Goal: Task Accomplishment & Management: Manage account settings

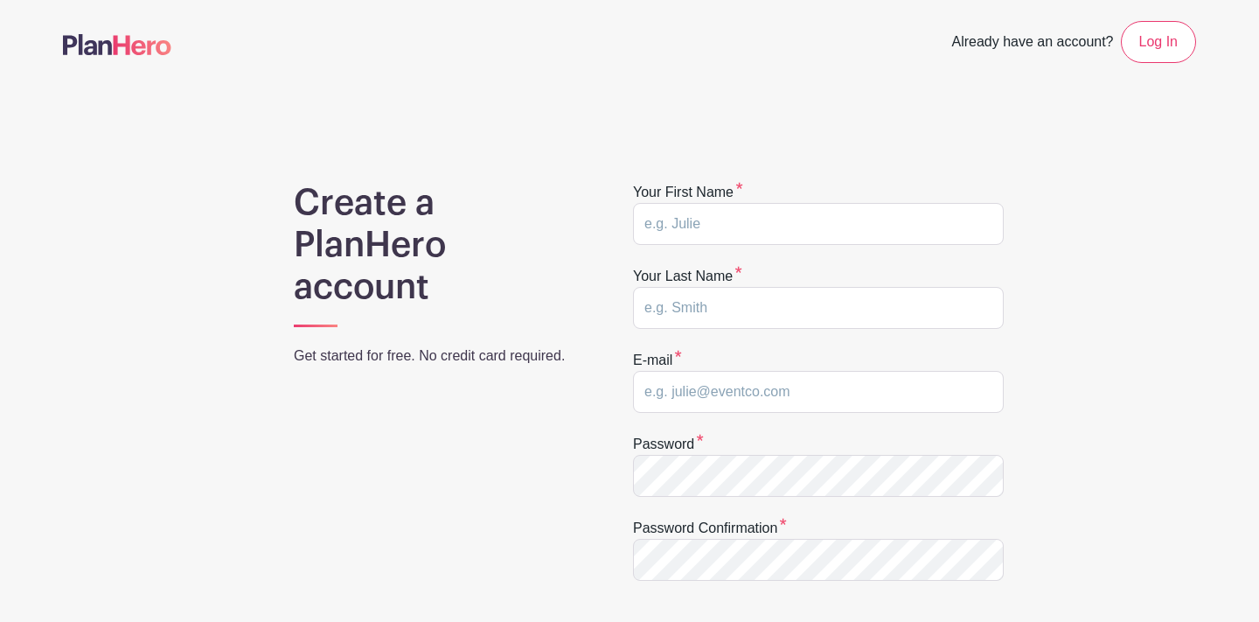
click at [767, 227] on input "text" at bounding box center [818, 224] width 371 height 42
type input "Elizabeth"
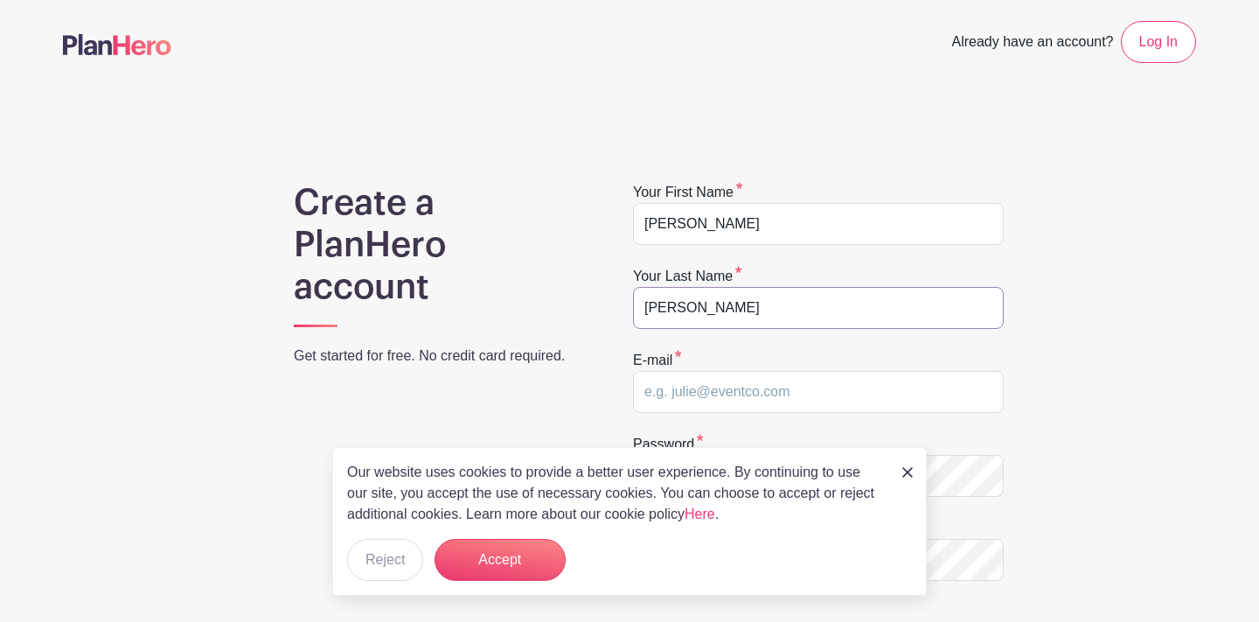
type input "Christensen"
type input "[EMAIL_ADDRESS][PERSON_NAME][DOMAIN_NAME]"
click at [910, 471] on img at bounding box center [907, 472] width 10 height 10
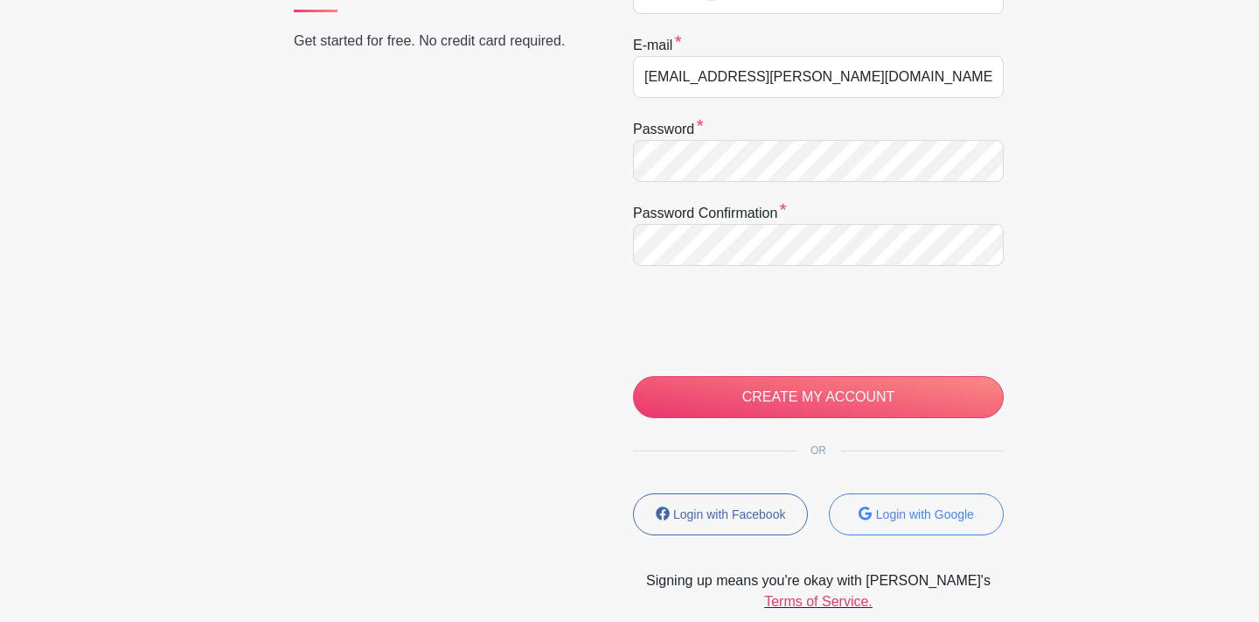
scroll to position [323, 0]
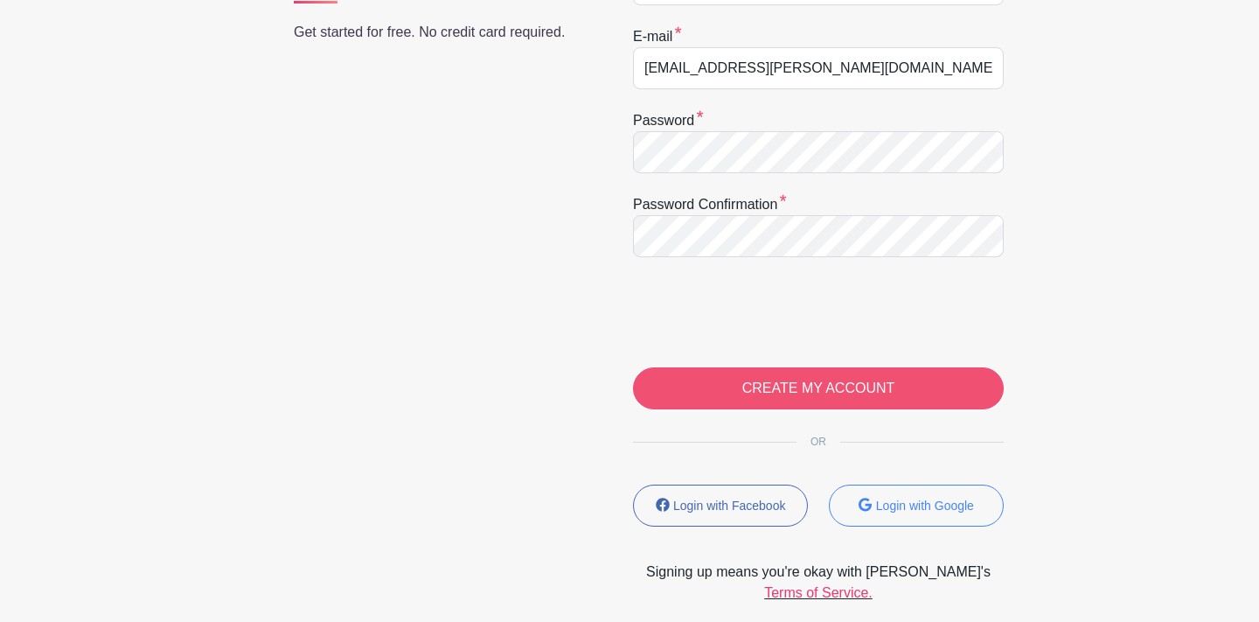
click at [781, 383] on input "CREATE MY ACCOUNT" at bounding box center [818, 388] width 371 height 42
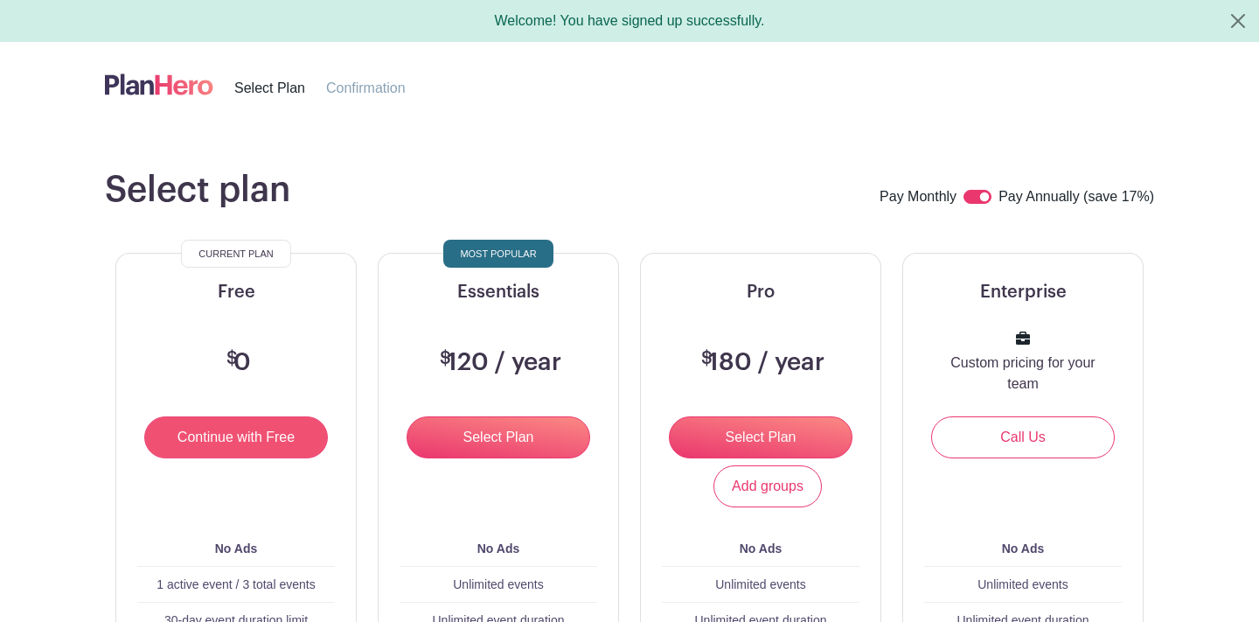
click at [222, 428] on input "Continue with Free" at bounding box center [236, 437] width 184 height 42
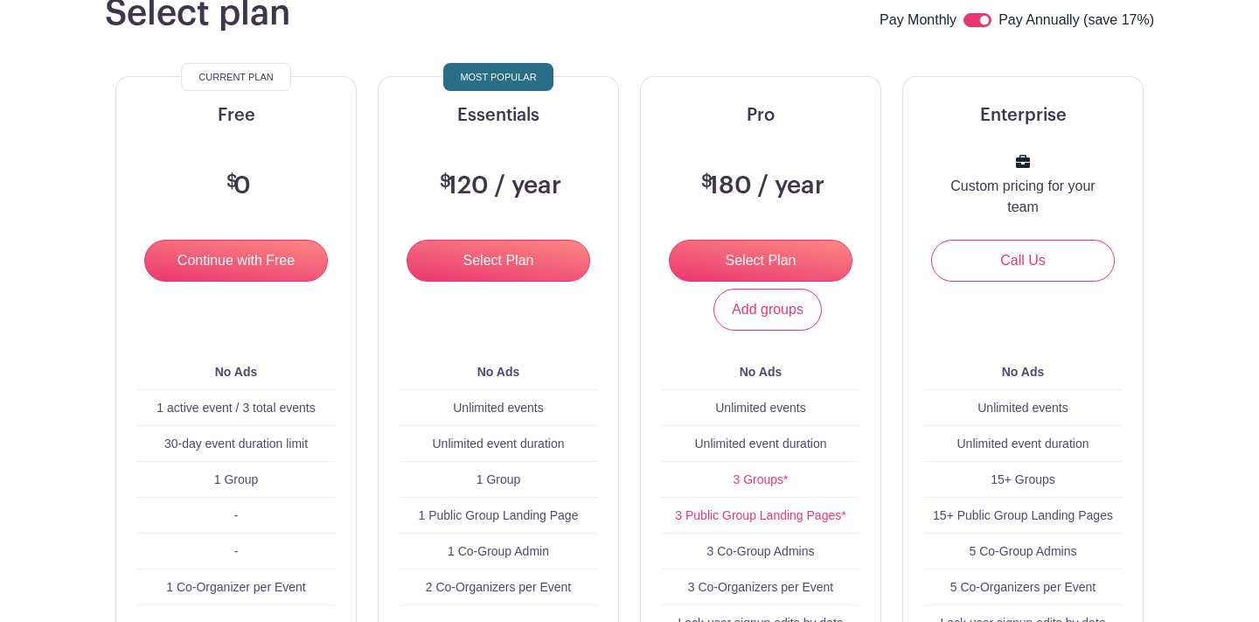
scroll to position [168, 0]
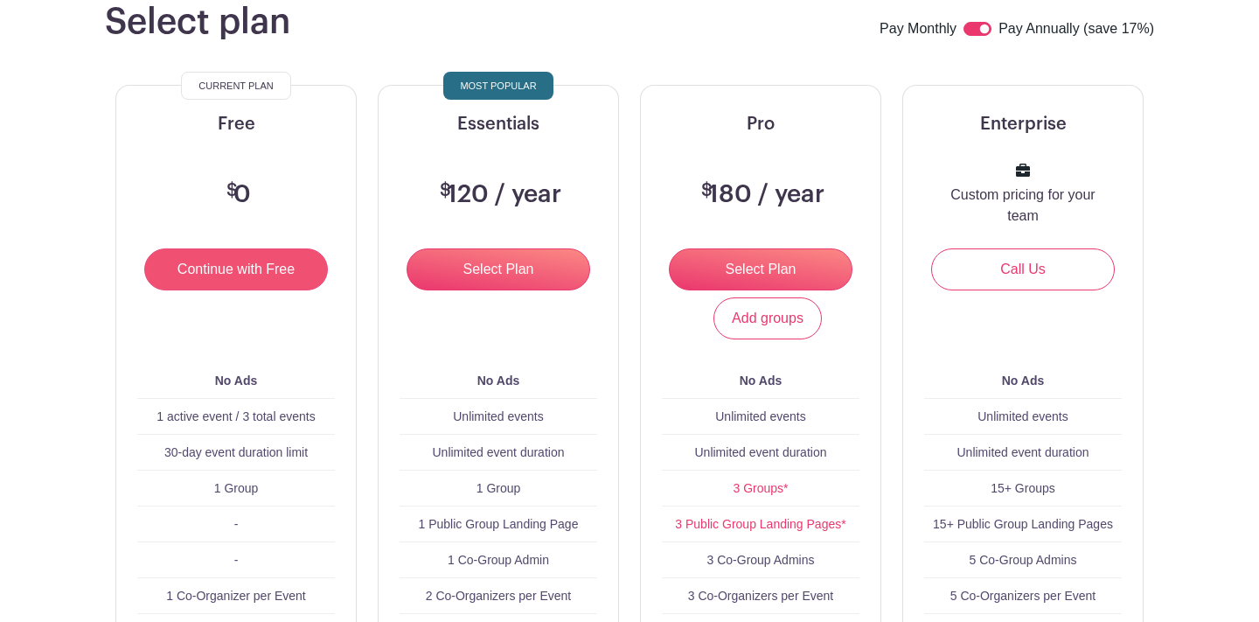
click at [237, 273] on input "Continue with Free" at bounding box center [236, 269] width 184 height 42
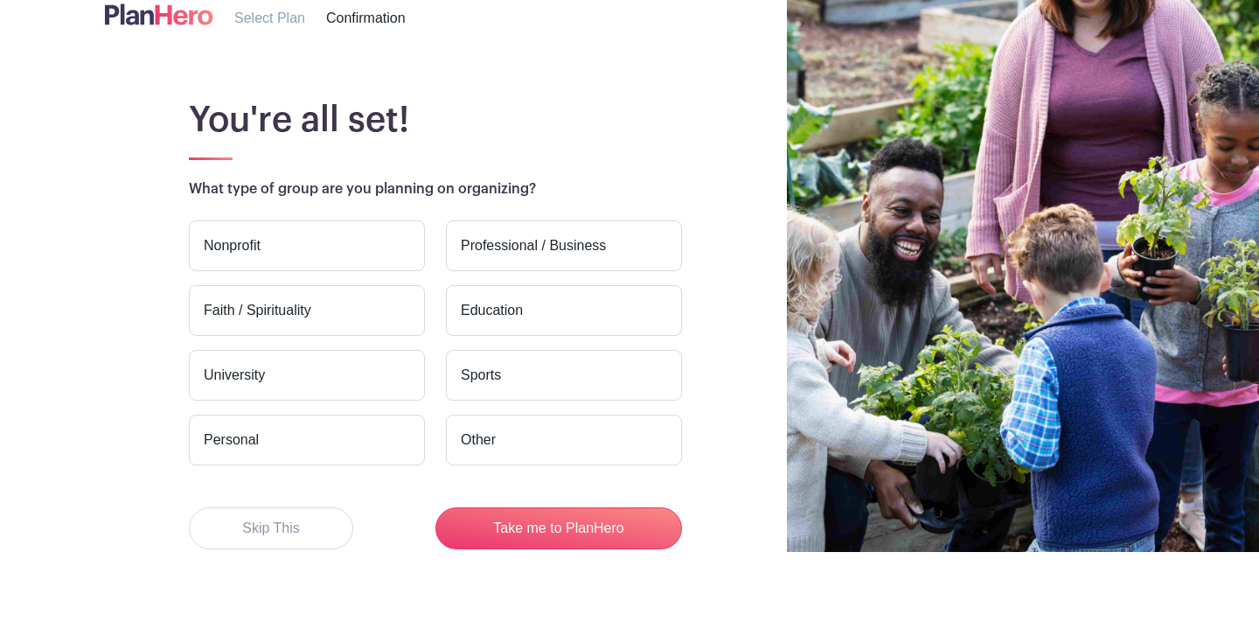
scroll to position [74, 0]
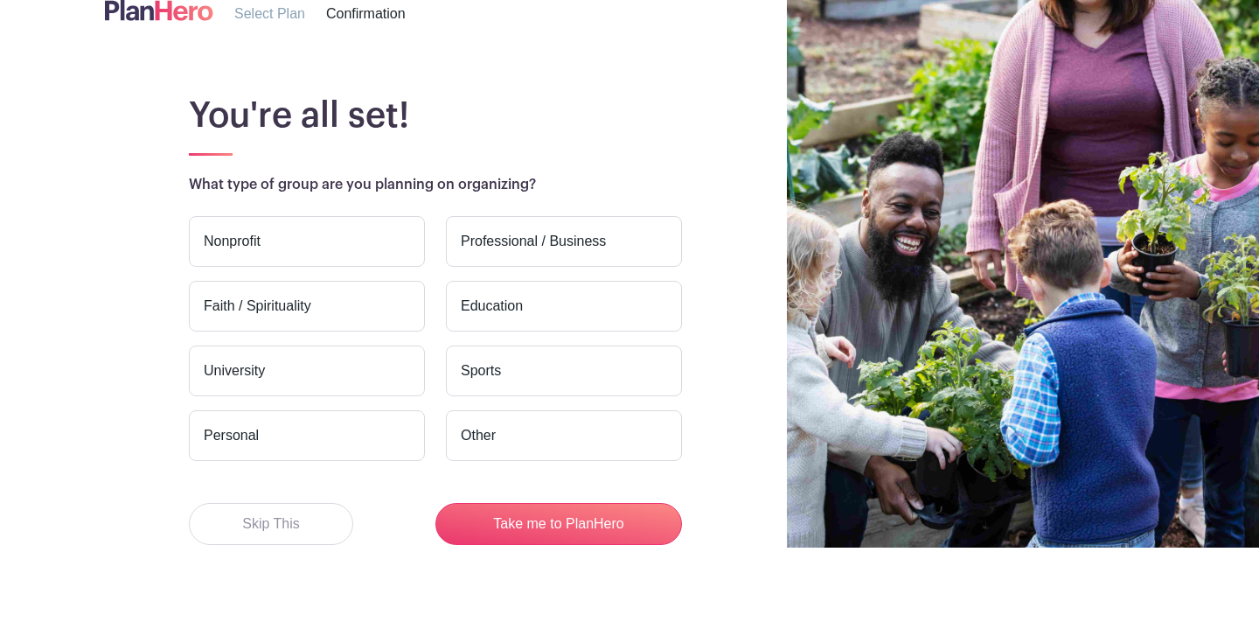
click at [502, 372] on label "Sports" at bounding box center [564, 370] width 236 height 51
click at [0, 0] on input "Sports" at bounding box center [0, 0] width 0 height 0
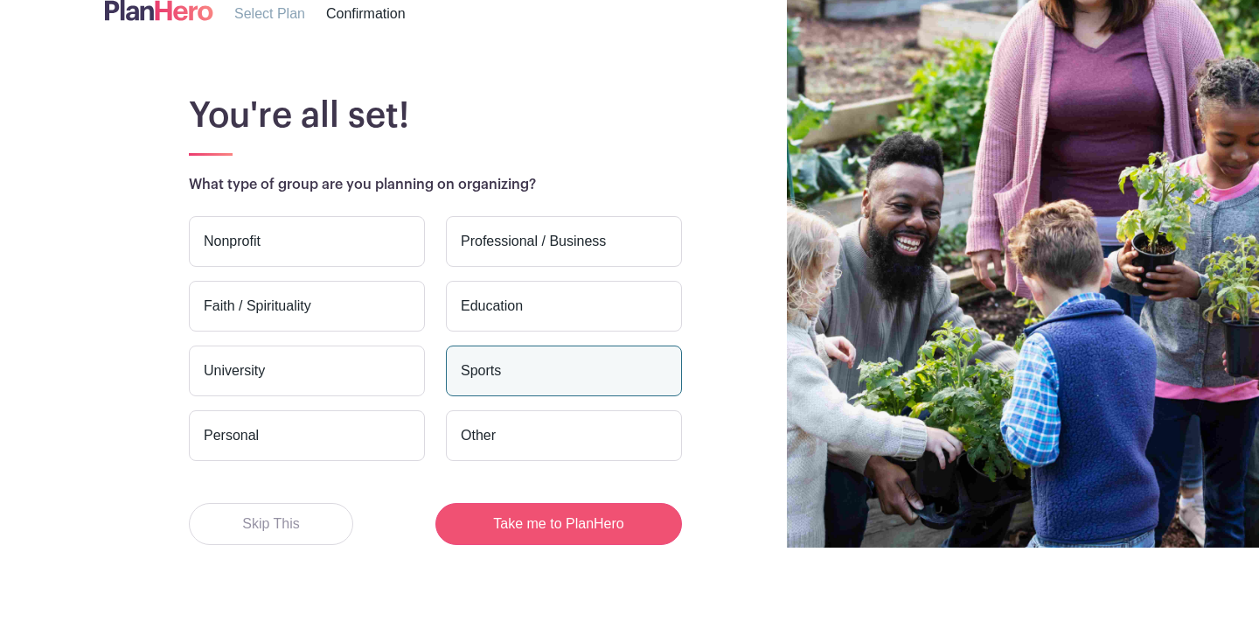
click at [532, 530] on button "Take me to PlanHero" at bounding box center [558, 524] width 247 height 42
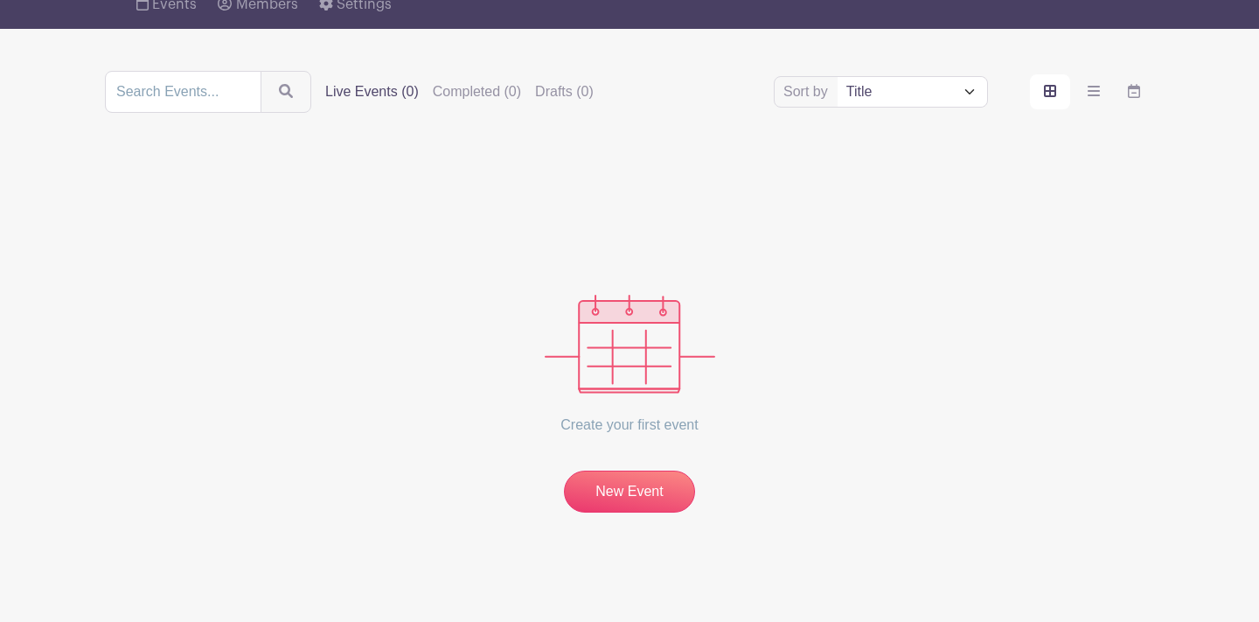
scroll to position [151, 0]
click at [651, 483] on link "New Event" at bounding box center [629, 491] width 131 height 42
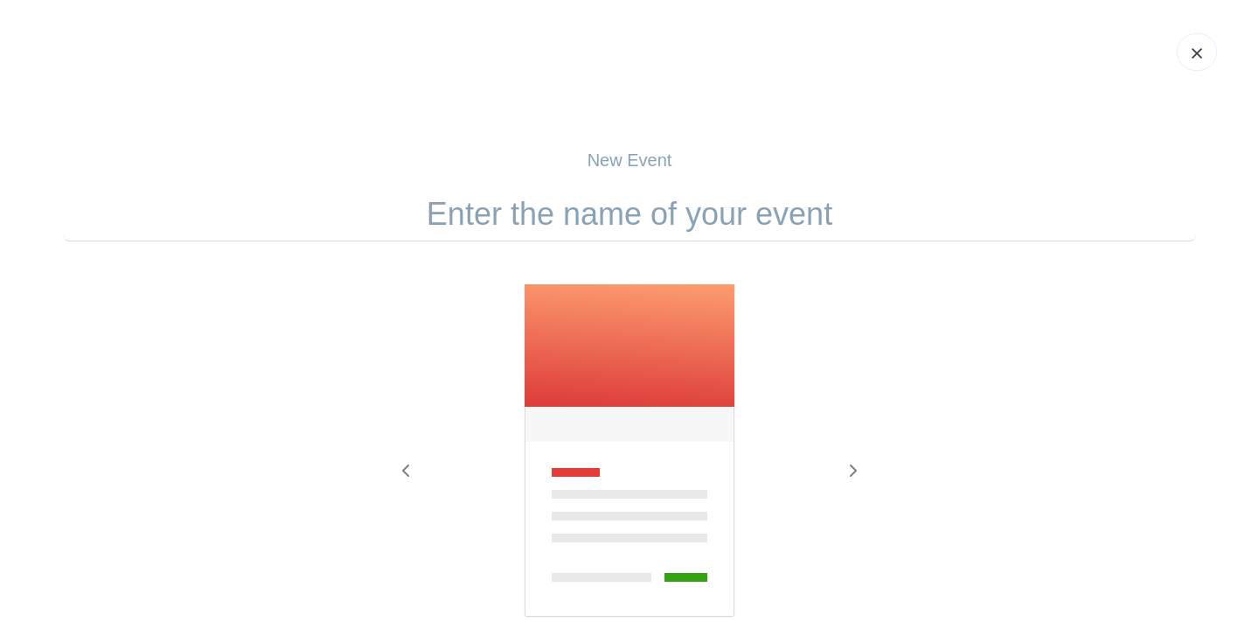
click at [649, 210] on input "text" at bounding box center [629, 214] width 1133 height 54
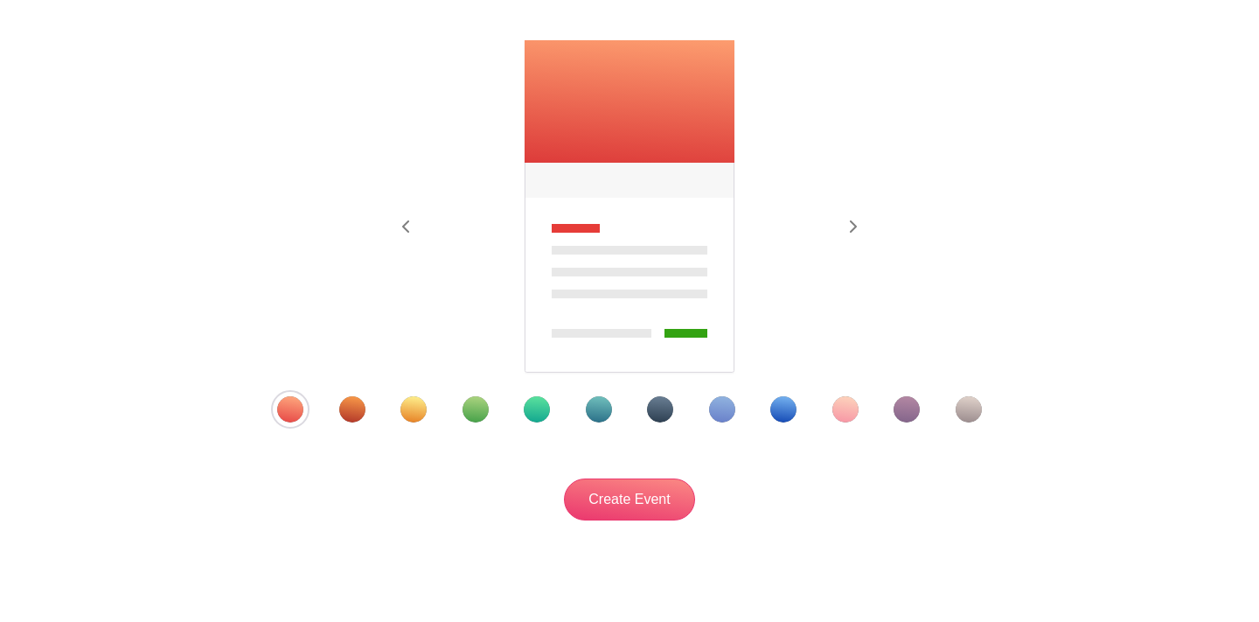
scroll to position [220, 0]
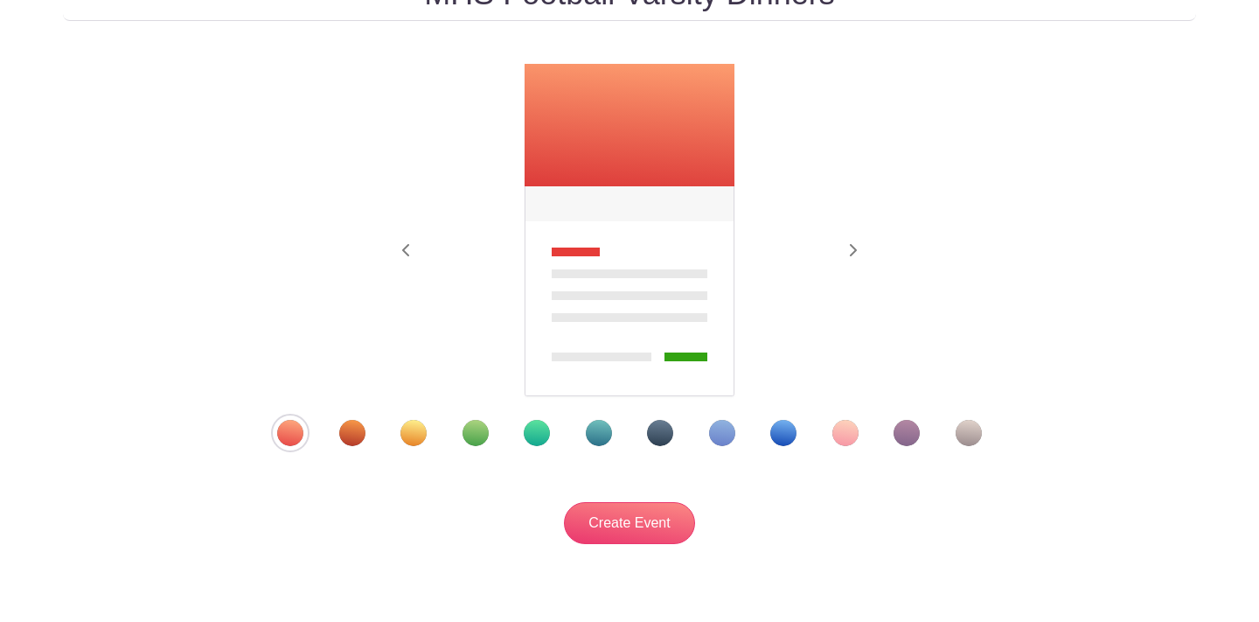
type input "MHS Football Varsity Dinners"
click at [779, 443] on div "Template 9" at bounding box center [783, 433] width 26 height 26
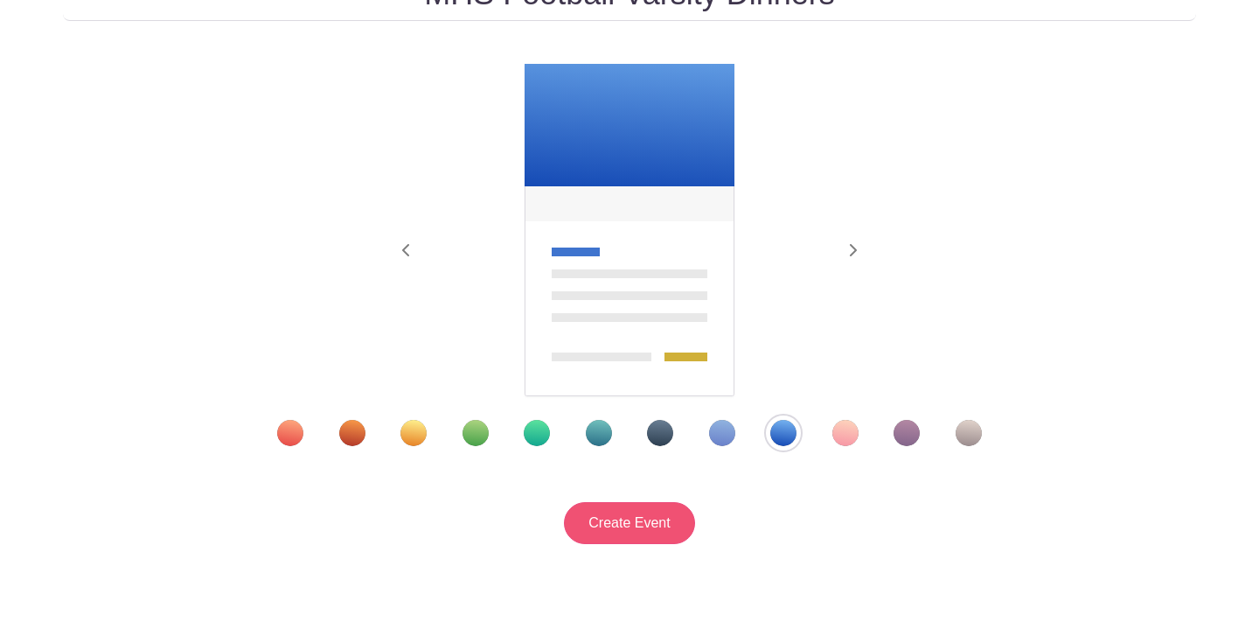
click at [622, 529] on input "Create Event" at bounding box center [629, 523] width 131 height 42
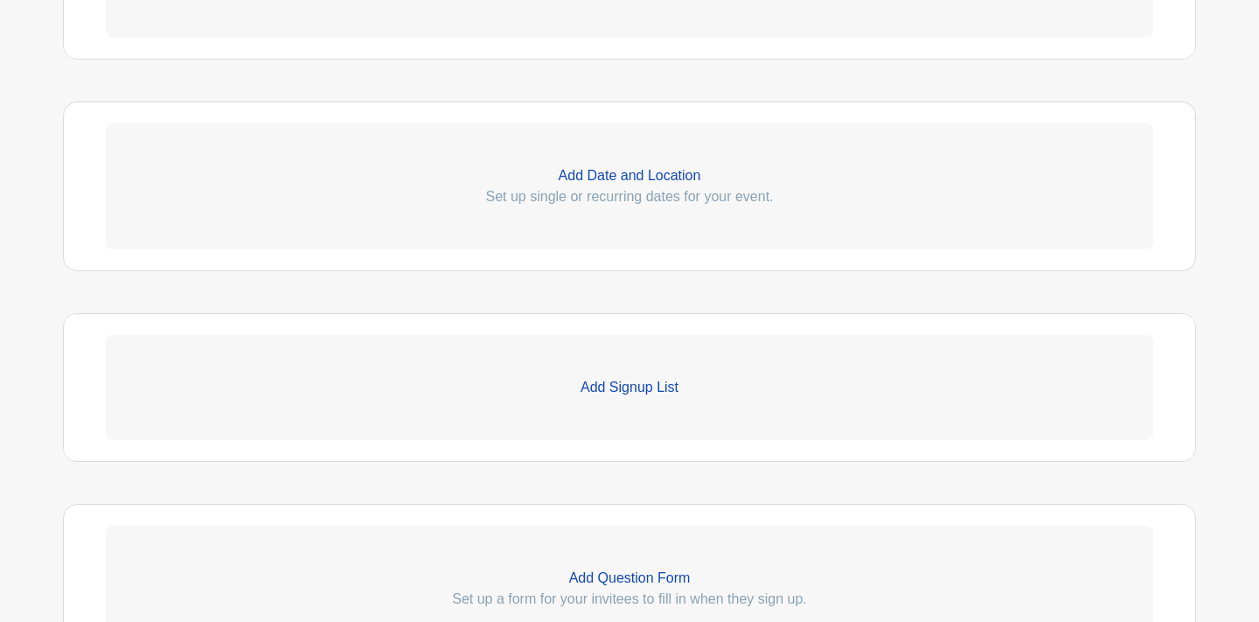
scroll to position [699, 0]
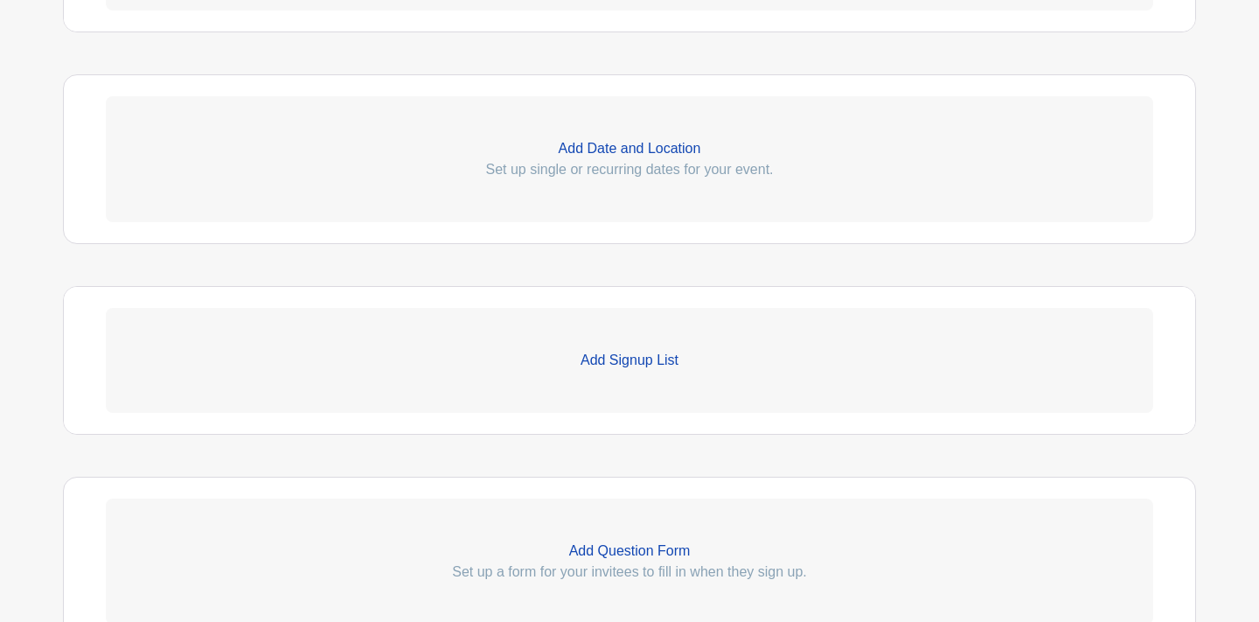
click at [629, 365] on p "Add Signup List" at bounding box center [629, 360] width 1047 height 21
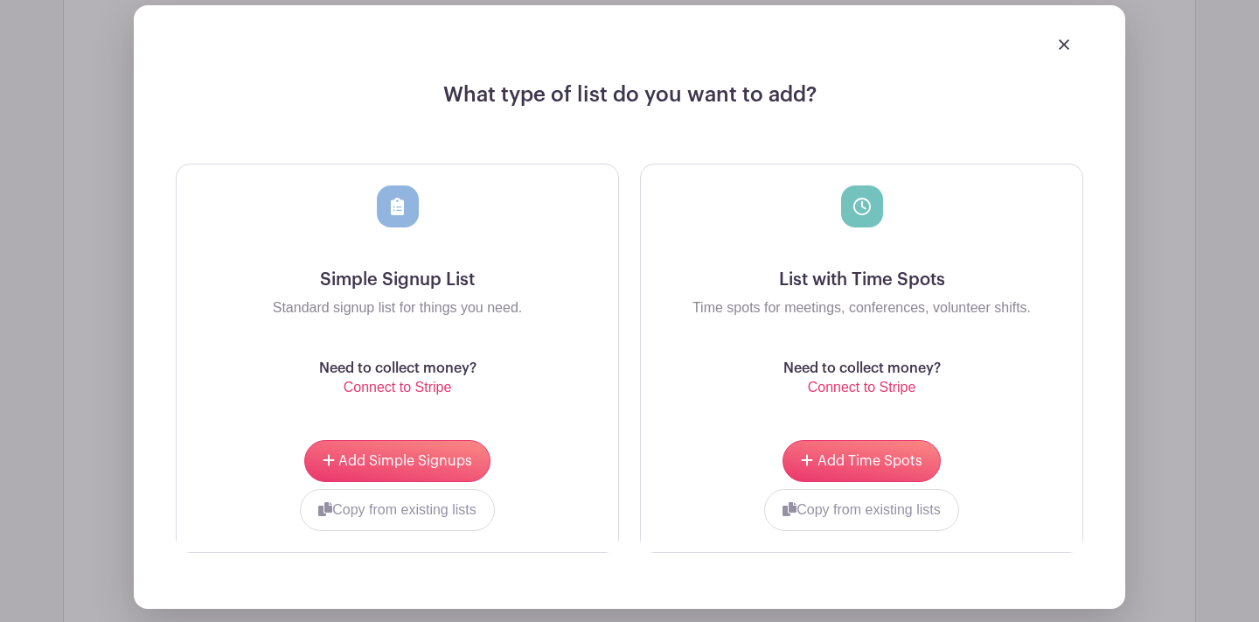
scroll to position [1094, 0]
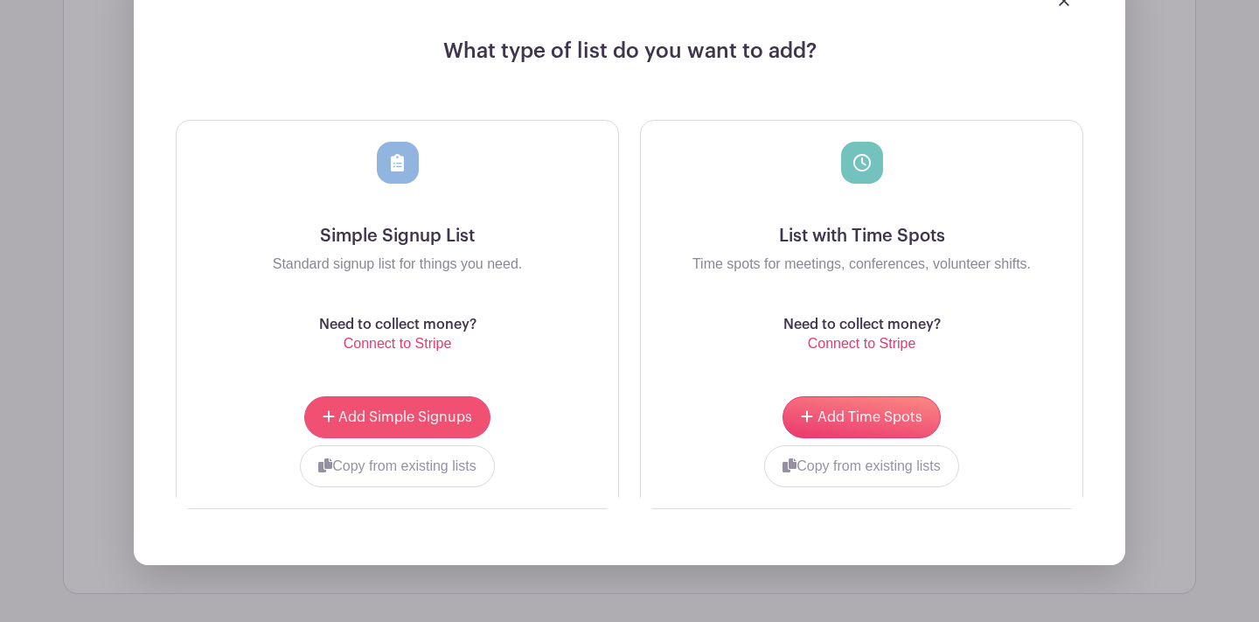
click at [396, 418] on span "Add Simple Signups" at bounding box center [405, 417] width 134 height 14
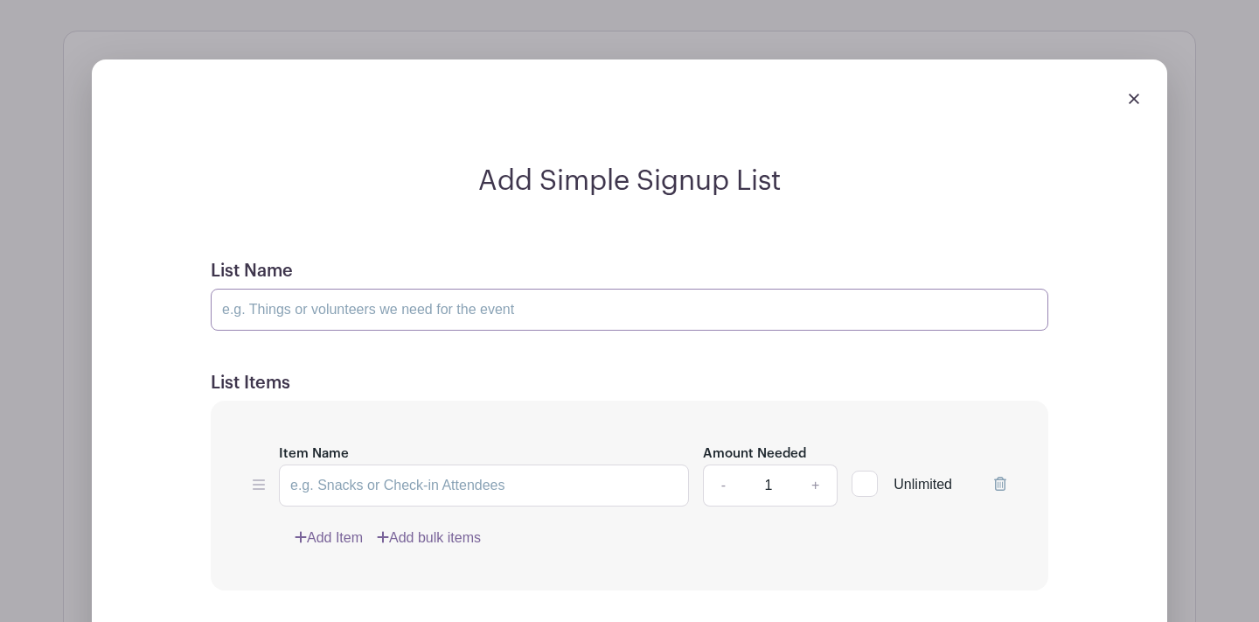
click at [448, 312] on input "List Name" at bounding box center [630, 310] width 838 height 42
type input "8/27 Dinner"
click at [567, 477] on input "Item Name" at bounding box center [484, 485] width 410 height 42
type input "l"
type input "Lasagna"
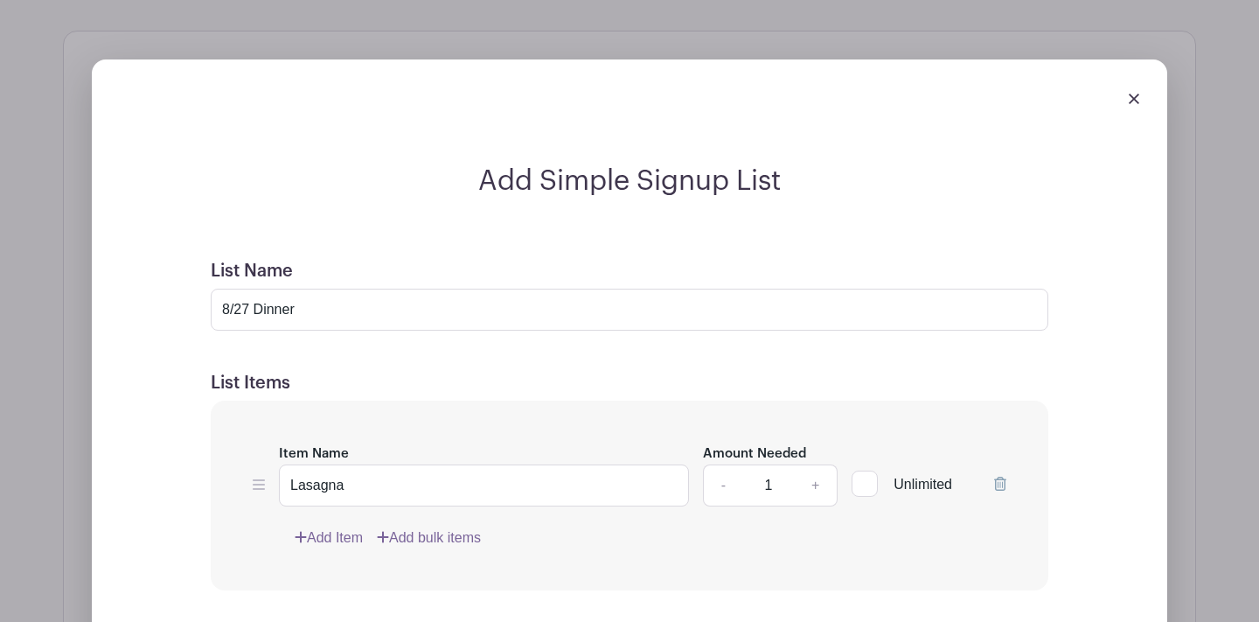
click at [815, 490] on link "+" at bounding box center [816, 485] width 44 height 42
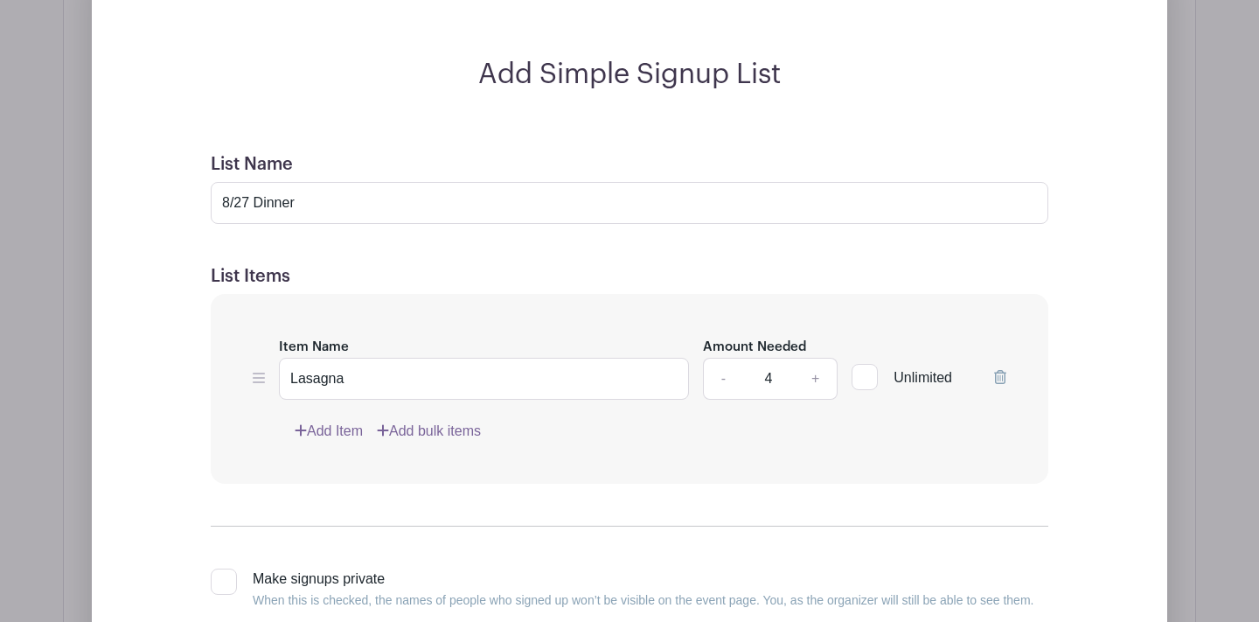
scroll to position [1210, 0]
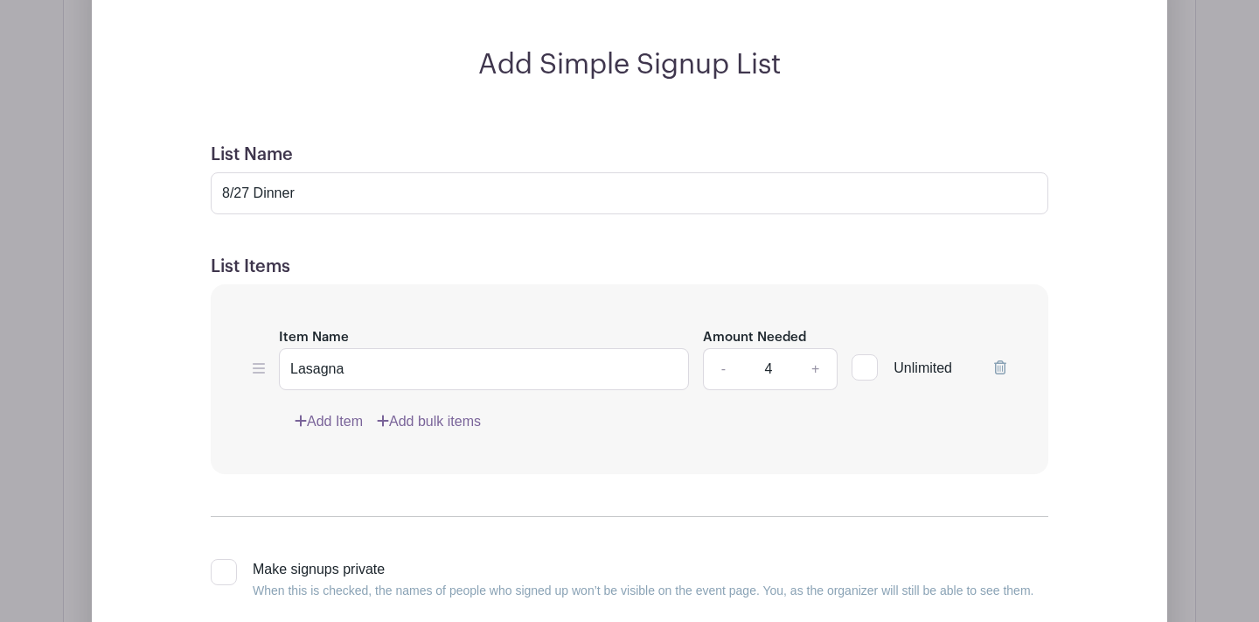
click at [817, 368] on link "+" at bounding box center [816, 369] width 44 height 42
click at [813, 372] on link "+" at bounding box center [816, 369] width 44 height 42
type input "6"
click at [336, 414] on link "Add Item" at bounding box center [329, 421] width 68 height 21
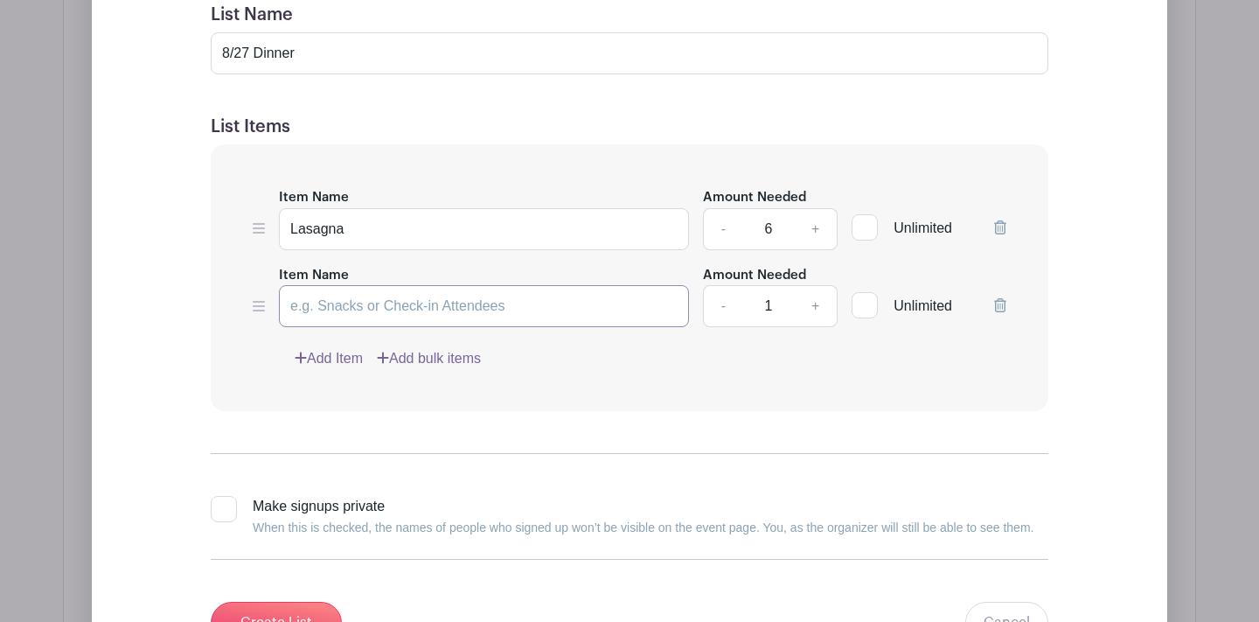
click at [376, 302] on input "Item Name" at bounding box center [484, 306] width 410 height 42
type input "s"
type input "Salad"
click at [814, 310] on link "+" at bounding box center [816, 306] width 44 height 42
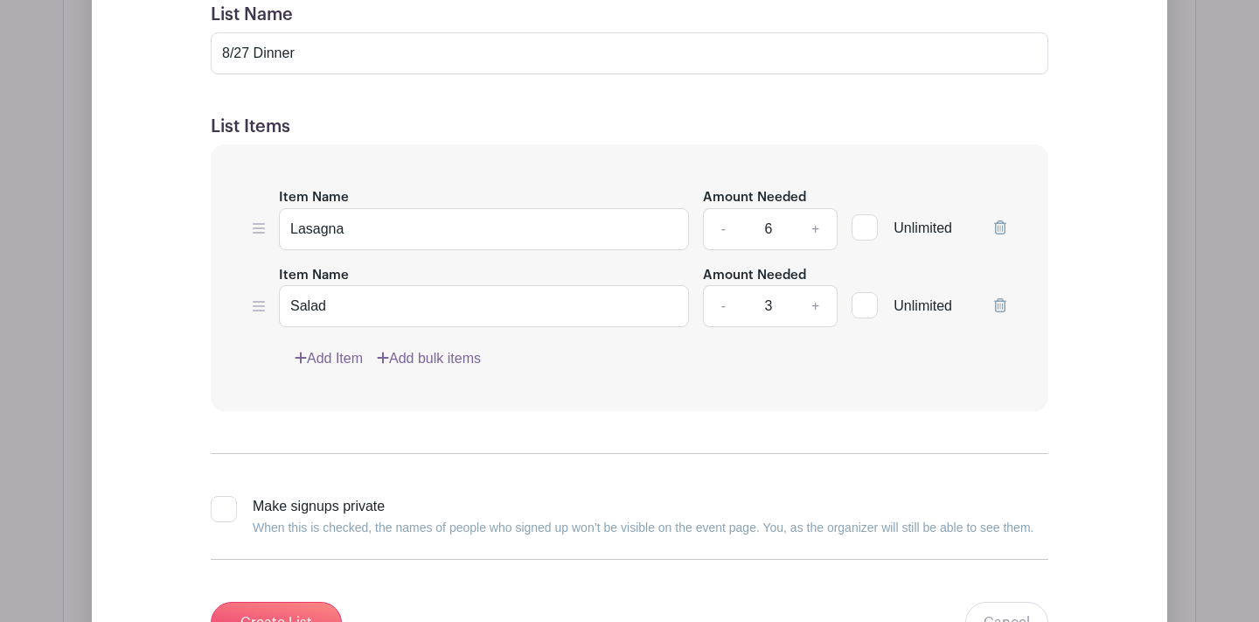
click at [814, 310] on link "+" at bounding box center [816, 306] width 44 height 42
type input "4"
click at [334, 365] on link "Add Item" at bounding box center [329, 358] width 68 height 21
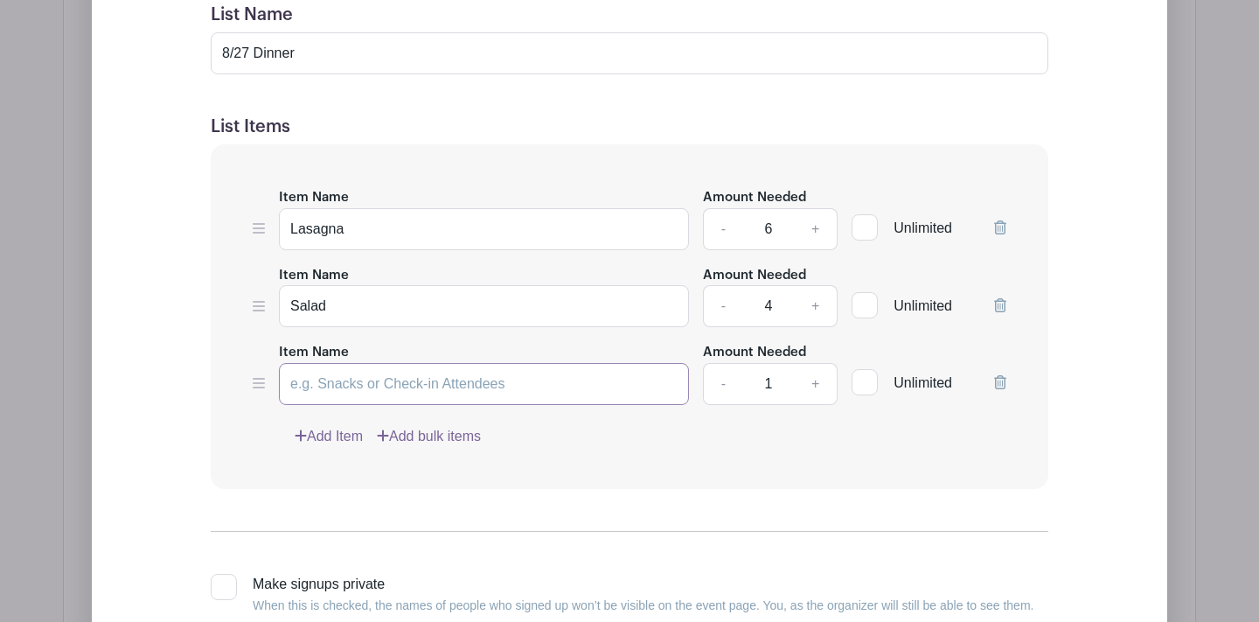
click at [408, 390] on input "Item Name" at bounding box center [484, 384] width 410 height 42
type input "Watermelon"
click at [814, 387] on link "+" at bounding box center [816, 384] width 44 height 42
type input "2"
click at [337, 309] on input "Salad" at bounding box center [484, 306] width 410 height 42
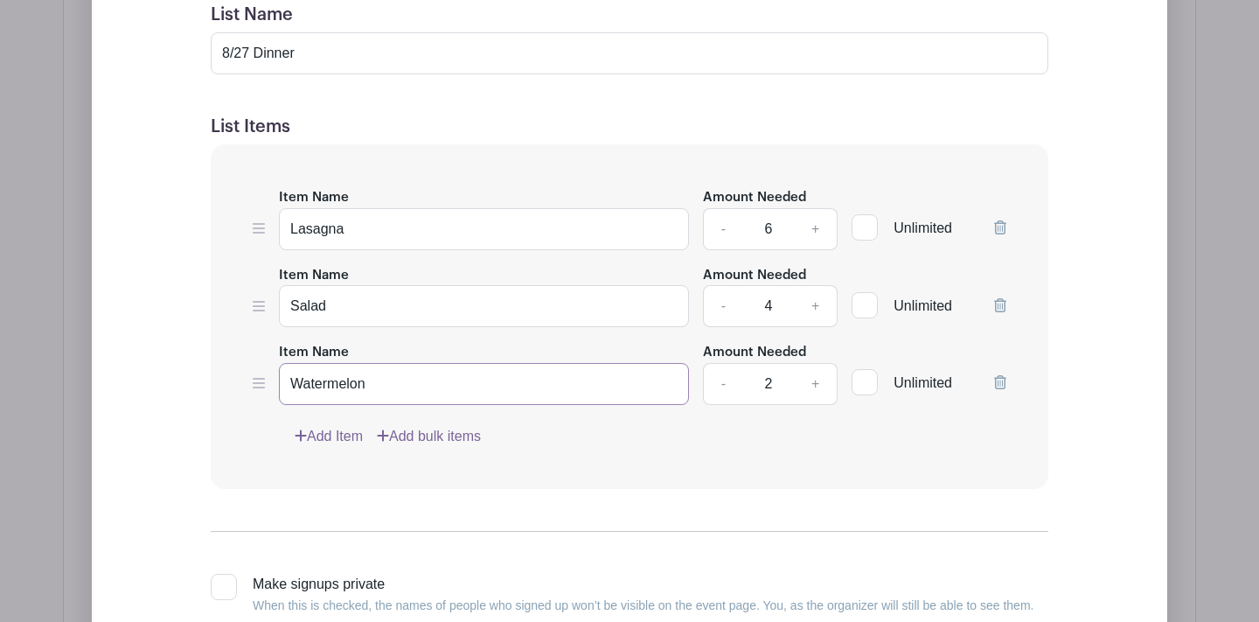
click at [292, 379] on input "Watermelon" at bounding box center [484, 384] width 410 height 42
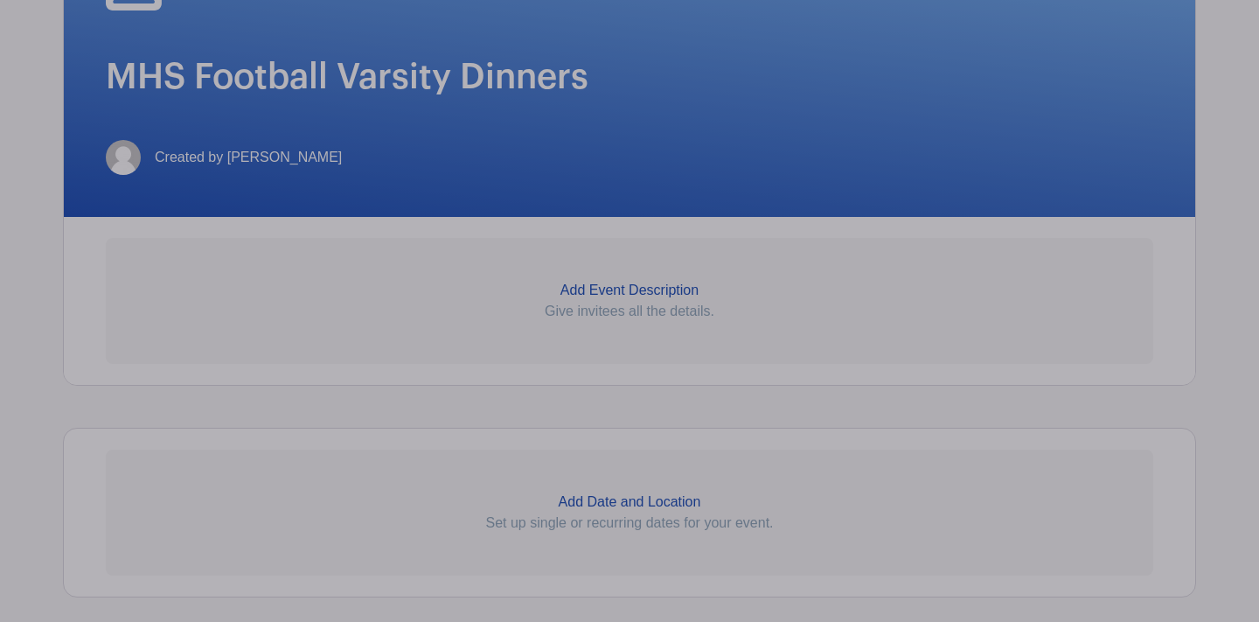
scroll to position [344, 0]
type input "Sliced watermelon"
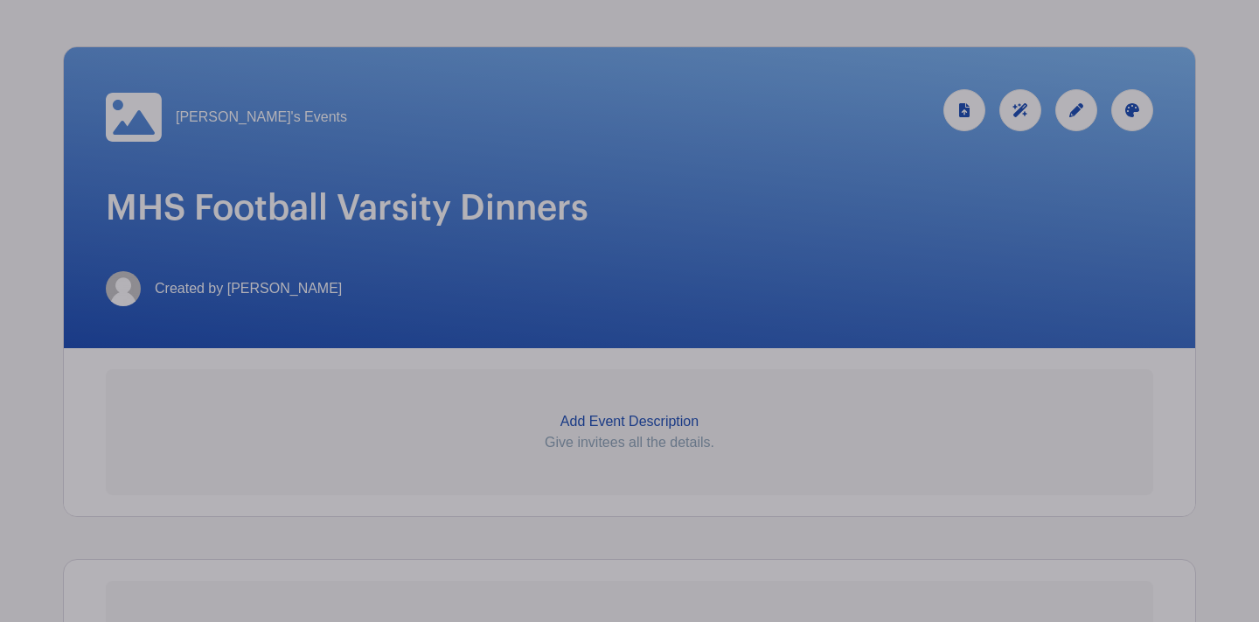
scroll to position [332, 0]
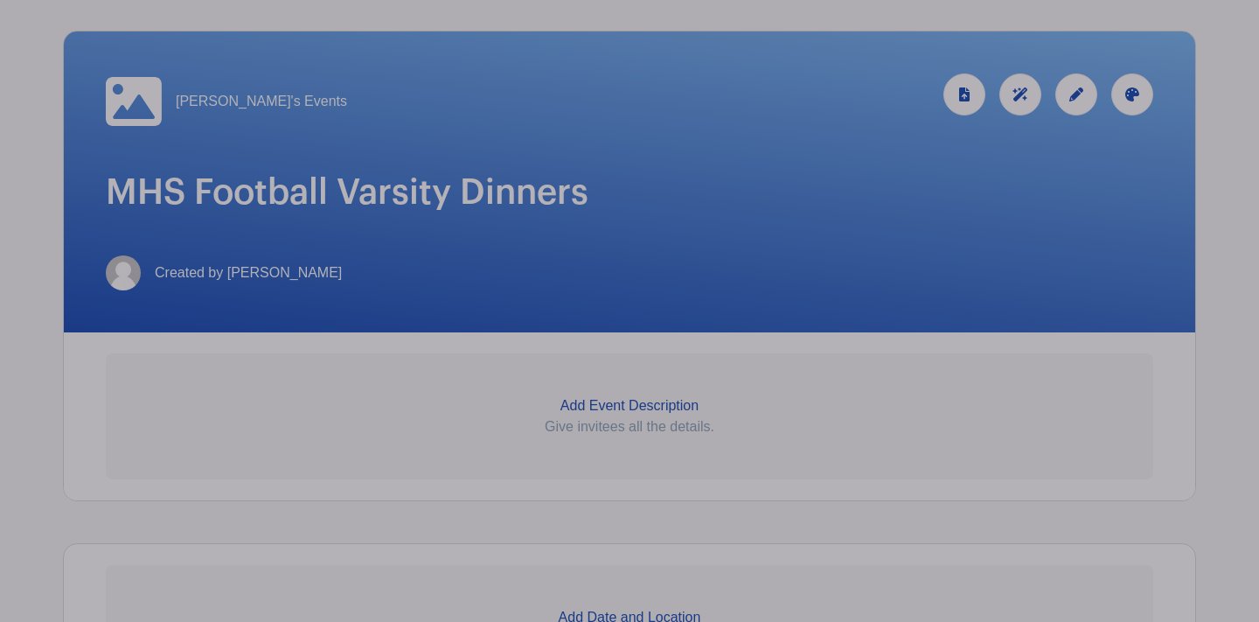
scroll to position [229, 0]
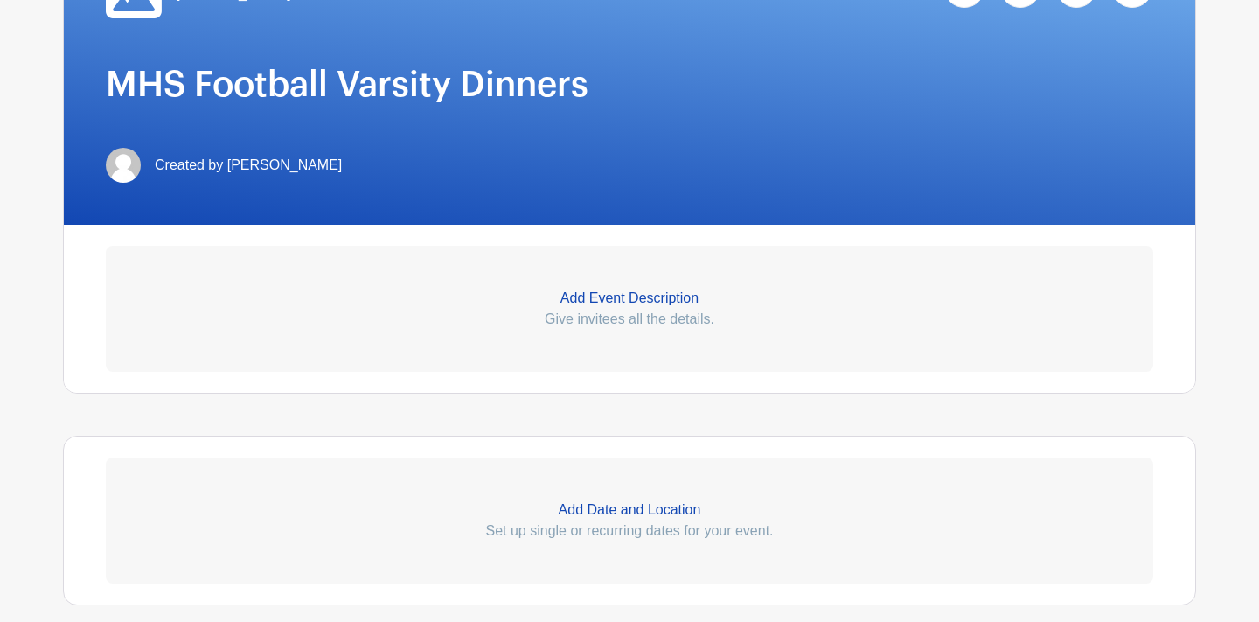
scroll to position [275, 0]
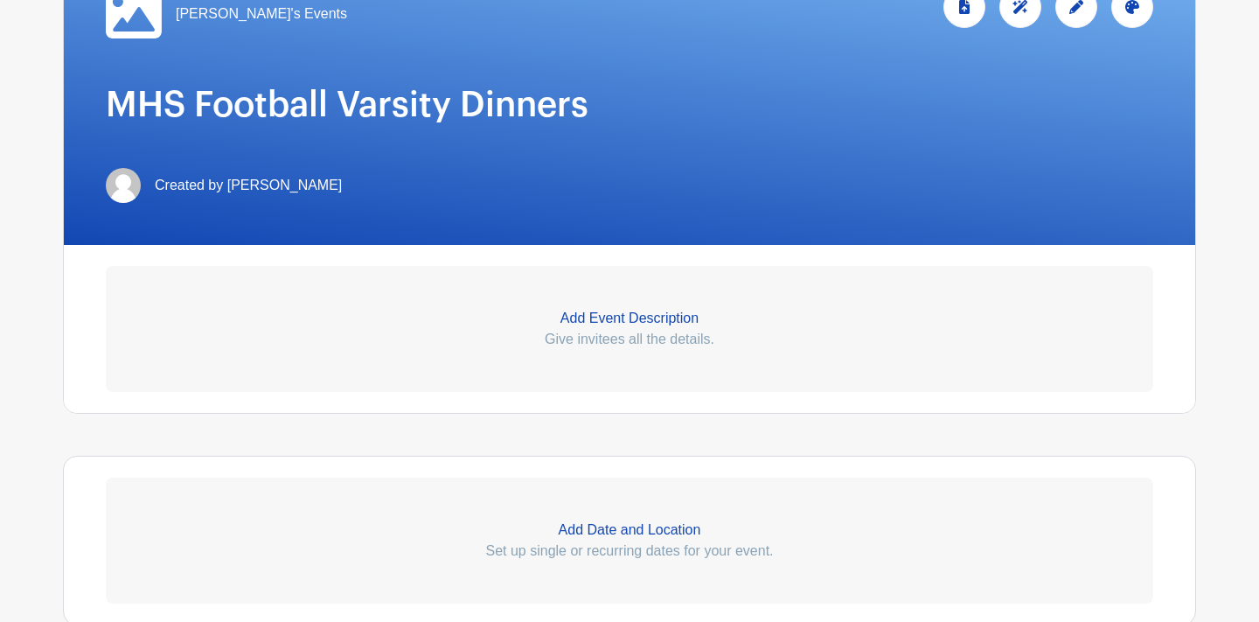
click at [684, 343] on p "Give invitees all the details." at bounding box center [629, 339] width 1047 height 21
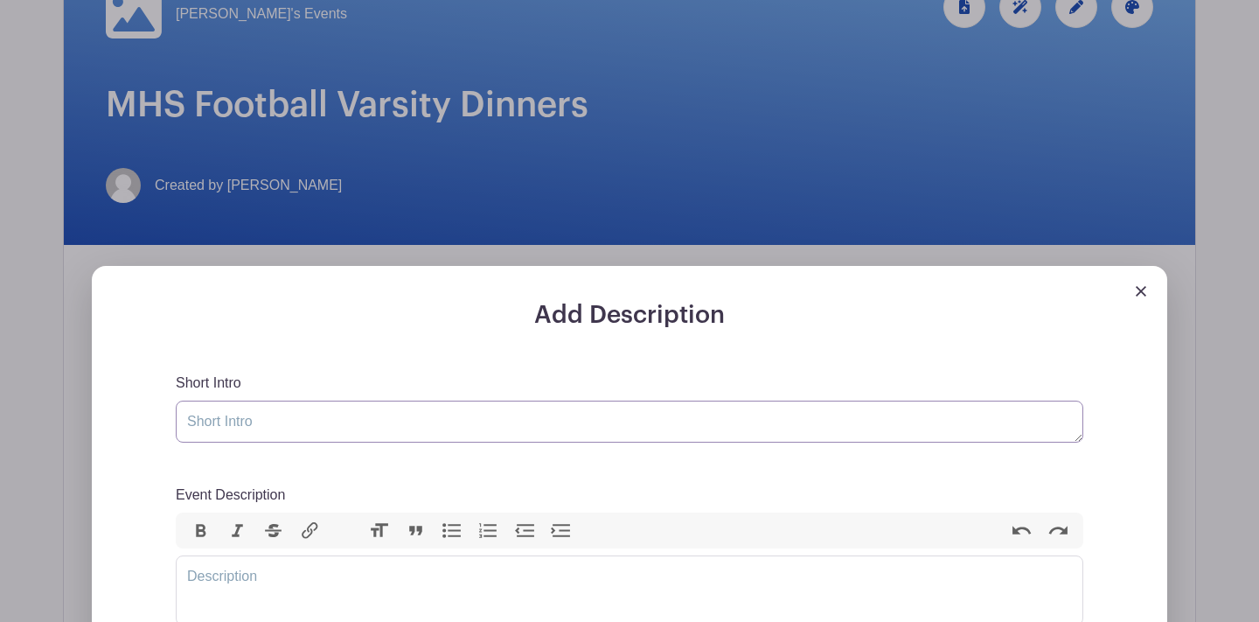
click at [451, 417] on textarea "Short Intro" at bounding box center [629, 421] width 907 height 42
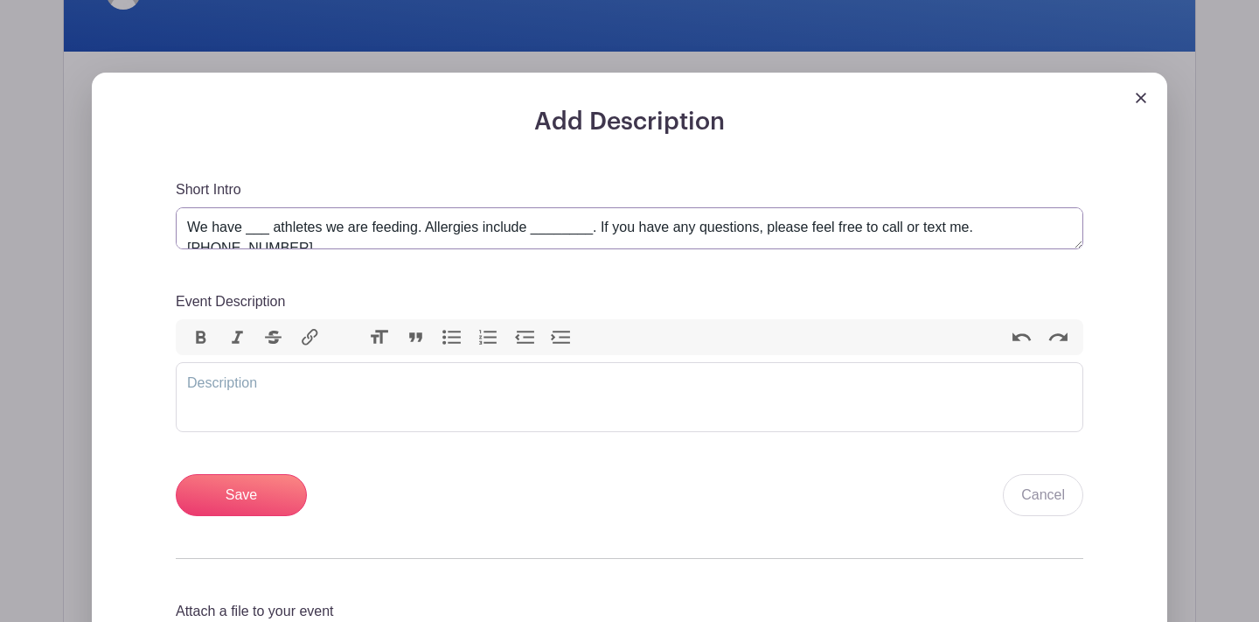
scroll to position [63, 0]
drag, startPoint x: 187, startPoint y: 226, endPoint x: 1035, endPoint y: 234, distance: 848.1
click at [1035, 234] on textarea "Thank you for helping feed our varsity team! This is a great opportunity to not…" at bounding box center [629, 228] width 907 height 42
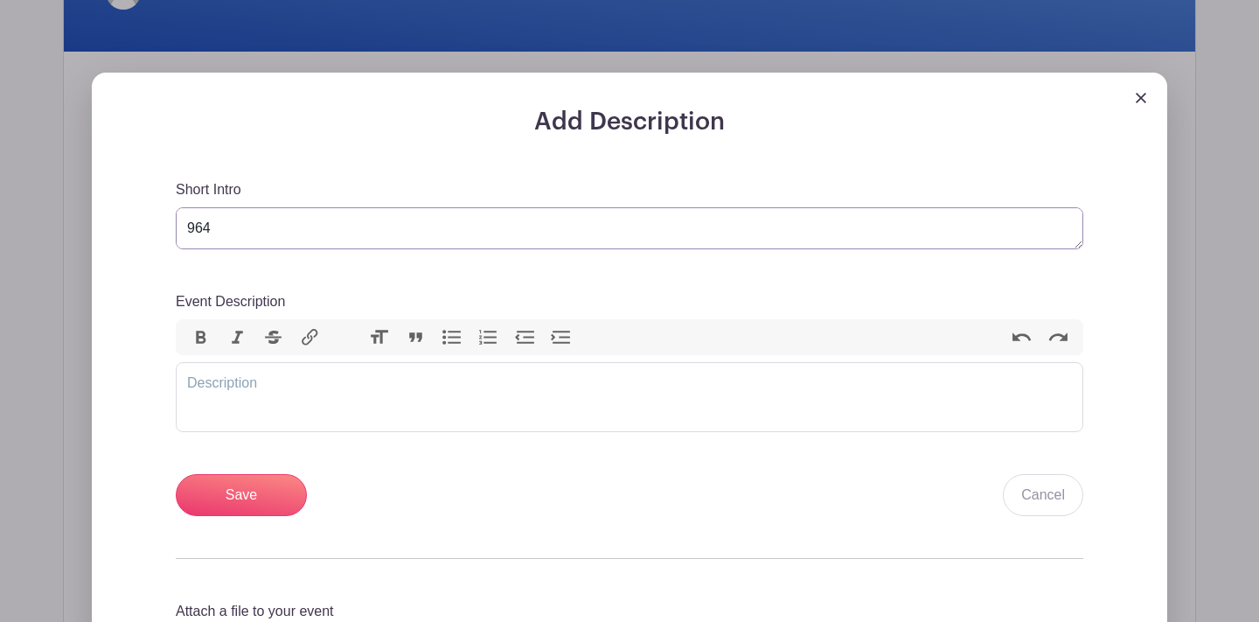
click at [406, 238] on textarea "Thank you for helping feed our varsity team! This is a great opportunity to not…" at bounding box center [629, 228] width 907 height 42
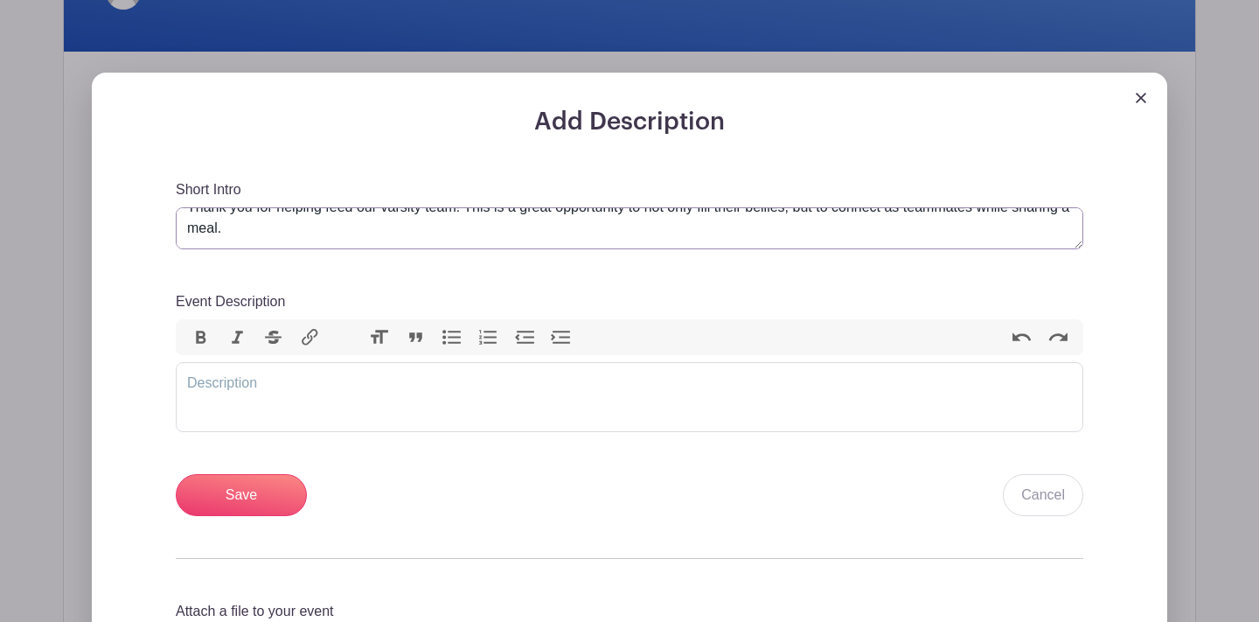
scroll to position [51, 0]
type textarea "Thank you for helping feed our varsity team! This is a great opportunity to not…"
click at [219, 379] on trix-editor "Event Description" at bounding box center [629, 397] width 907 height 70
paste trix-editor "<div>We have ___ athletes we are feeding. Allergies include ________. If you ha…"
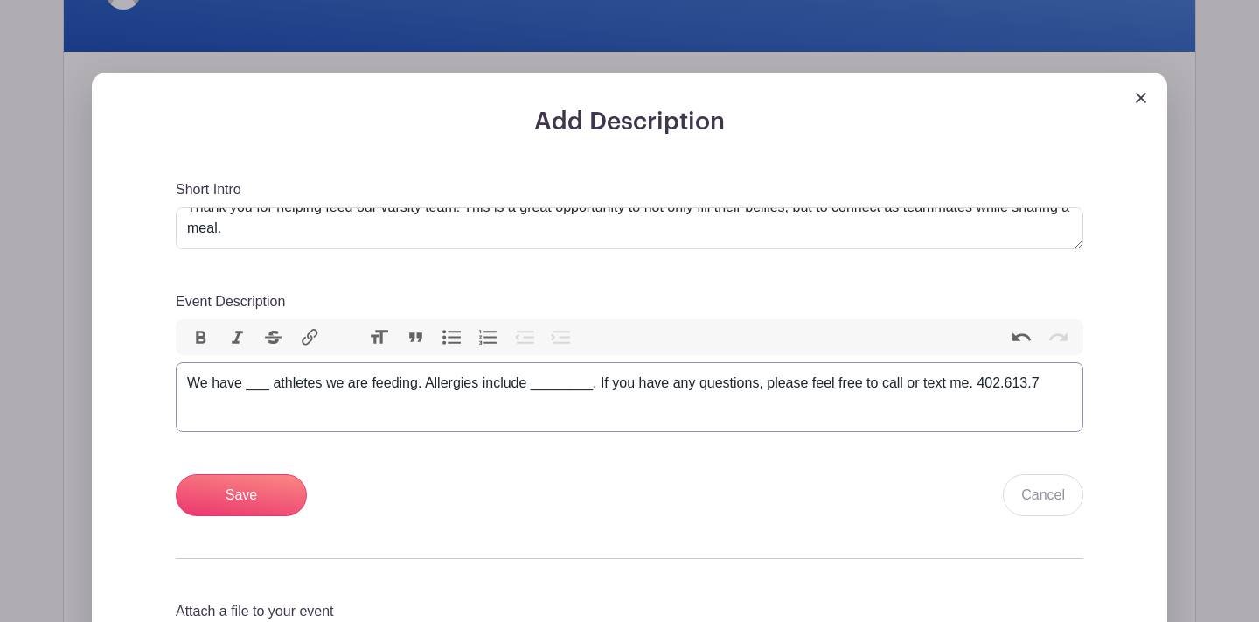
click at [424, 382] on div "We have ___ athletes we are feeding. Allergies include ________. If you have an…" at bounding box center [629, 382] width 885 height 21
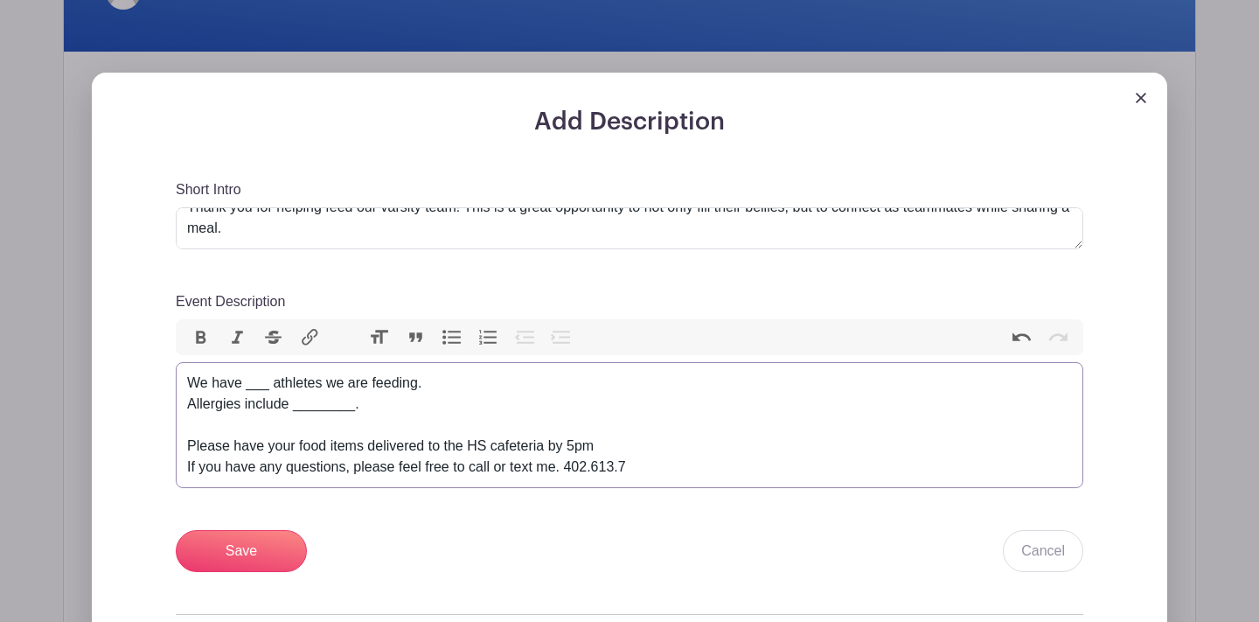
type trix-editor "<div>We have ___ athletes we are feeding.&nbsp;<br>Allergies include ________.&…"
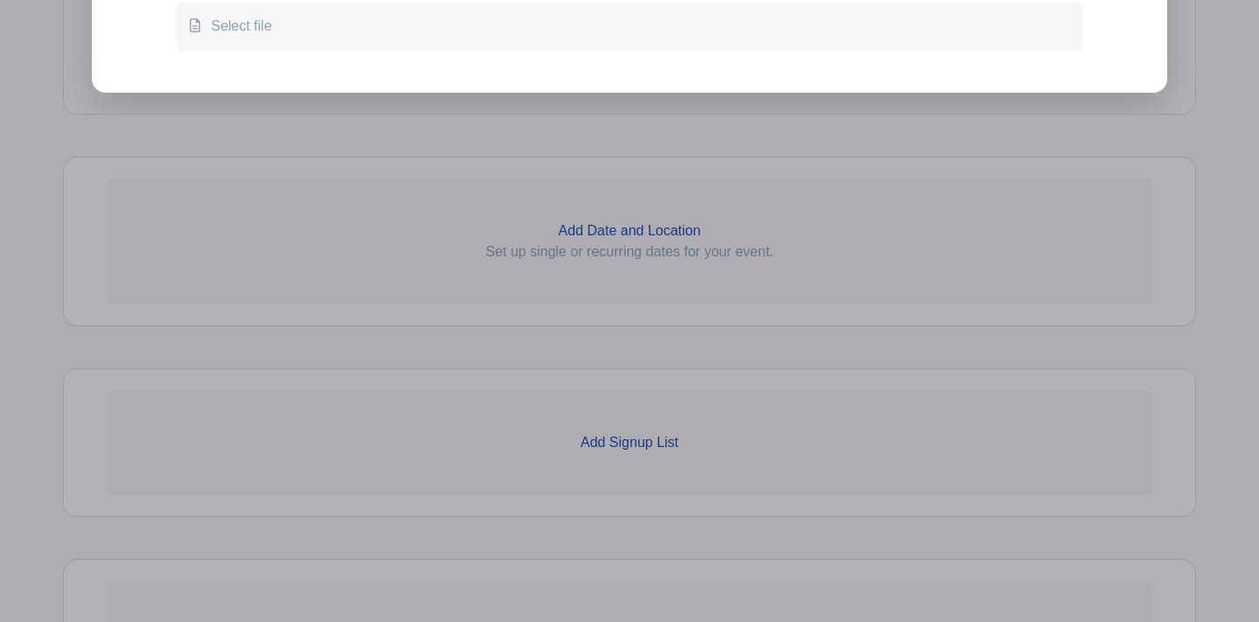
scroll to position [1149, 0]
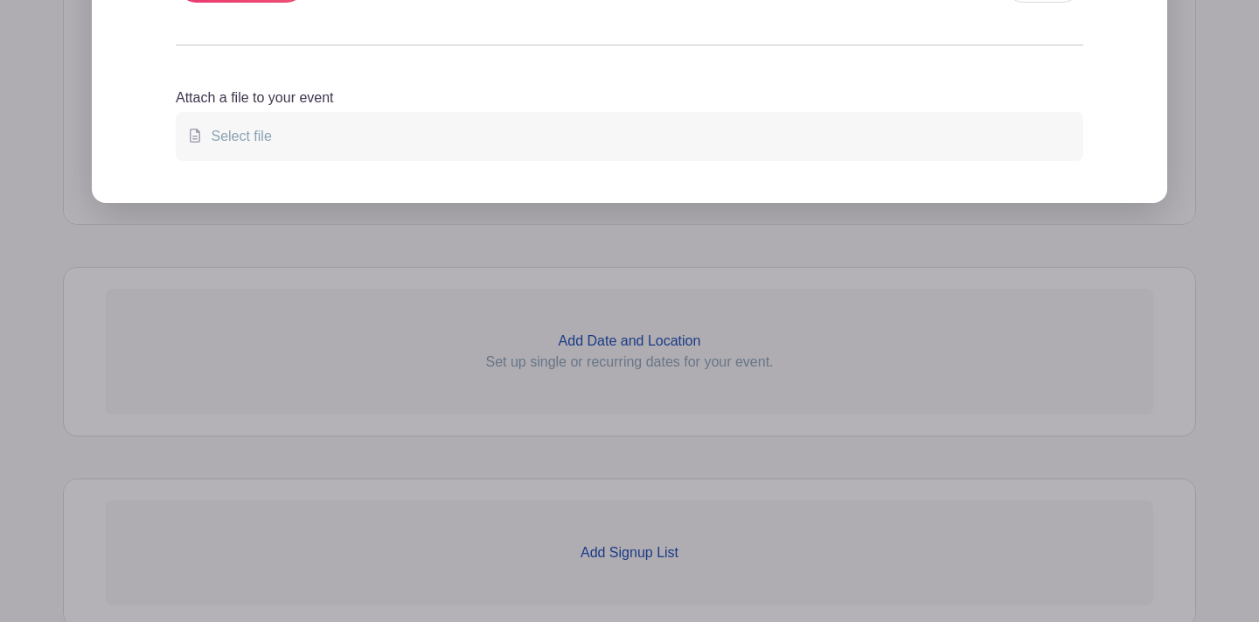
scroll to position [689, 0]
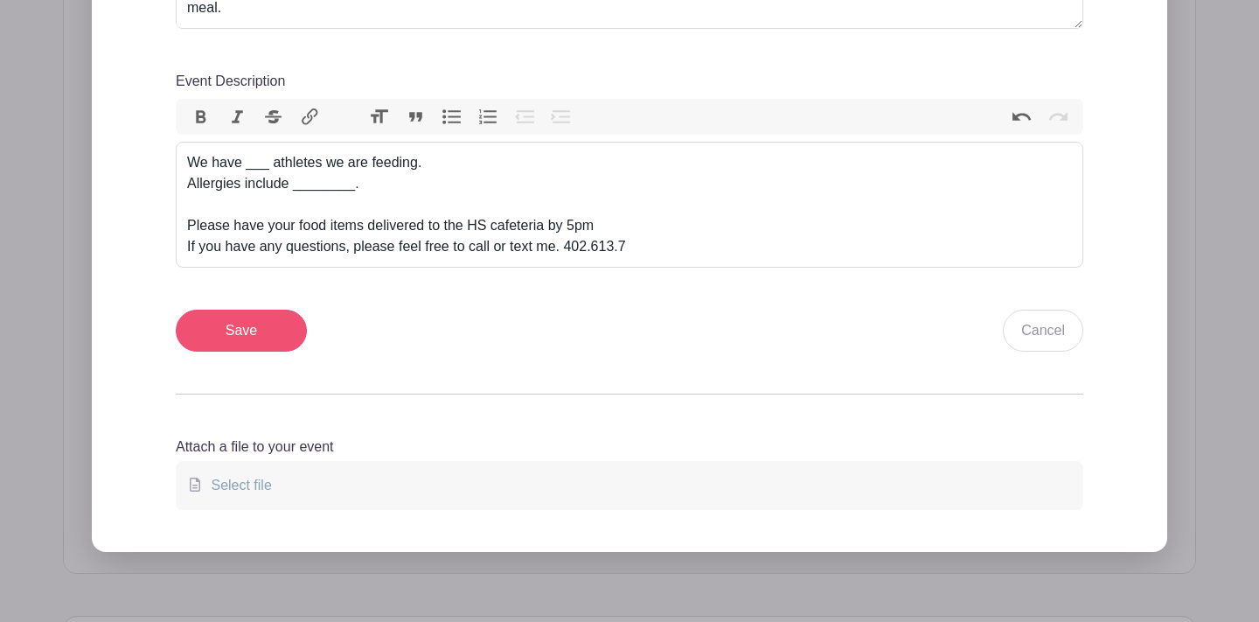
click at [224, 330] on input "Save" at bounding box center [241, 330] width 131 height 42
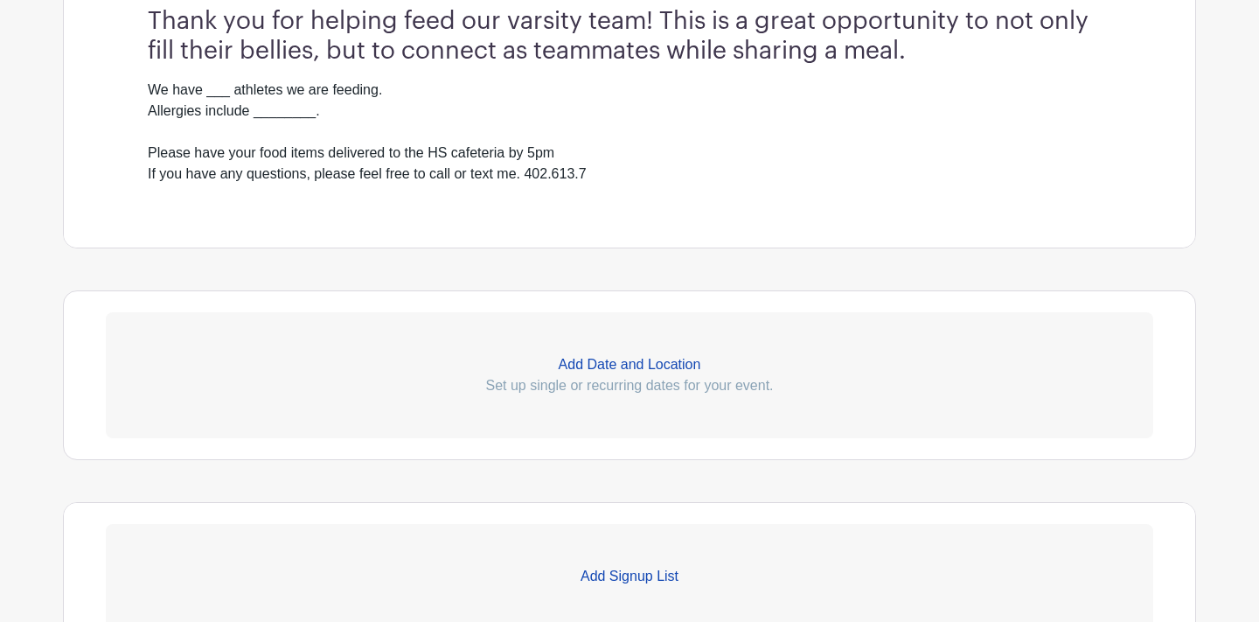
scroll to position [840, 0]
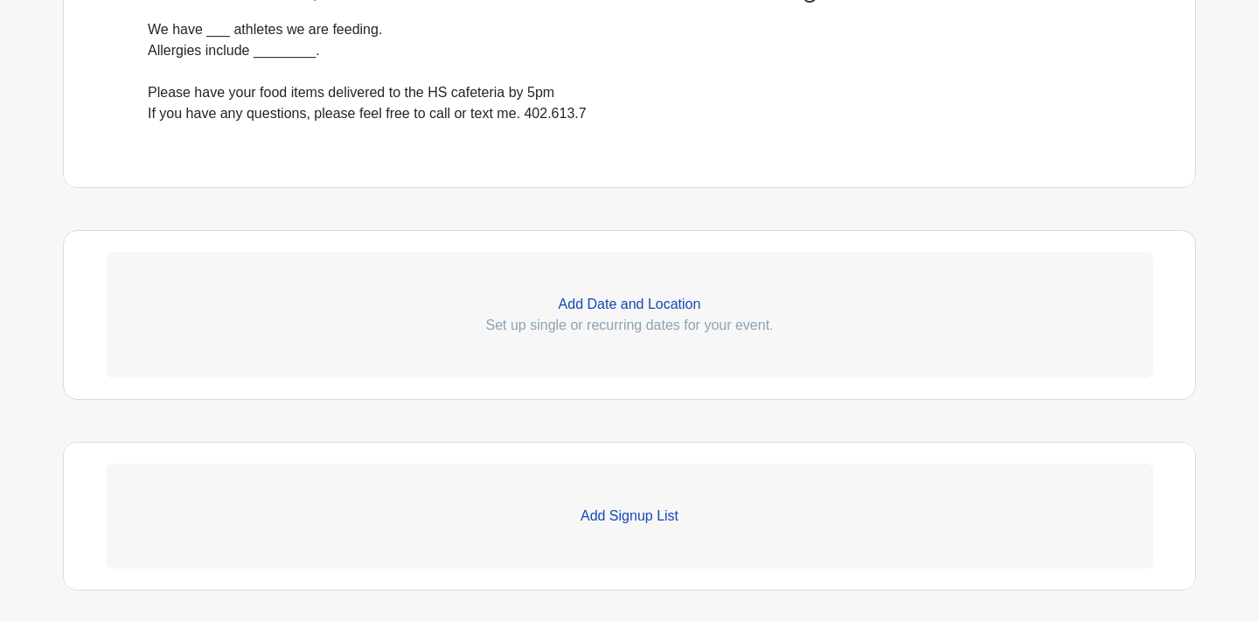
click at [609, 312] on p "Add Date and Location" at bounding box center [629, 304] width 1047 height 21
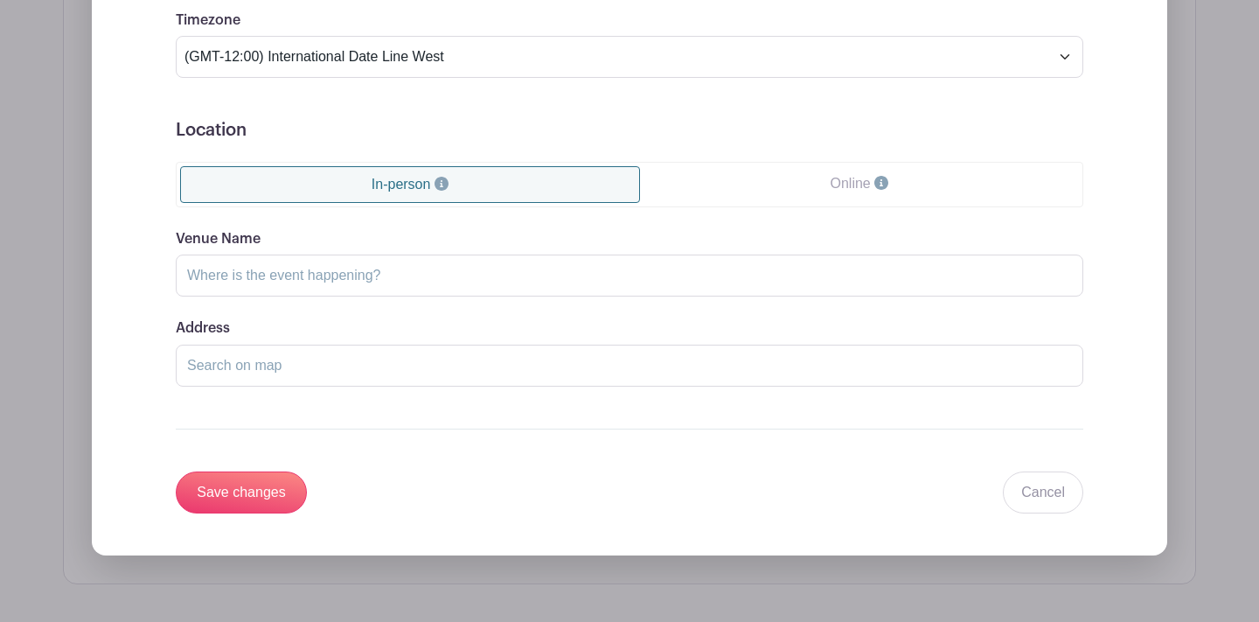
scroll to position [1501, 0]
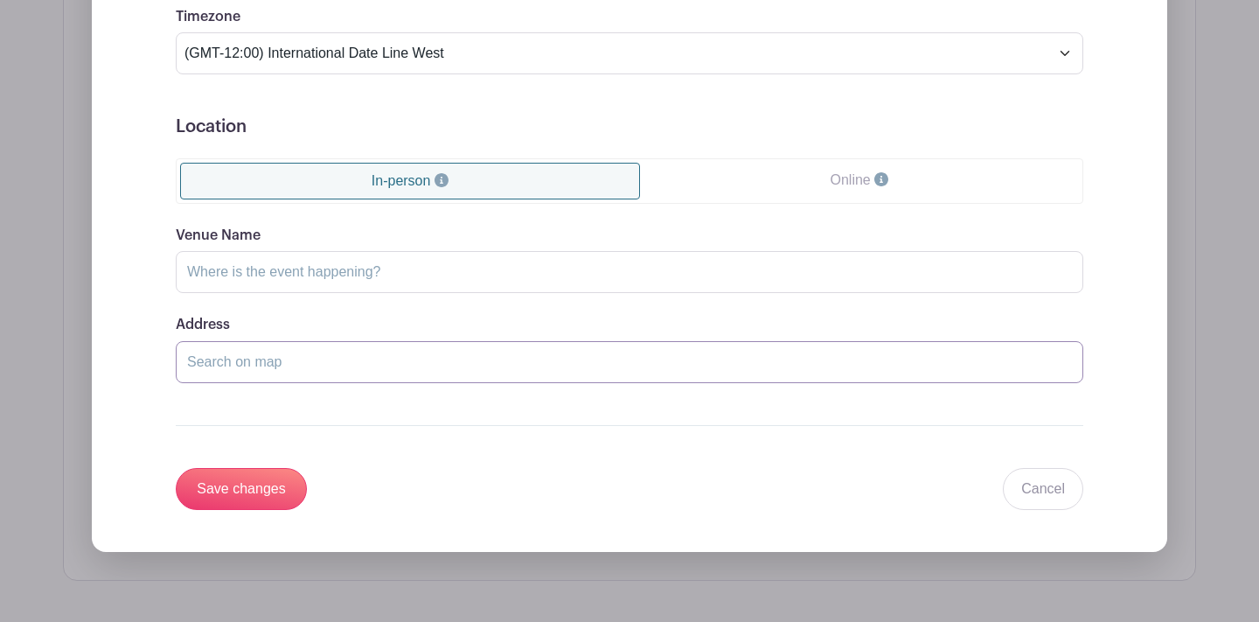
click at [330, 369] on input "Address" at bounding box center [629, 362] width 907 height 42
click at [199, 365] on input "Alll dinners will take place in the MHS cafeteria." at bounding box center [629, 362] width 907 height 42
type input "All dinners will take place in the MHS cafeteria."
click at [219, 492] on input "Save changes" at bounding box center [241, 489] width 131 height 42
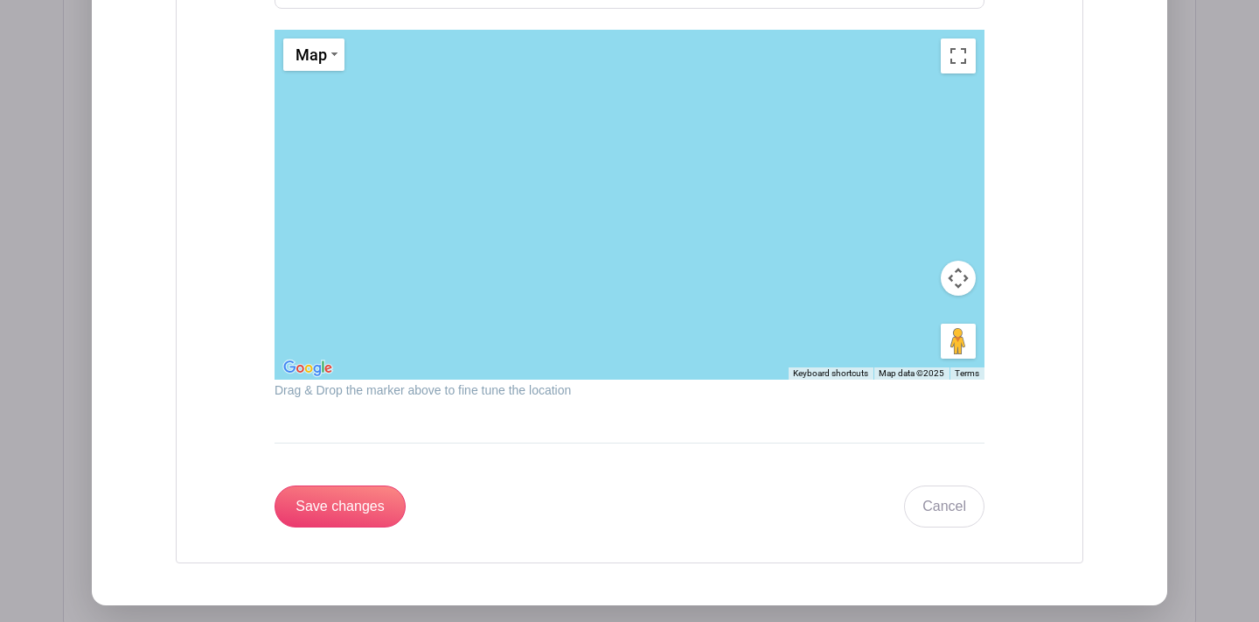
scroll to position [1934, 0]
click at [344, 501] on input "Save changes" at bounding box center [340, 505] width 131 height 42
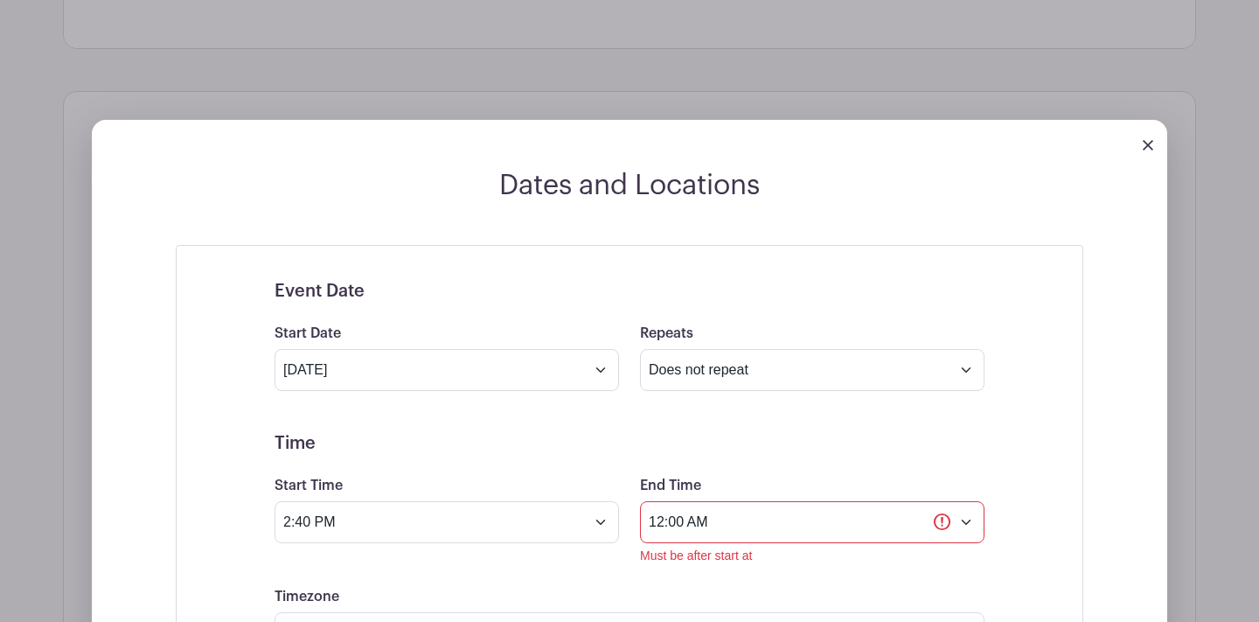
scroll to position [977, 0]
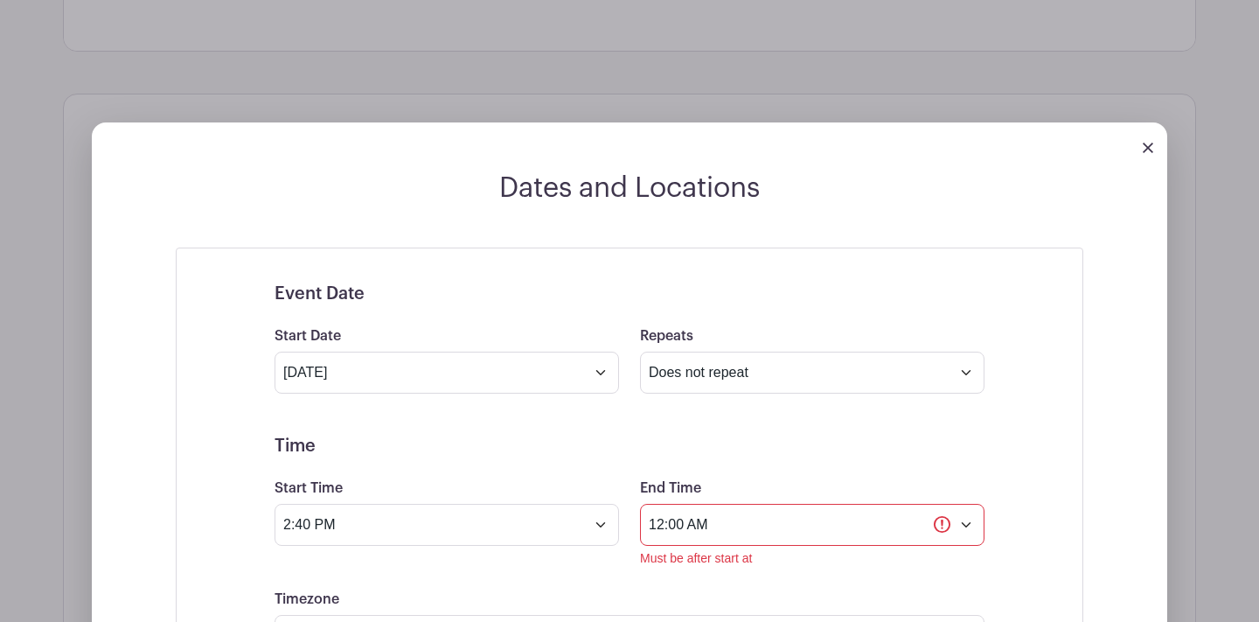
click at [1145, 149] on img at bounding box center [1148, 148] width 10 height 10
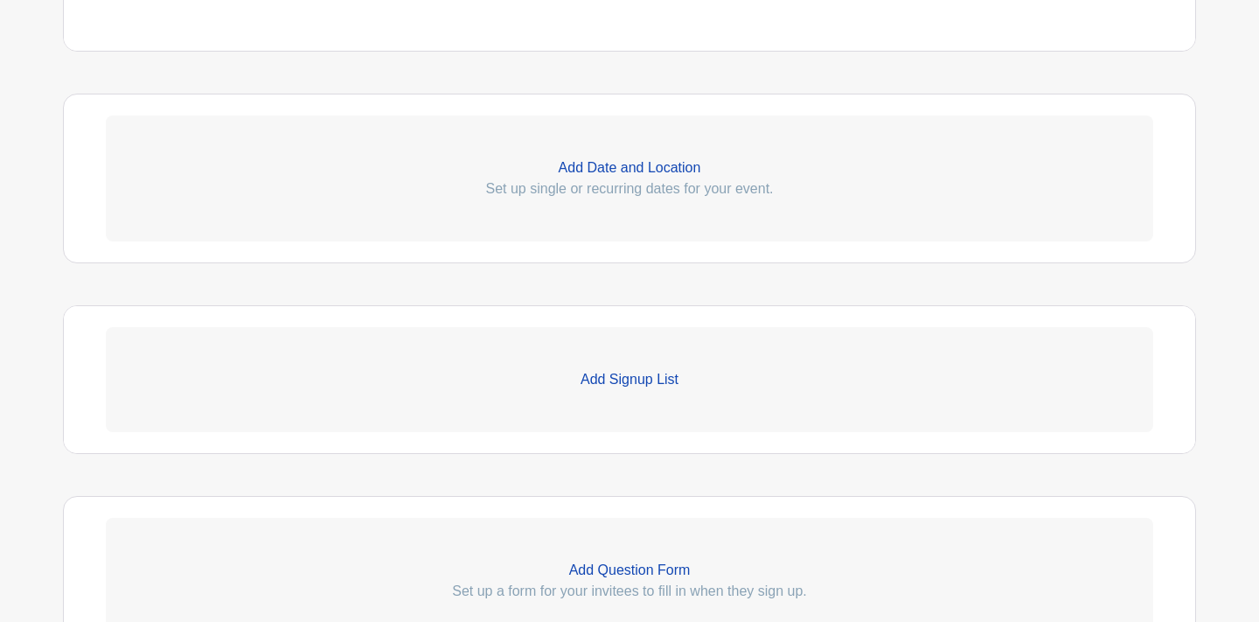
scroll to position [1090, 0]
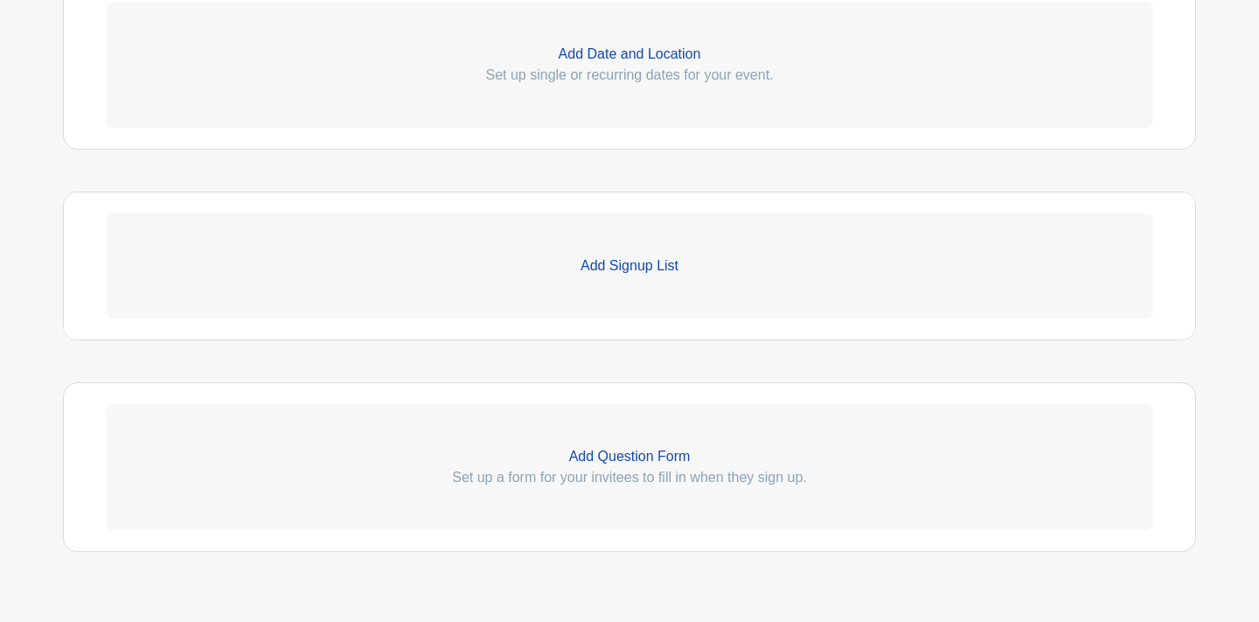
click at [653, 276] on p "Add Signup List" at bounding box center [629, 265] width 1047 height 21
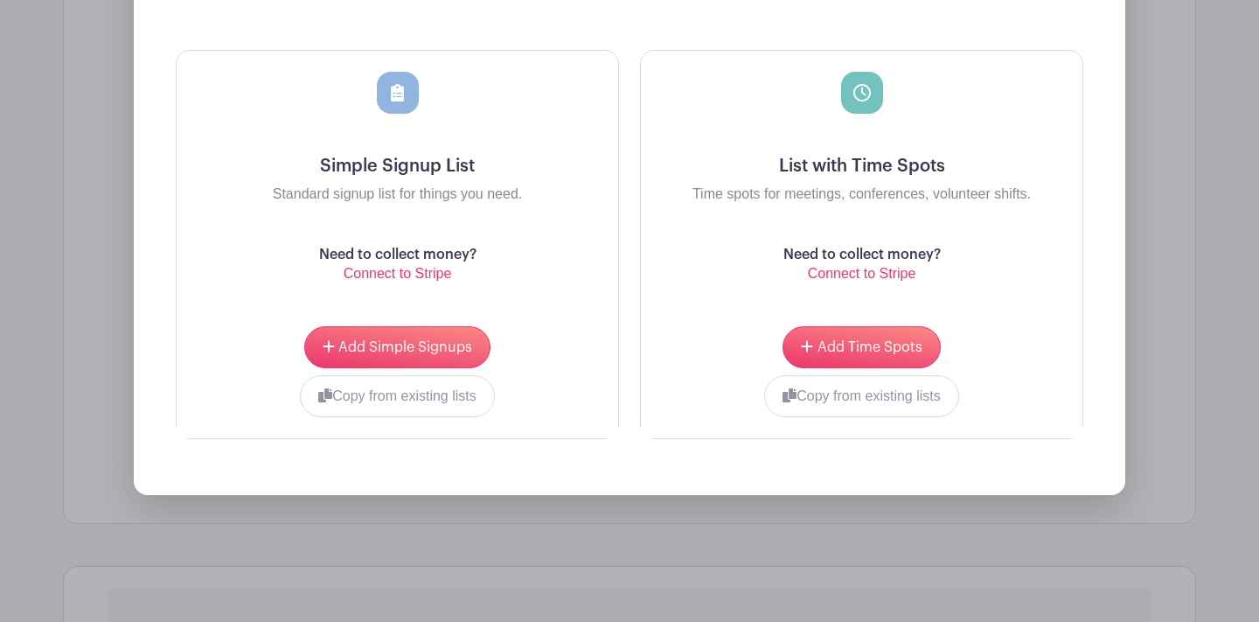
scroll to position [1464, 0]
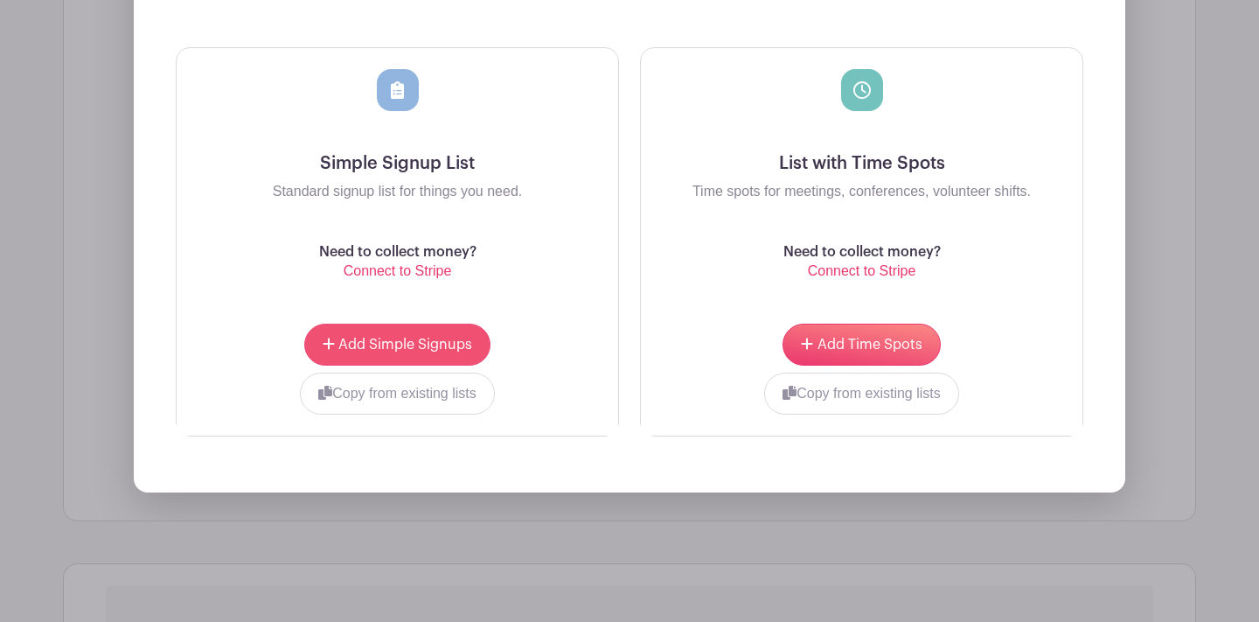
click at [418, 350] on span "Add Simple Signups" at bounding box center [405, 344] width 134 height 14
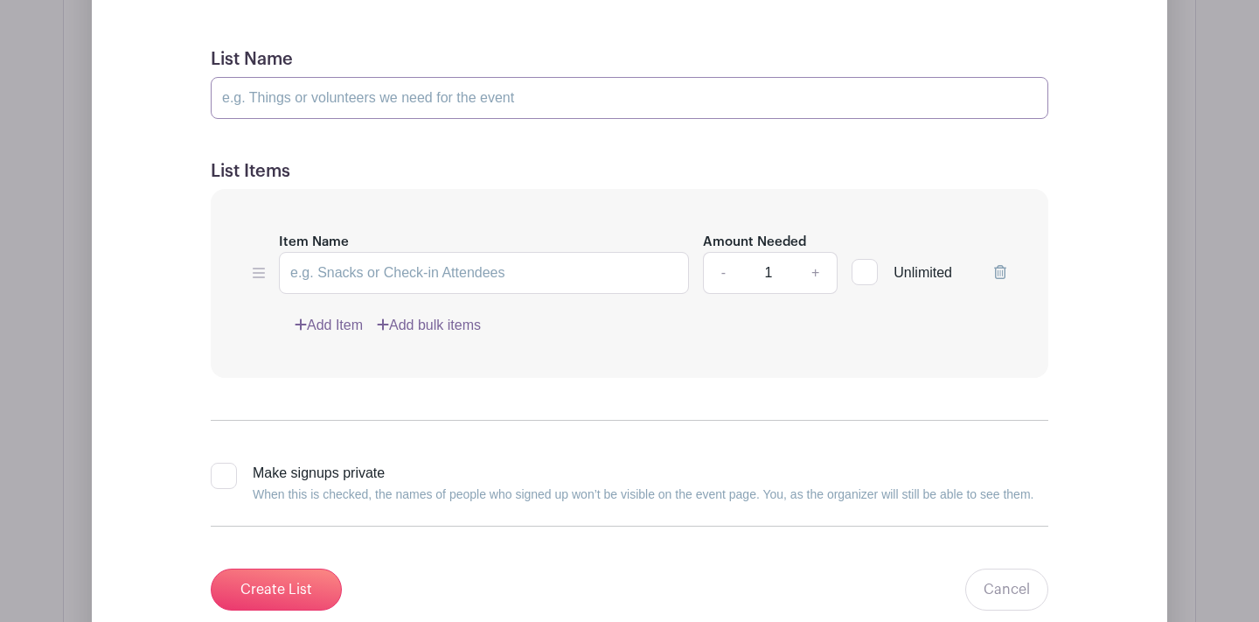
click at [383, 100] on input "List Name" at bounding box center [630, 98] width 838 height 42
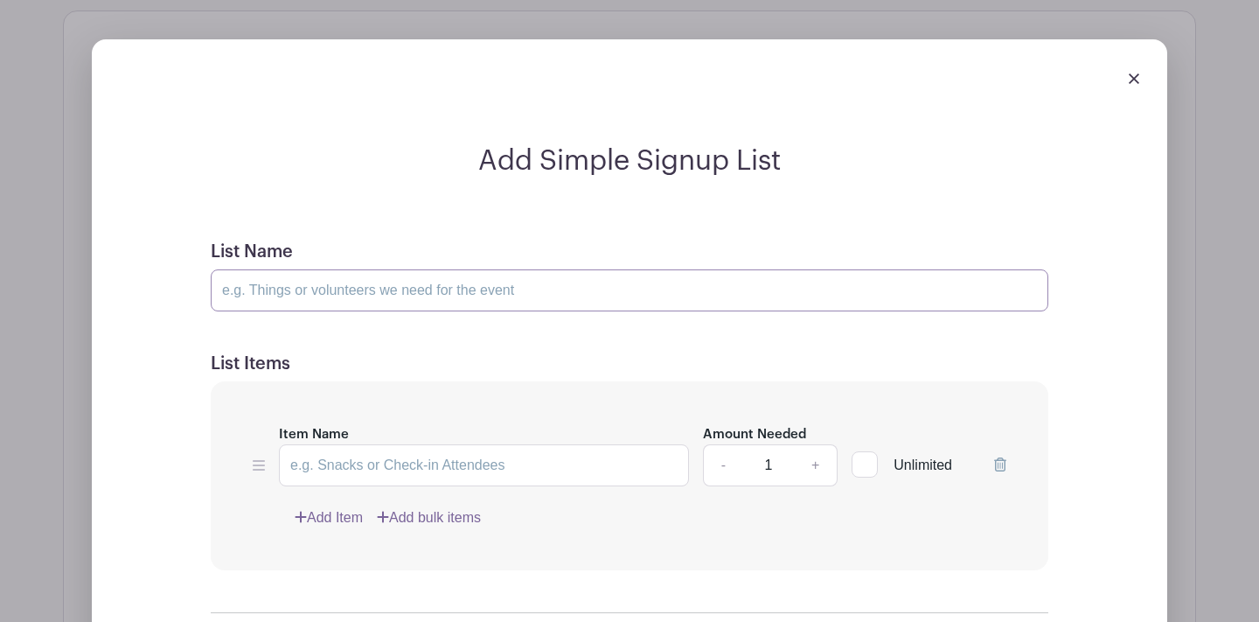
scroll to position [1284, 0]
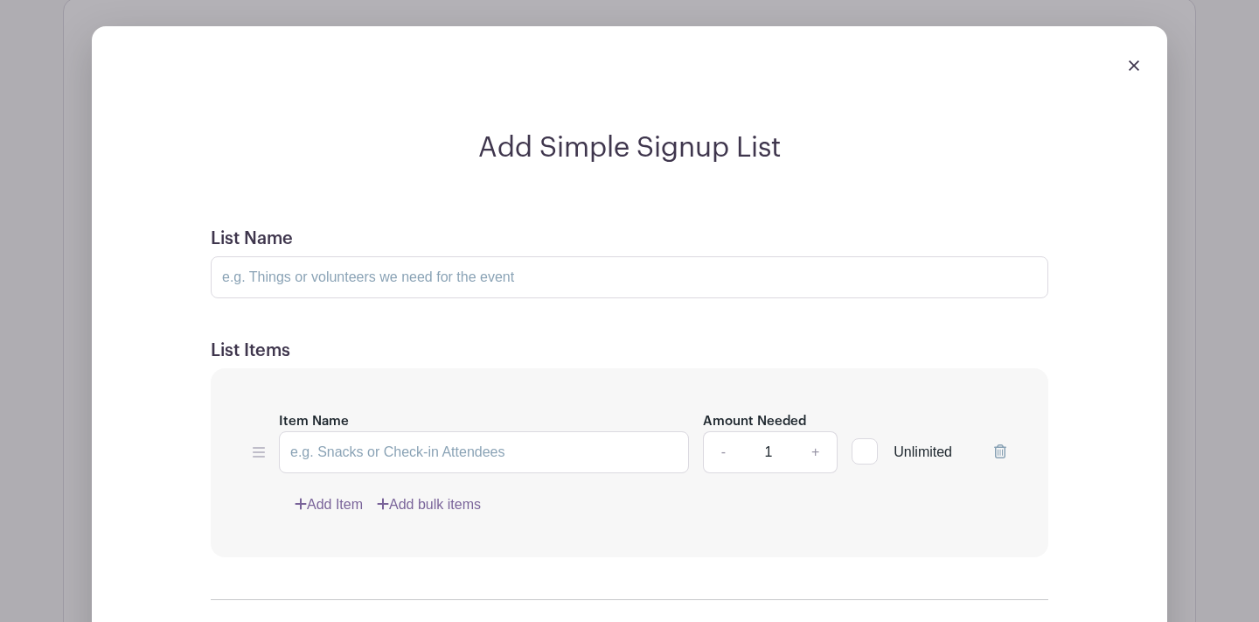
click at [1134, 69] on img at bounding box center [1134, 65] width 10 height 10
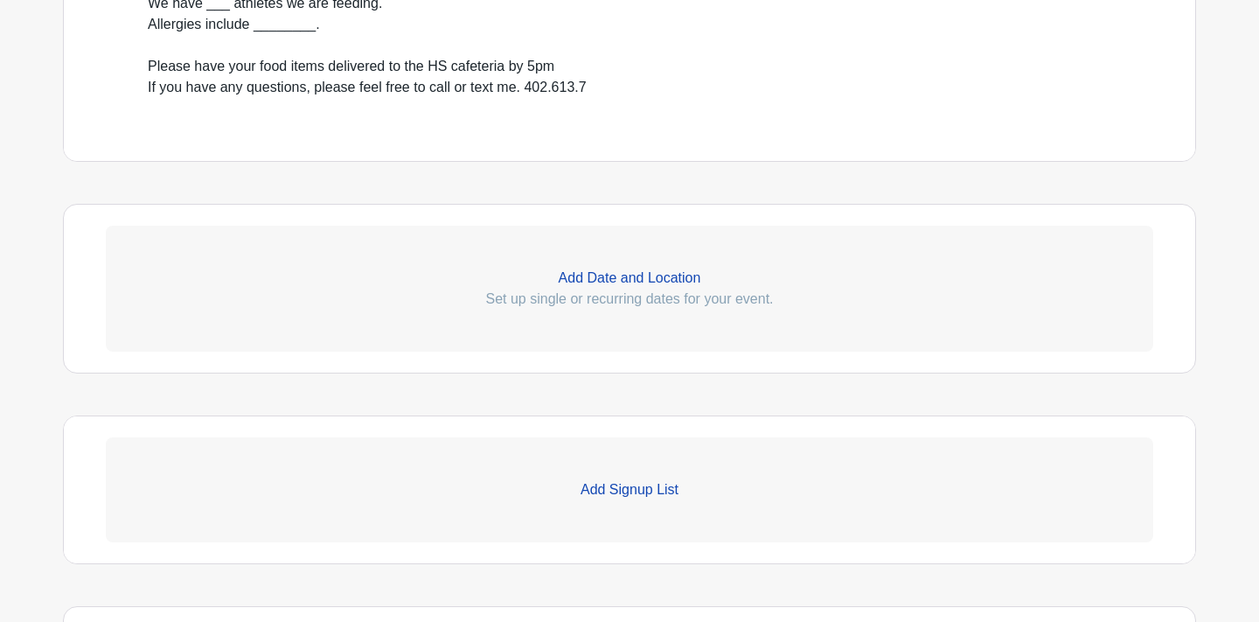
scroll to position [974, 0]
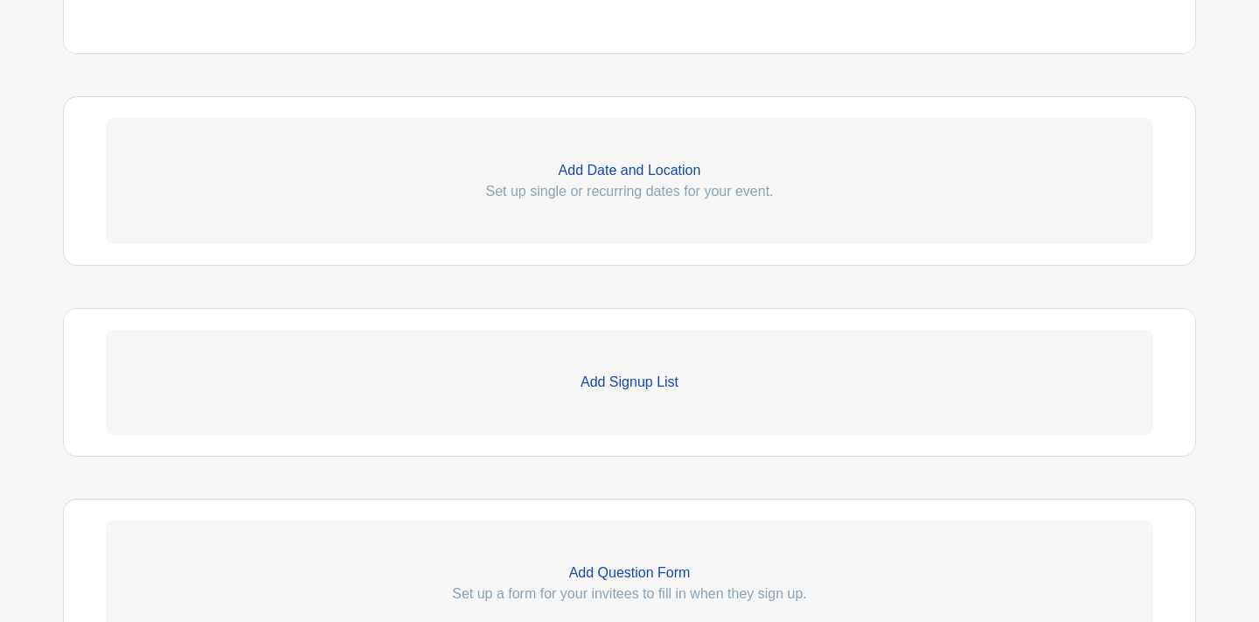
click at [646, 387] on p "Add Signup List" at bounding box center [629, 382] width 1047 height 21
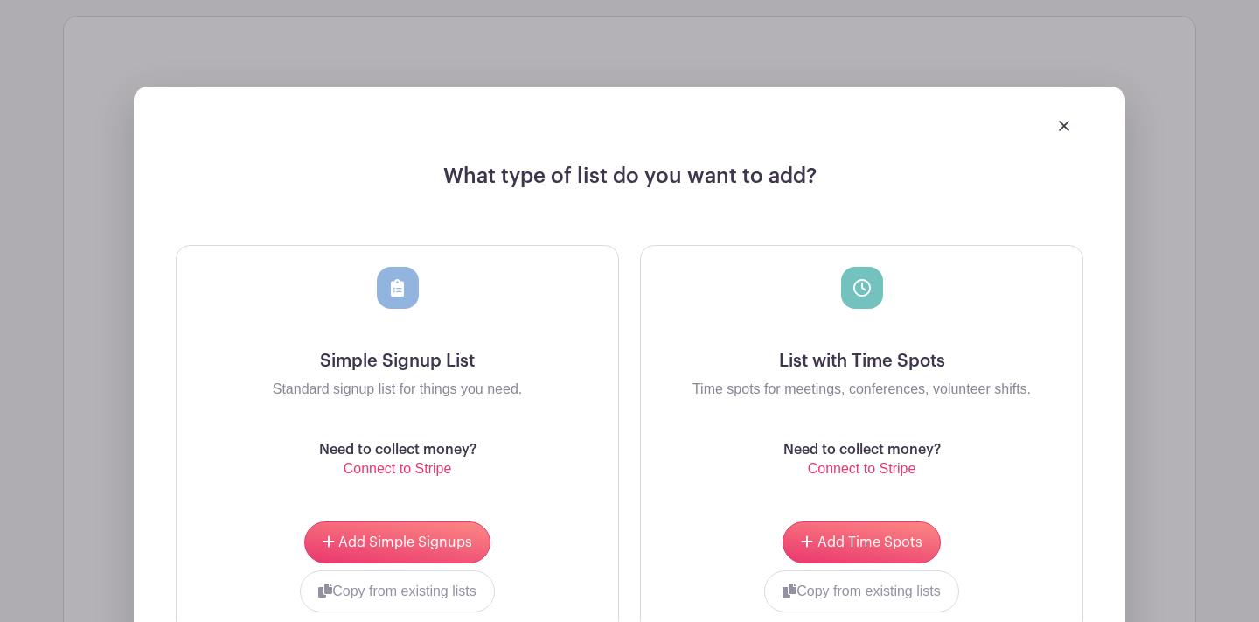
scroll to position [1304, 0]
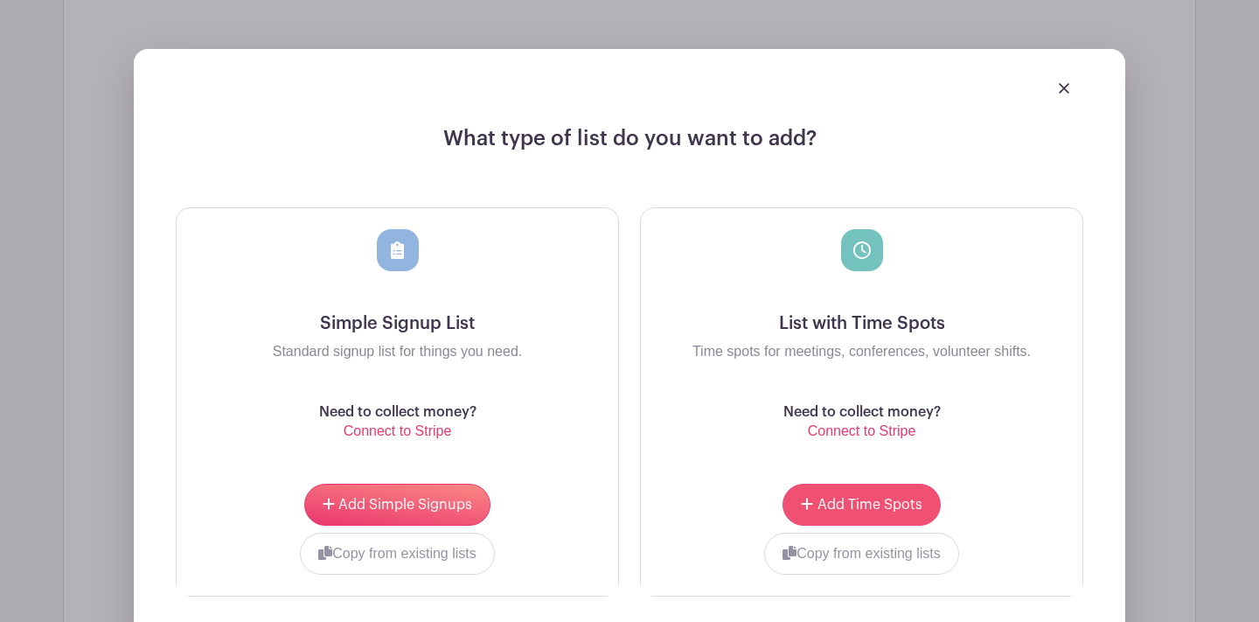
click at [882, 510] on span "Add Time Spots" at bounding box center [869, 504] width 105 height 14
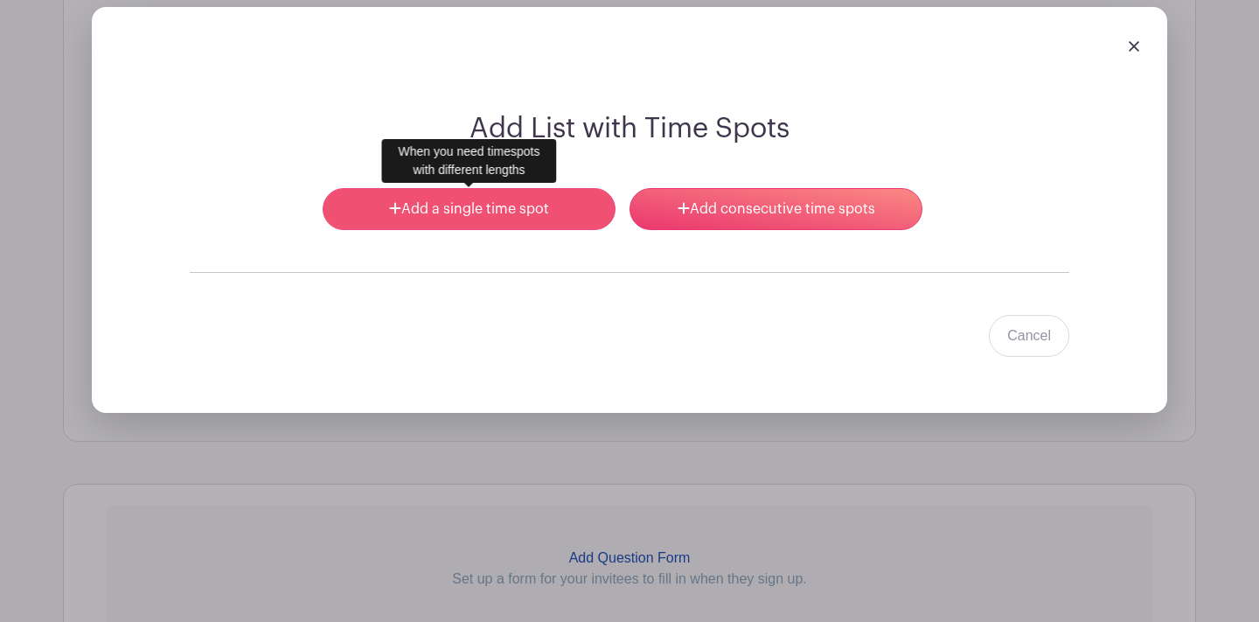
click at [485, 210] on link "Add a single time spot" at bounding box center [469, 209] width 293 height 42
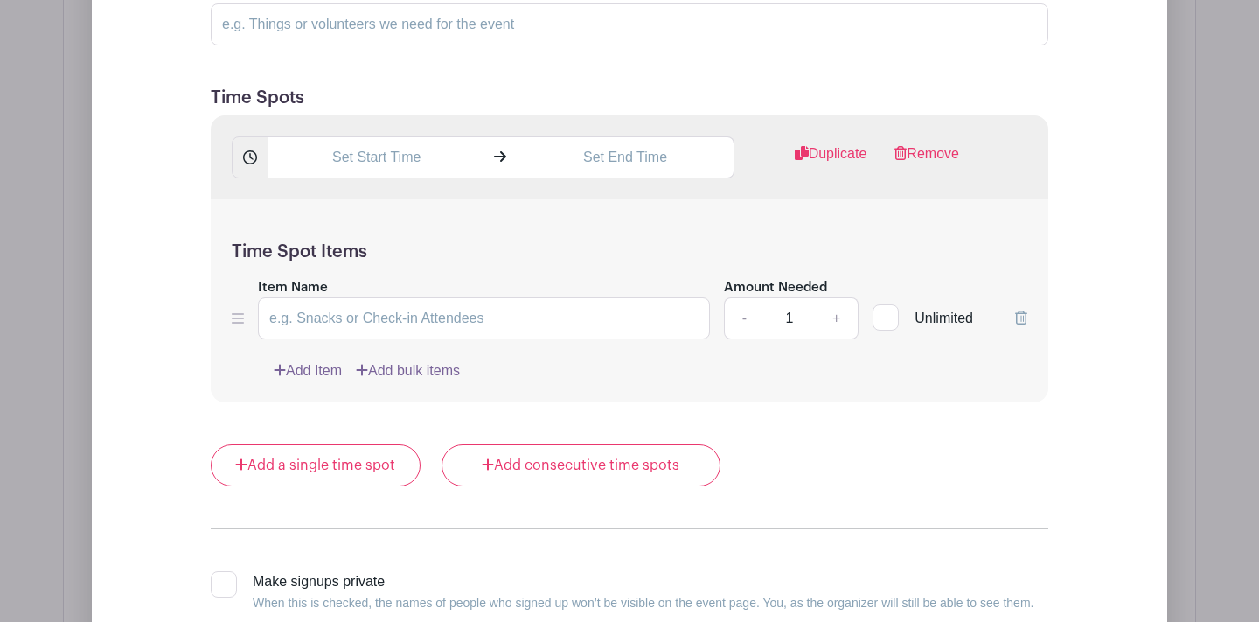
scroll to position [1536, 0]
click at [447, 162] on input "text" at bounding box center [376, 158] width 217 height 42
type input "10:41 AM"
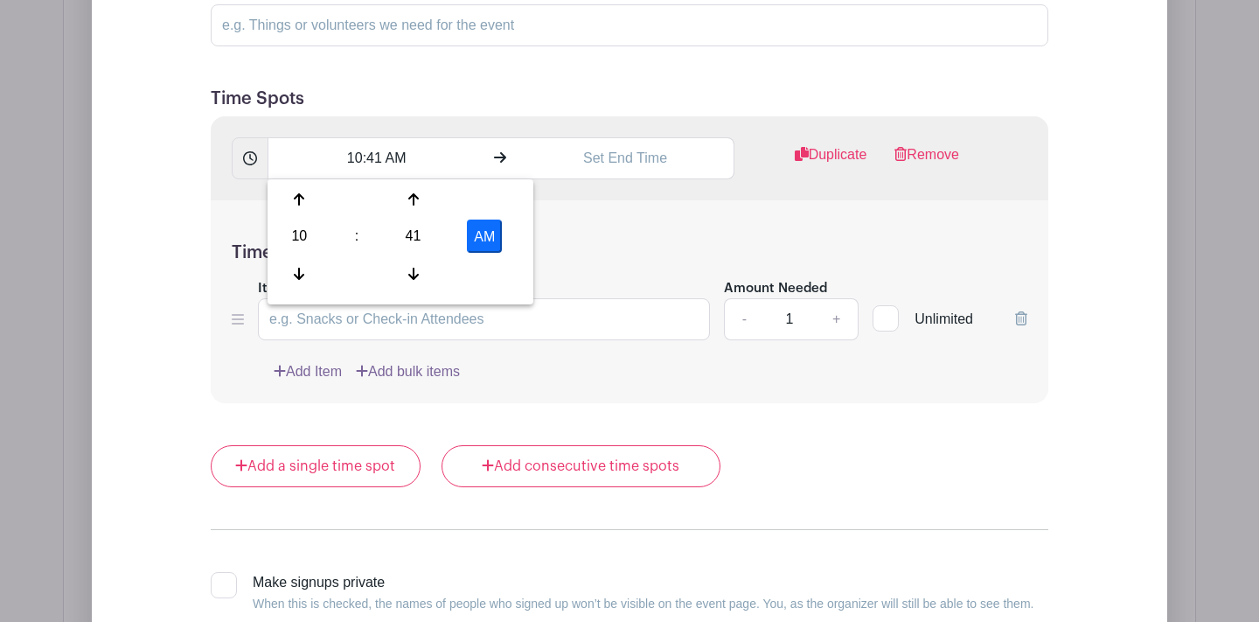
click at [483, 110] on form "List Name Time Spots 10:41 AM Duplicate Remove Time Spot Items Item Name Amount…" at bounding box center [630, 362] width 880 height 814
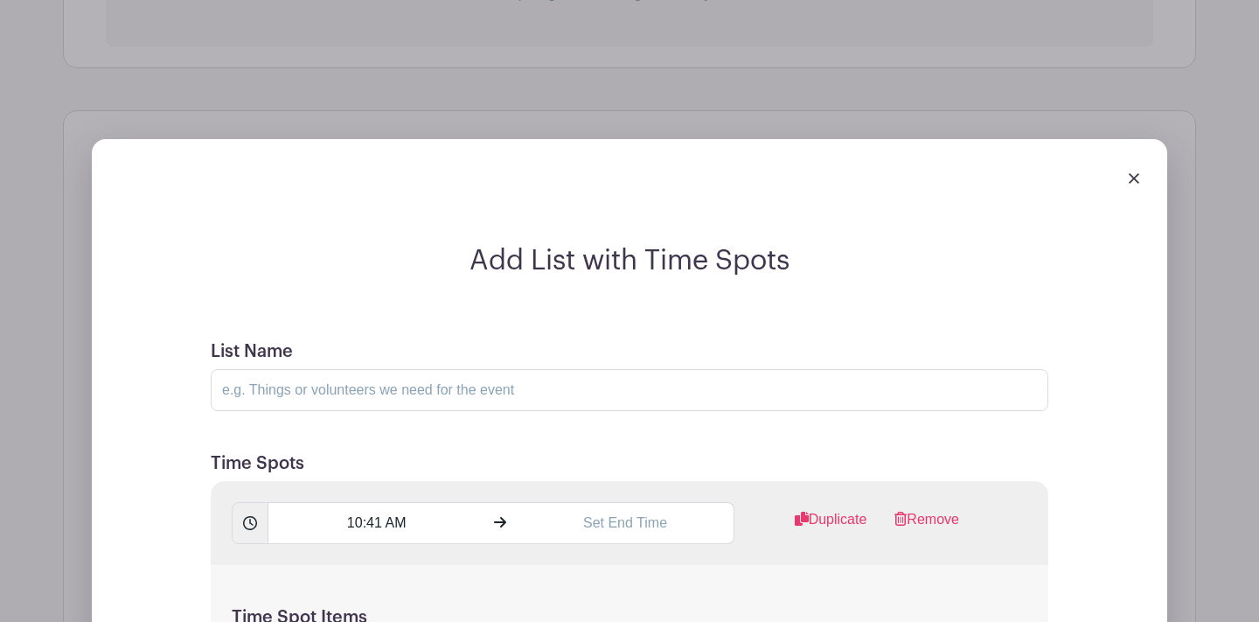
scroll to position [1146, 0]
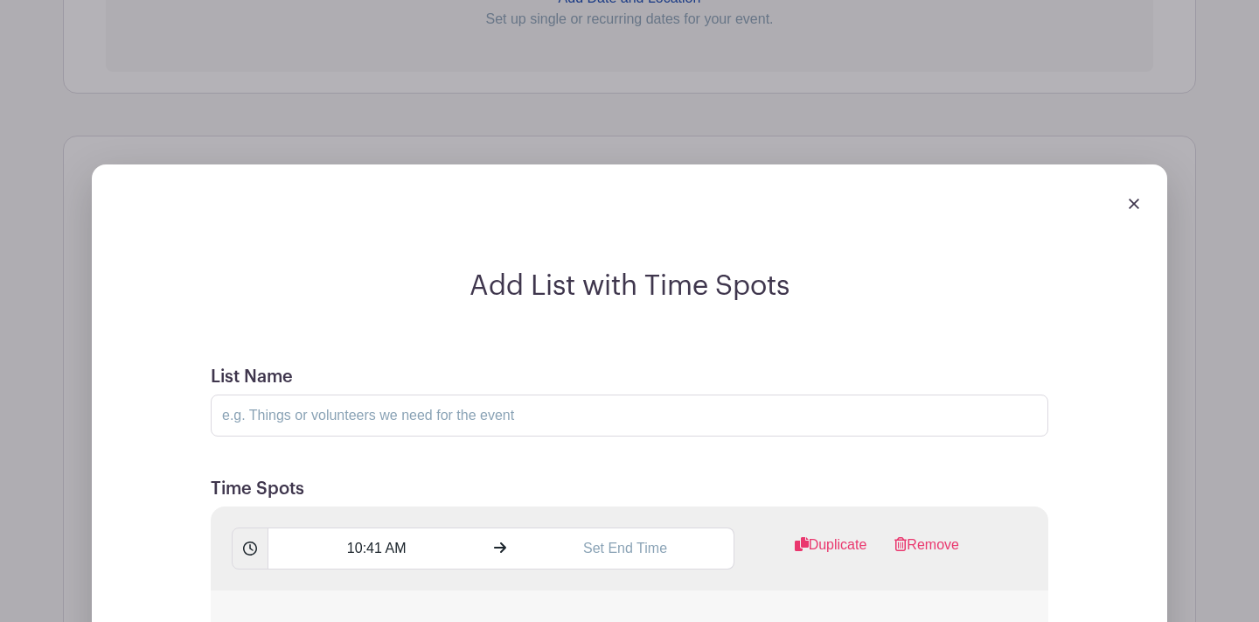
click at [1135, 206] on img at bounding box center [1134, 203] width 10 height 10
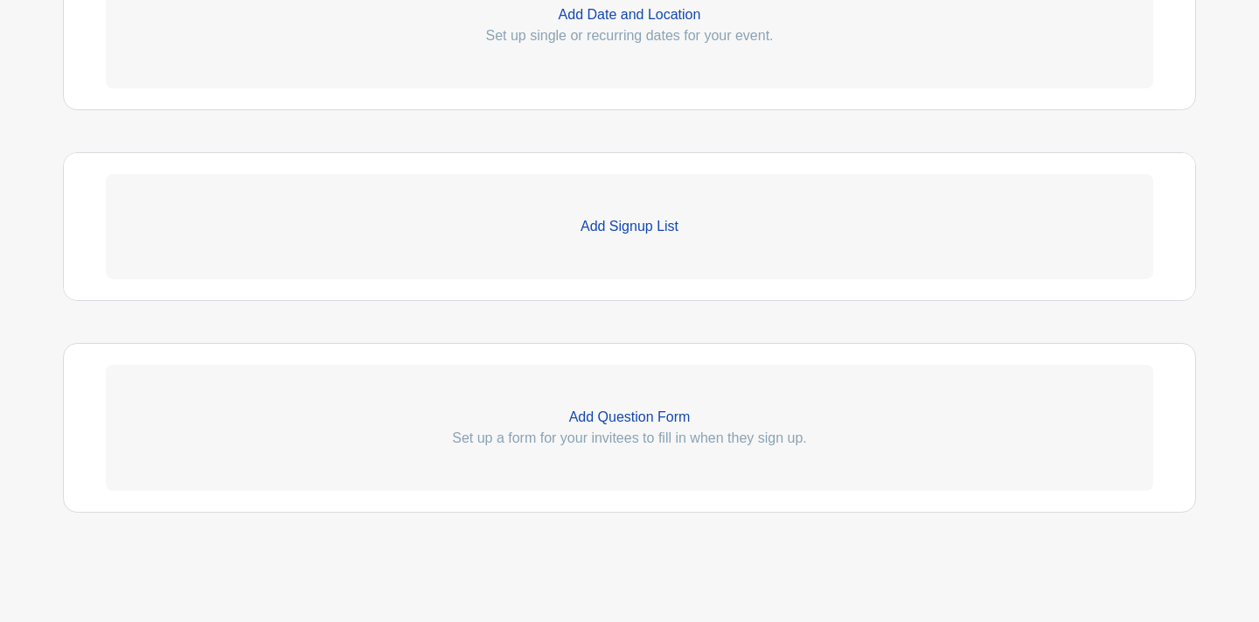
click at [628, 233] on p "Add Signup List" at bounding box center [629, 226] width 1047 height 21
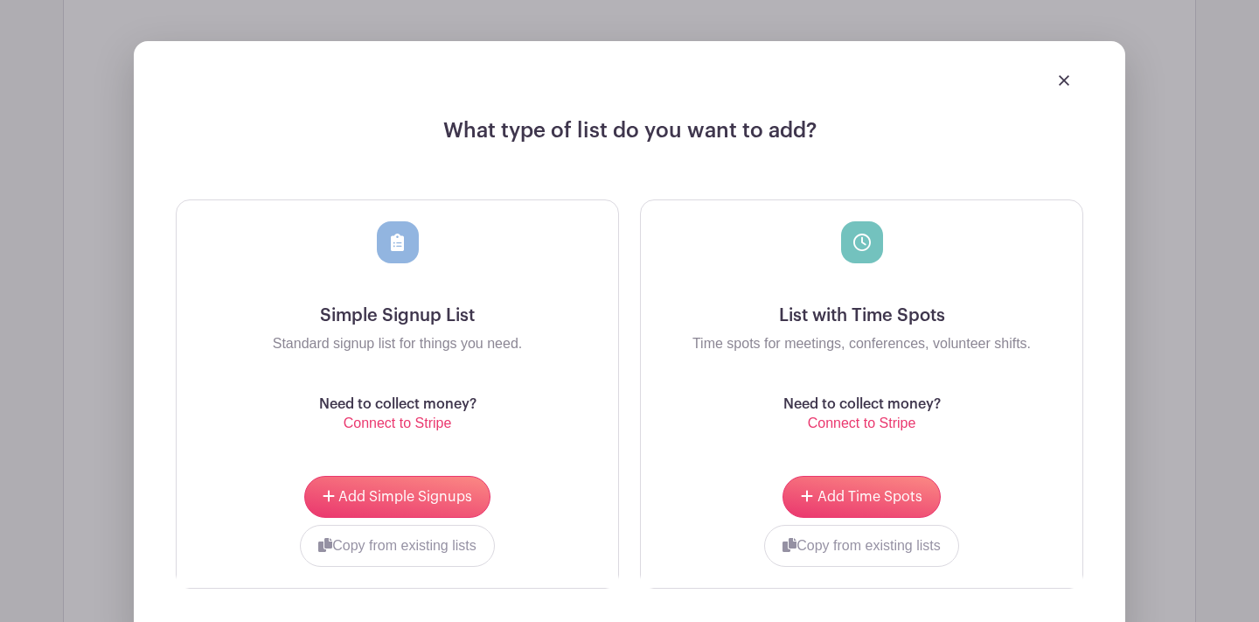
scroll to position [1319, 0]
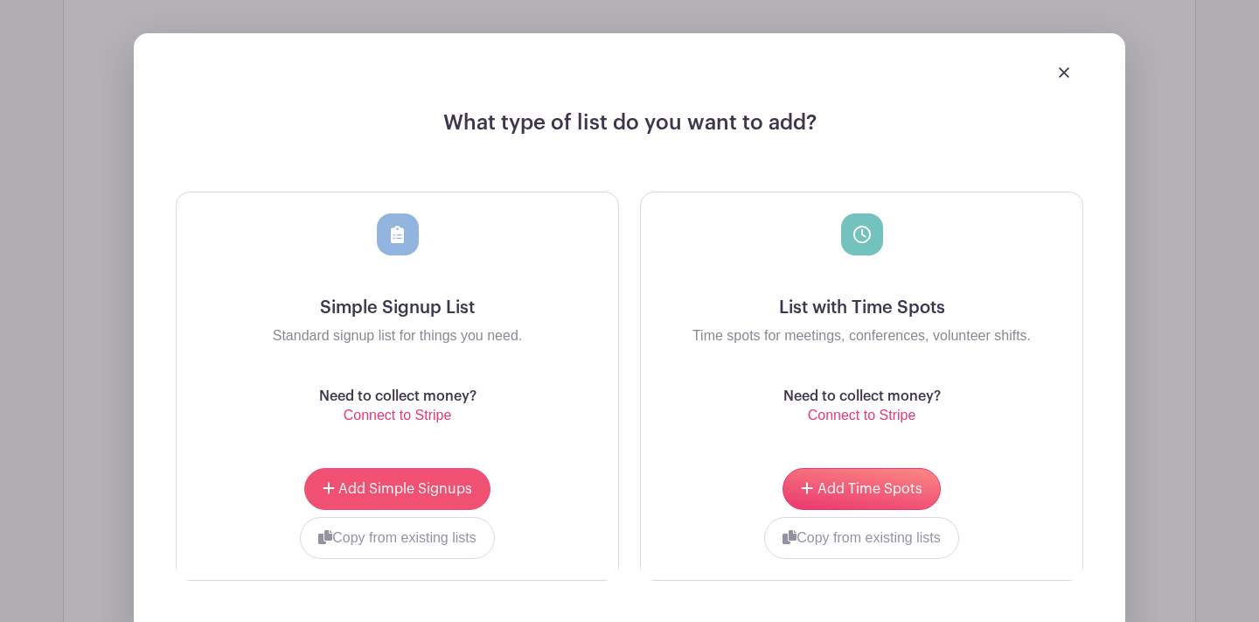
click at [411, 490] on span "Add Simple Signups" at bounding box center [405, 489] width 134 height 14
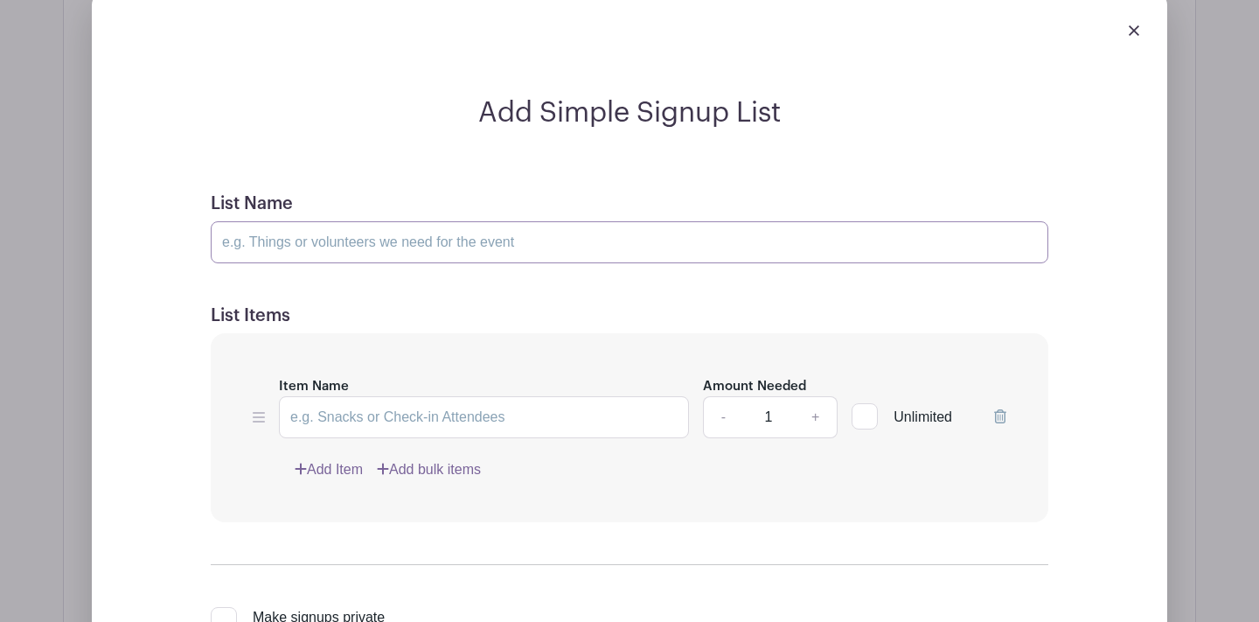
click at [397, 239] on input "List Name" at bounding box center [630, 242] width 838 height 42
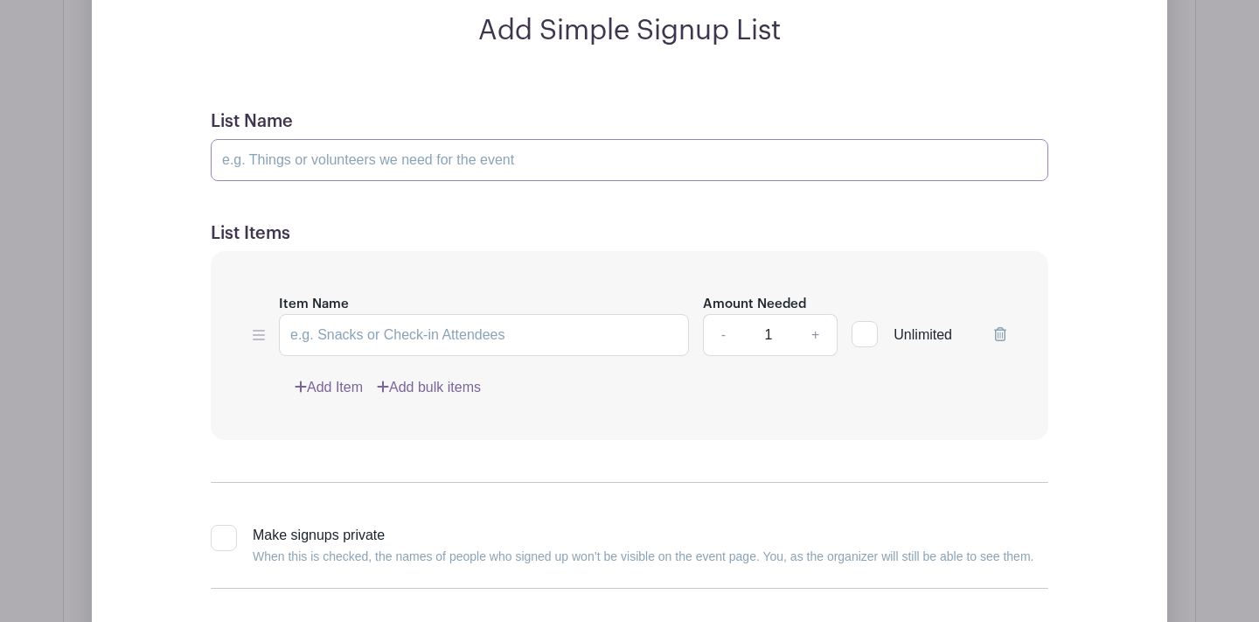
scroll to position [1401, 0]
click at [408, 160] on input "List Name" at bounding box center [630, 161] width 838 height 42
type input "8/27 Lasagna dinner"
click at [386, 340] on input "Item Name" at bounding box center [484, 336] width 410 height 42
type input "Lasagna"
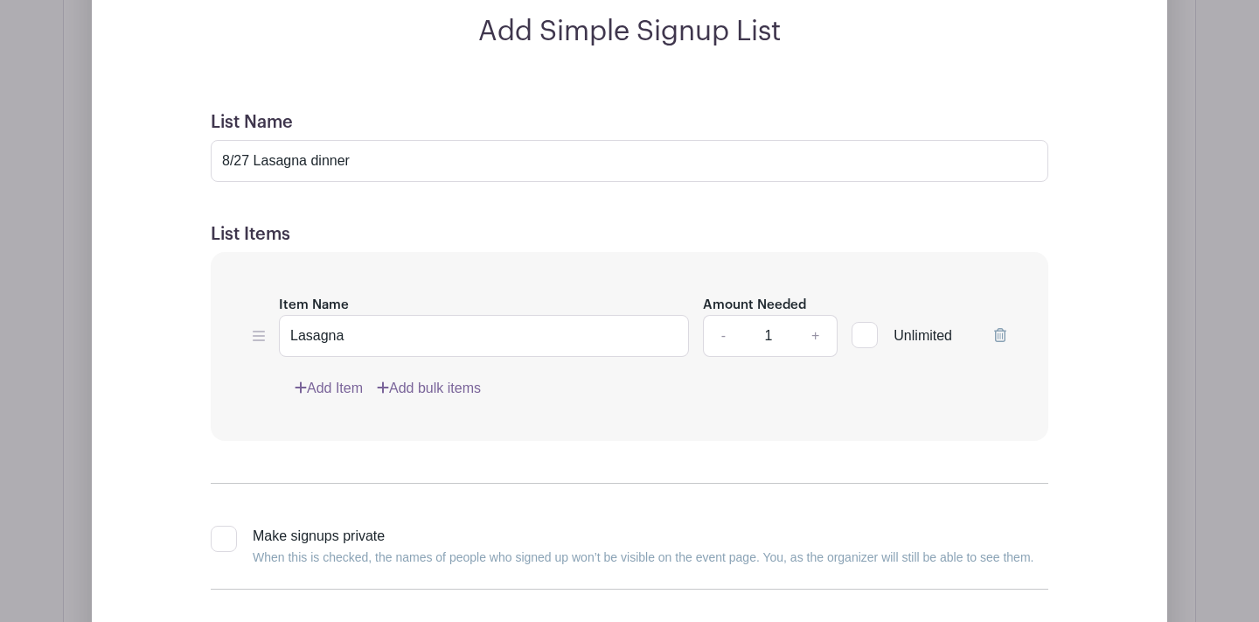
click at [816, 340] on link "+" at bounding box center [816, 336] width 44 height 42
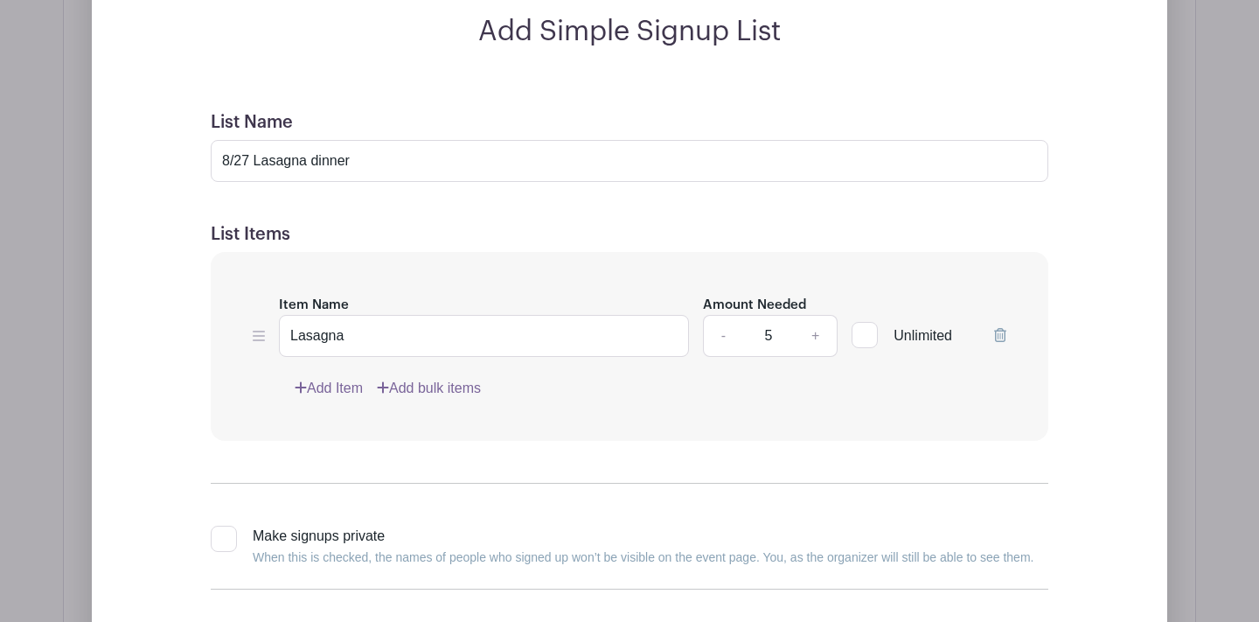
type input "6"
click at [335, 391] on link "Add Item" at bounding box center [329, 388] width 68 height 21
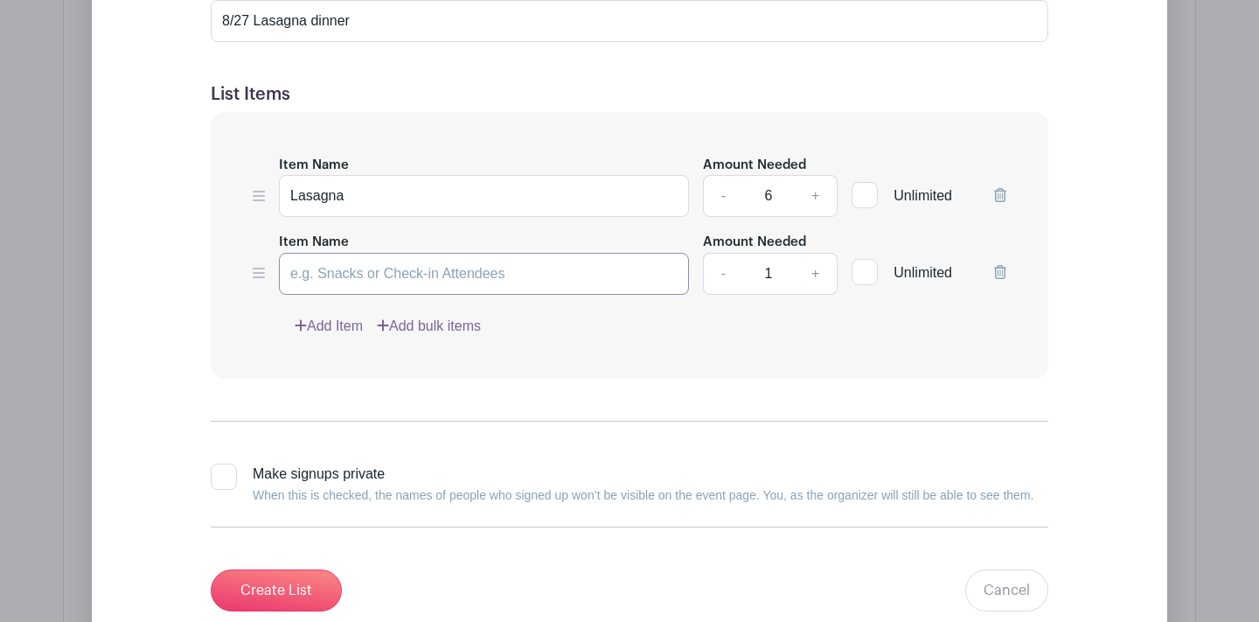
click at [386, 280] on input "Item Name" at bounding box center [484, 274] width 410 height 42
type input "Salad and dressing"
click at [817, 268] on link "+" at bounding box center [816, 274] width 44 height 42
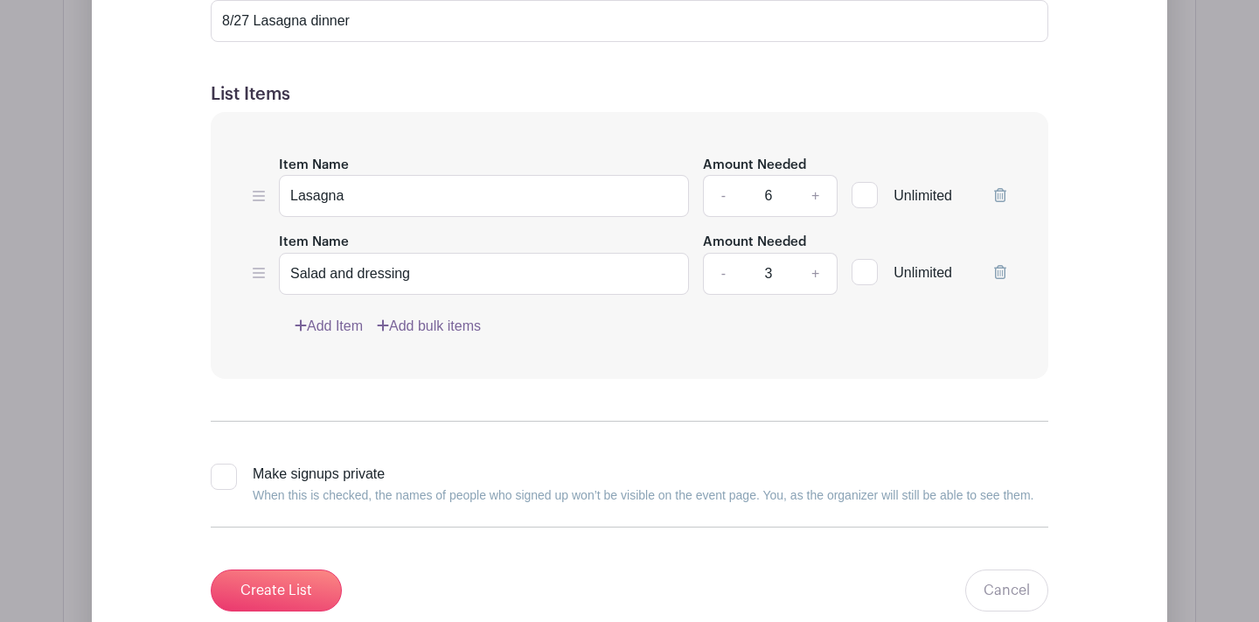
type input "4"
click at [328, 323] on link "Add Item" at bounding box center [329, 326] width 68 height 21
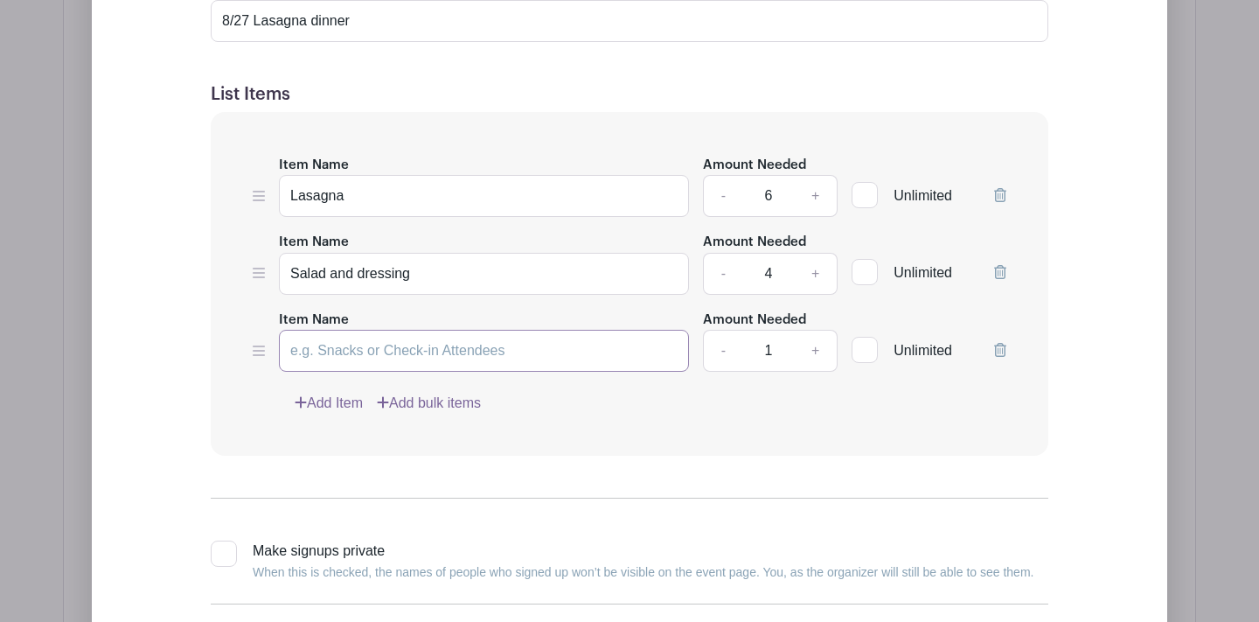
click at [339, 344] on input "Item Name" at bounding box center [484, 351] width 410 height 42
type input "s"
type input "Sliced watermelon"
drag, startPoint x: 339, startPoint y: 344, endPoint x: 469, endPoint y: 386, distance: 136.6
click at [469, 386] on div "Item Name [PERSON_NAME] Amount Needed - 6 + Unlimited Item Name Salad and dress…" at bounding box center [630, 284] width 838 height 344
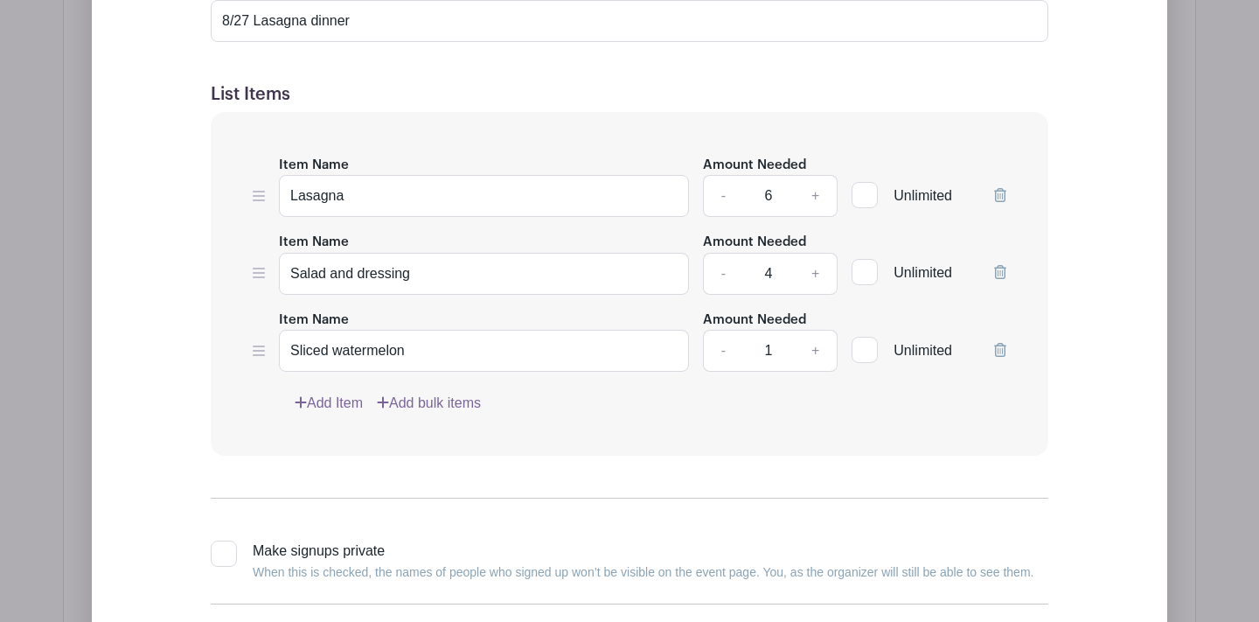
click at [823, 354] on link "+" at bounding box center [816, 351] width 44 height 42
type input "2"
click at [340, 405] on link "Add Item" at bounding box center [329, 403] width 68 height 21
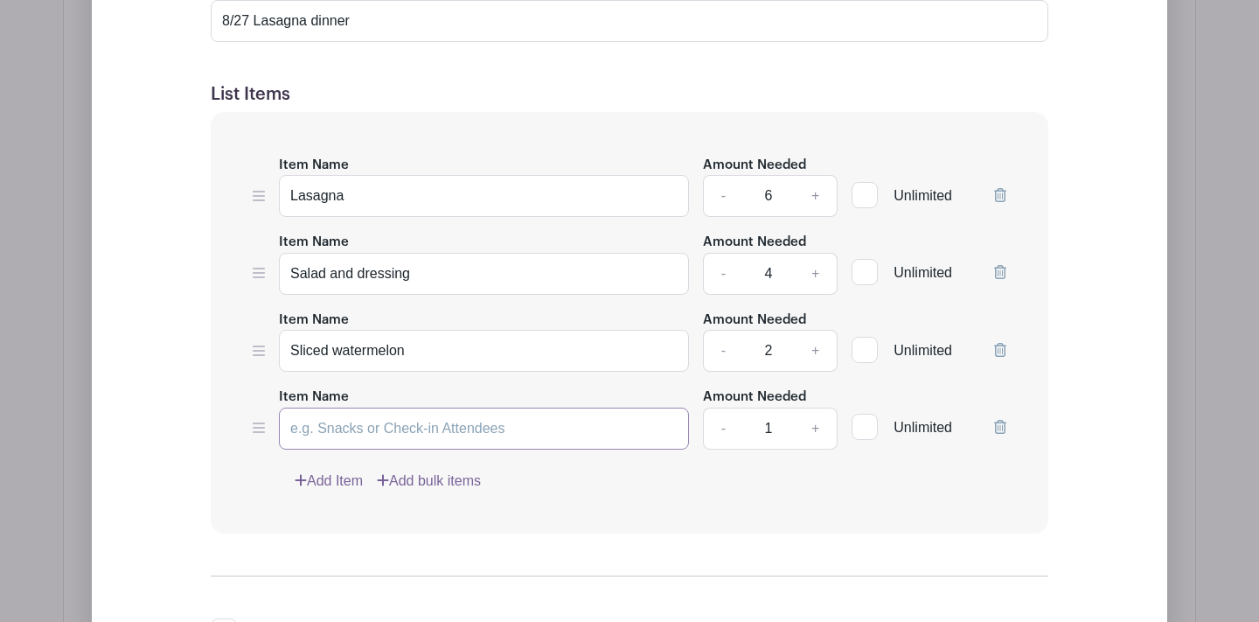
click at [341, 429] on input "Item Name" at bounding box center [484, 428] width 410 height 42
type input "Breadsticks"
click at [817, 428] on link "+" at bounding box center [816, 428] width 44 height 42
type input "3"
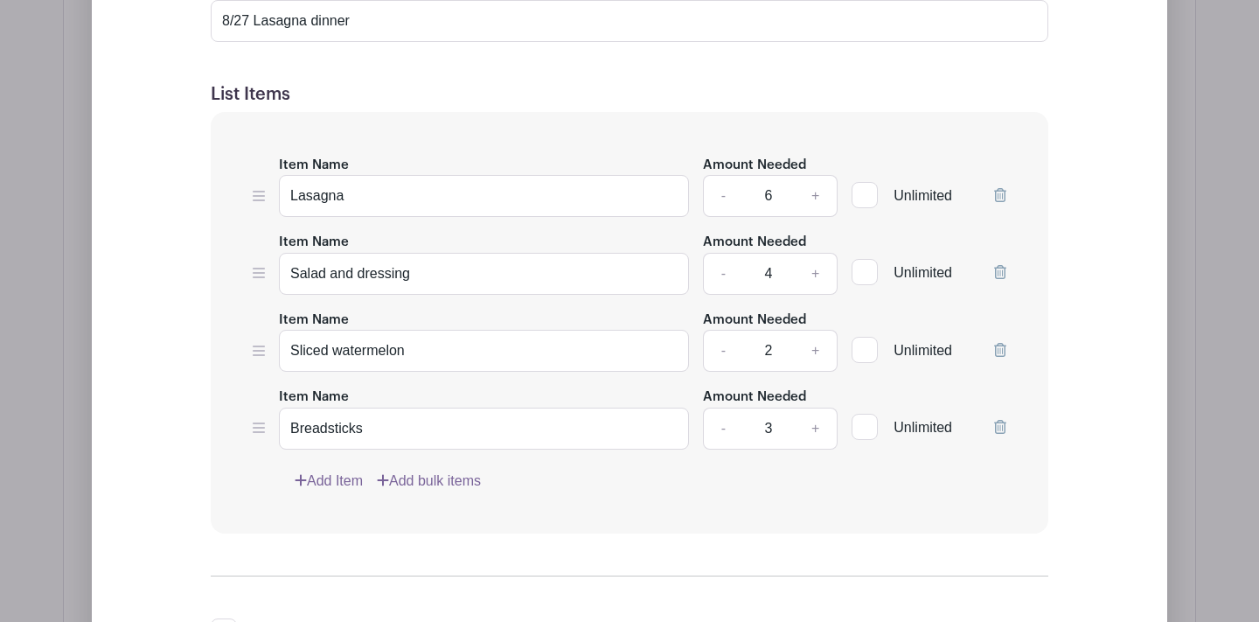
click at [798, 465] on div "Item Name [PERSON_NAME] Amount Needed - 6 + Unlimited Item Name Salad and dress…" at bounding box center [630, 322] width 838 height 421
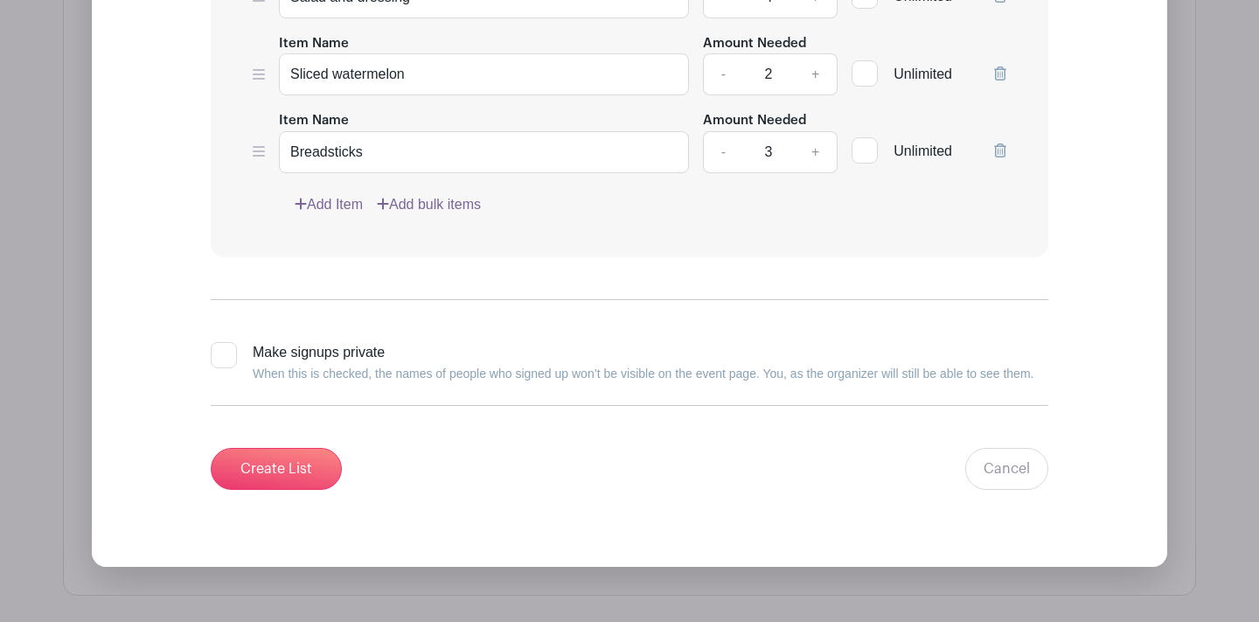
scroll to position [1678, 0]
click at [292, 485] on input "Create List" at bounding box center [276, 468] width 131 height 42
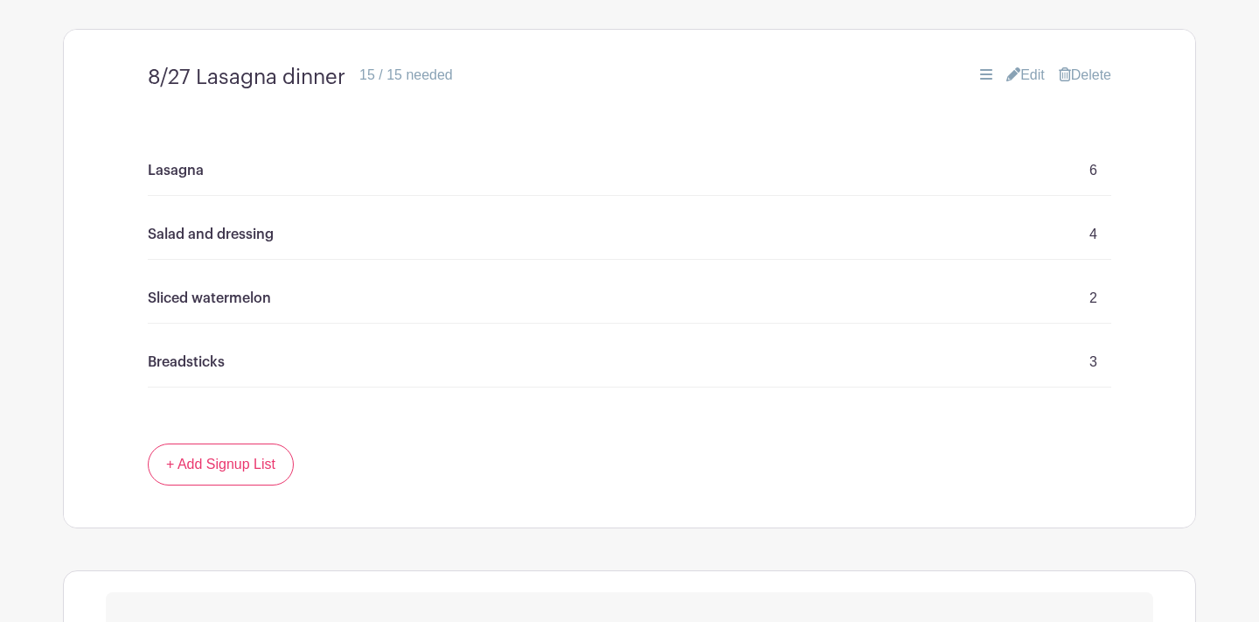
scroll to position [1115, 0]
click at [232, 464] on link "+ Add Signup List" at bounding box center [221, 462] width 146 height 42
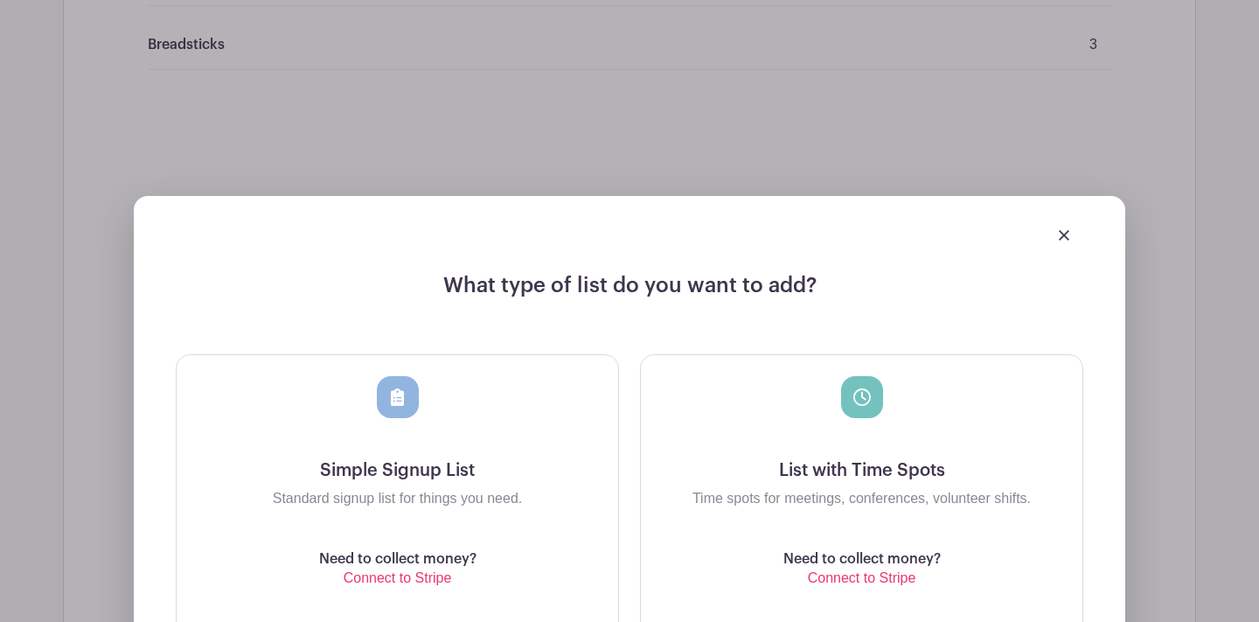
scroll to position [1532, 0]
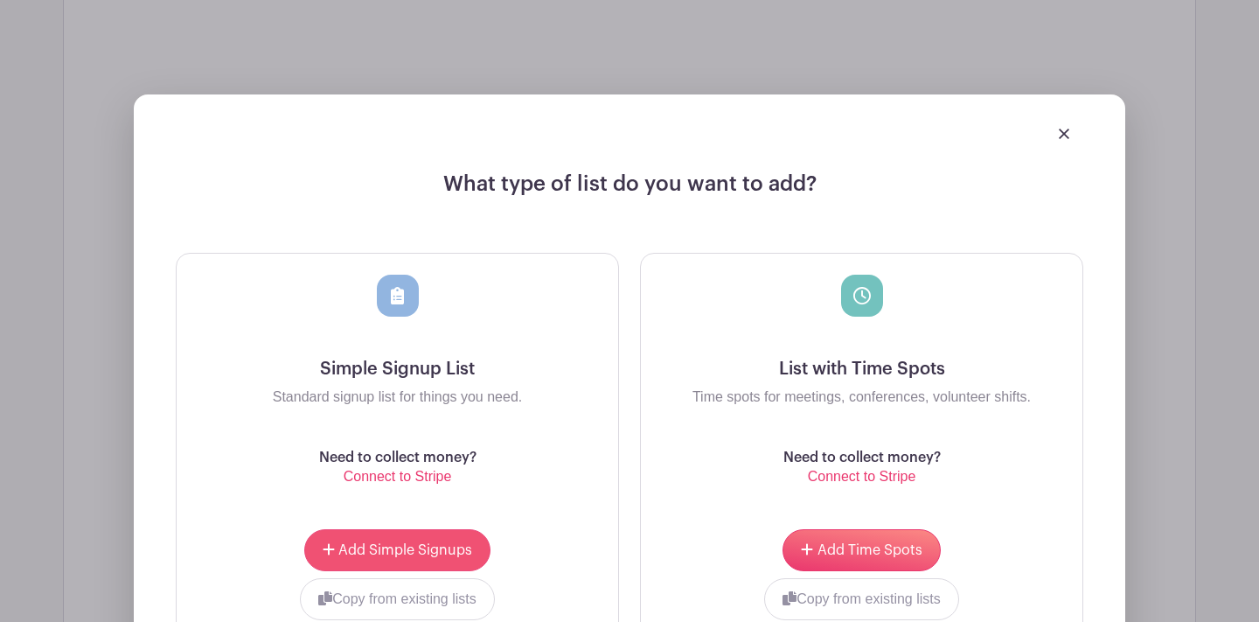
click at [428, 542] on button "Add Simple Signups" at bounding box center [397, 550] width 186 height 42
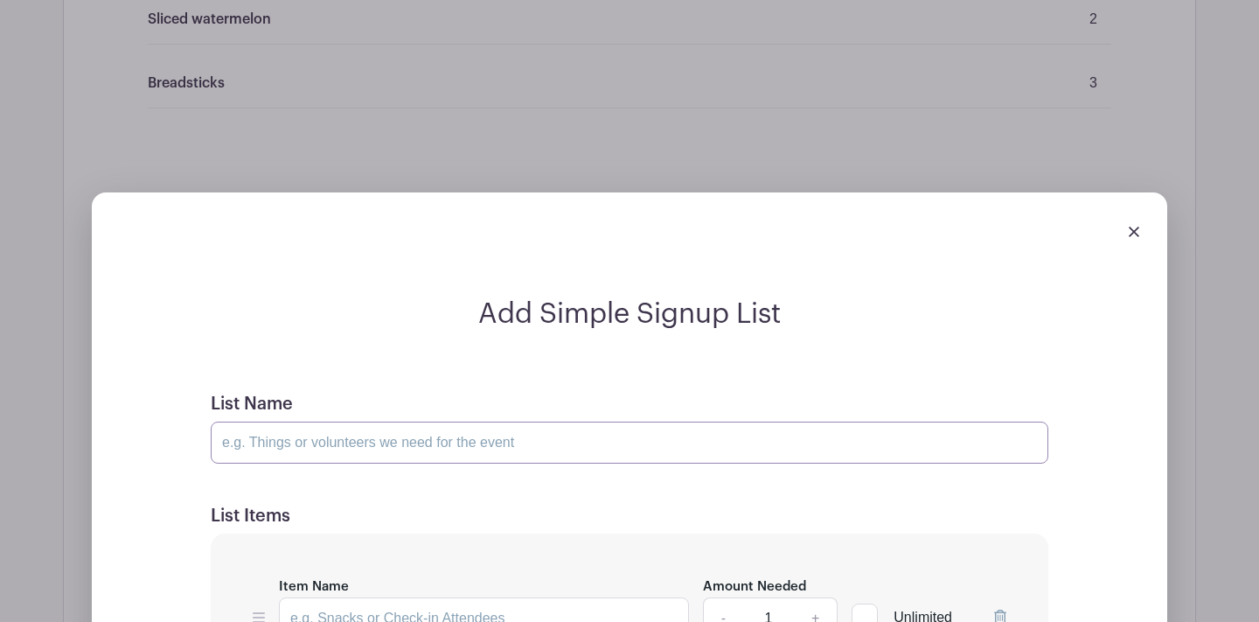
click at [454, 440] on input "List Name" at bounding box center [630, 442] width 838 height 42
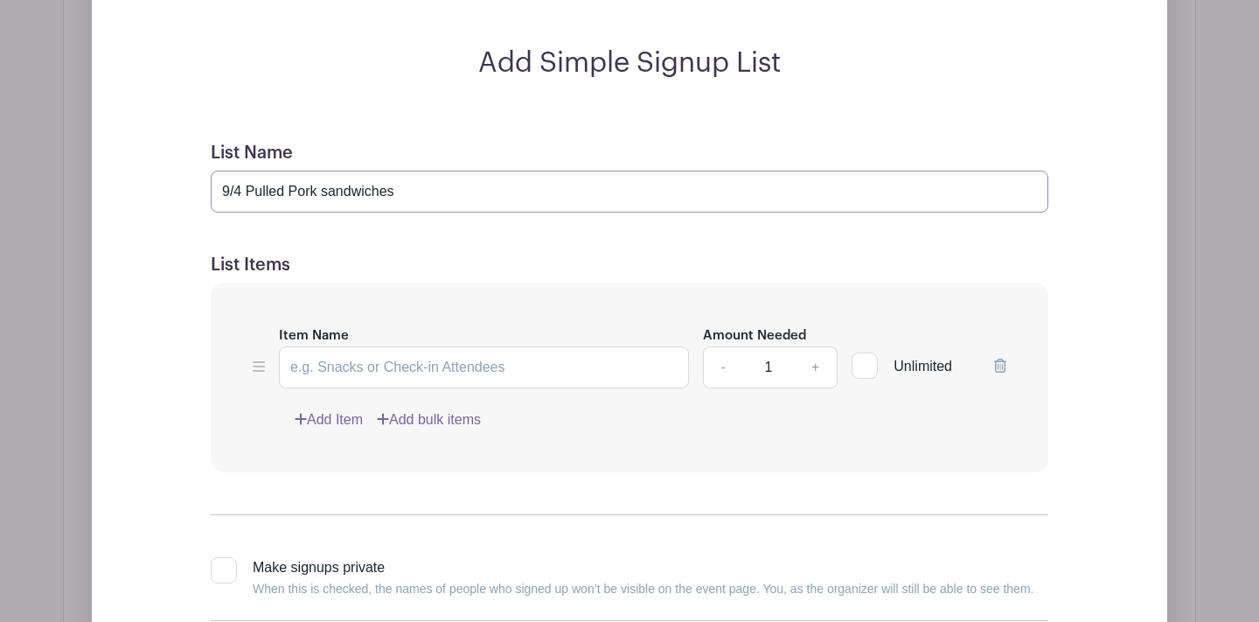
scroll to position [1805, 0]
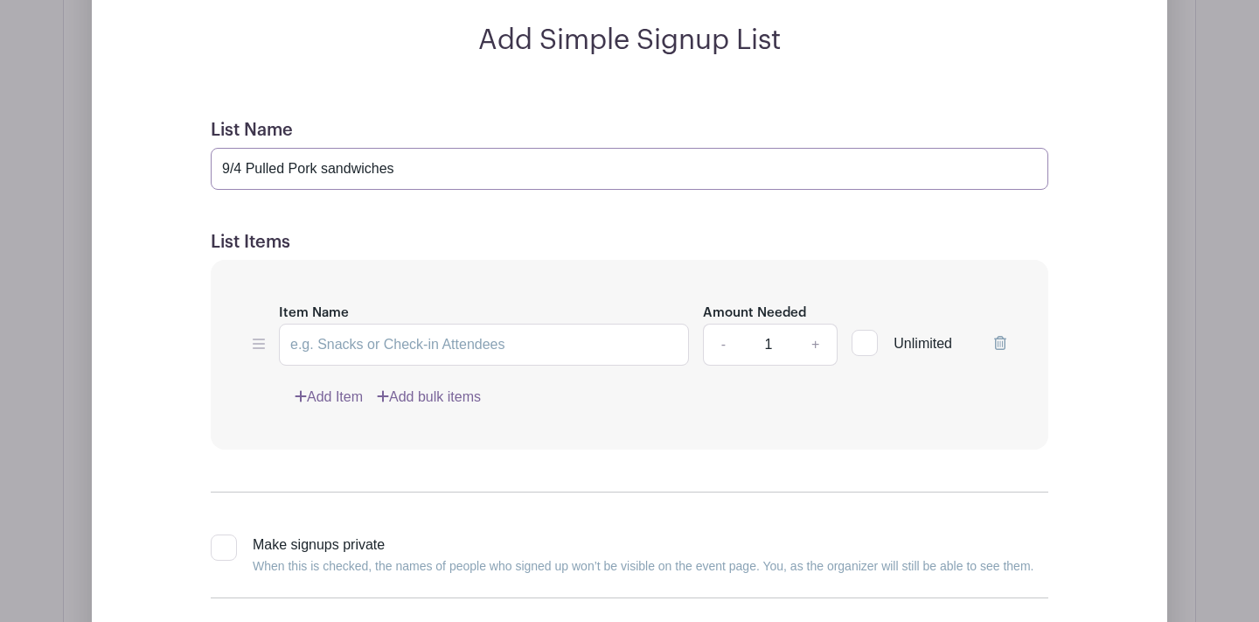
type input "9/4 Pulled Pork sandwiches"
click at [355, 344] on input "Item Name" at bounding box center [484, 344] width 410 height 42
type input "5lbs pulled pork"
click at [813, 342] on link "+" at bounding box center [816, 344] width 44 height 42
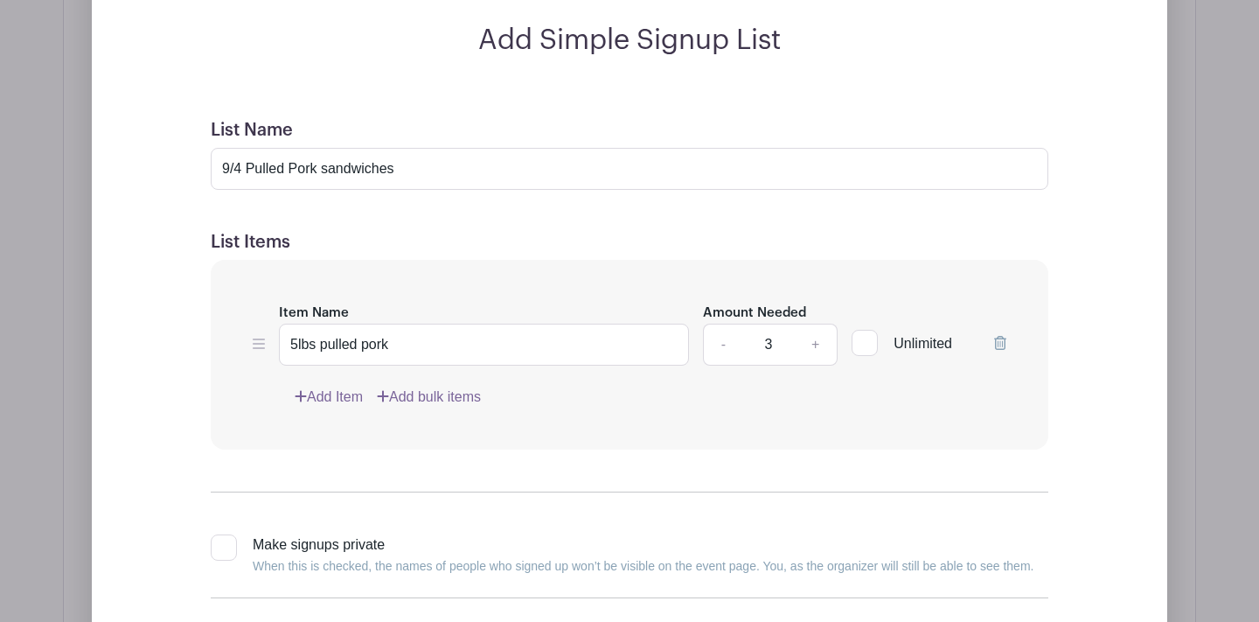
click at [813, 342] on link "+" at bounding box center [816, 344] width 44 height 42
type input "6"
click at [346, 393] on link "Add Item" at bounding box center [329, 396] width 68 height 21
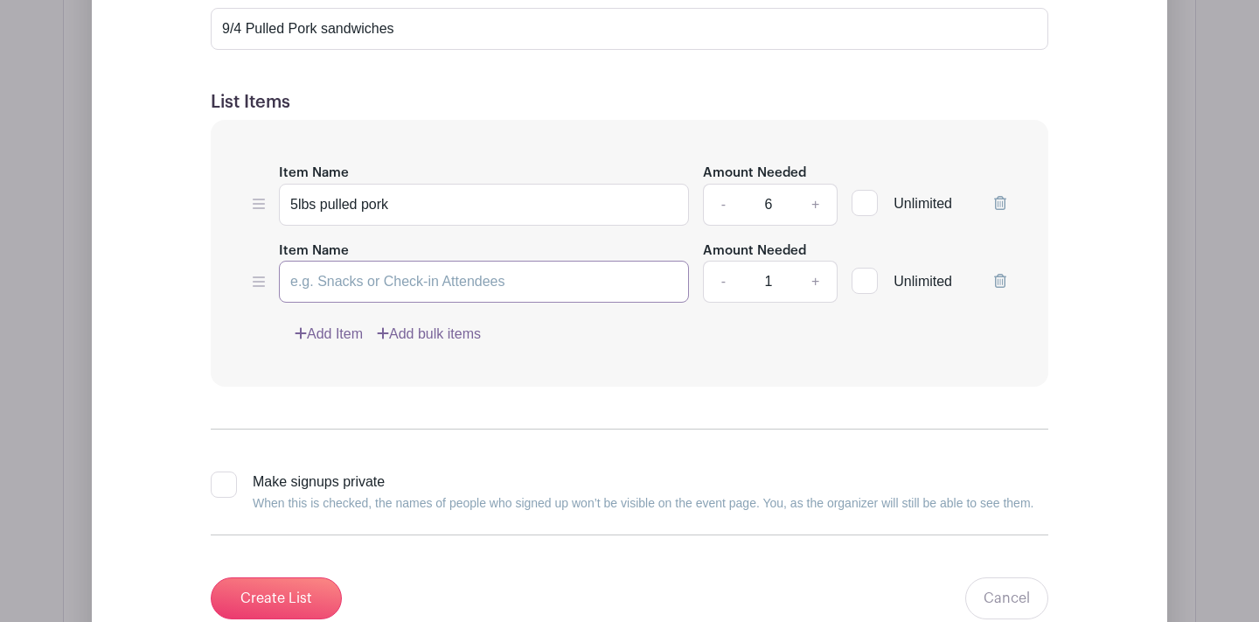
click at [392, 282] on input "Item Name" at bounding box center [484, 282] width 410 height 42
type input "b"
type input "B"
type input "12 buns for sandwiches"
click at [817, 282] on link "+" at bounding box center [816, 282] width 44 height 42
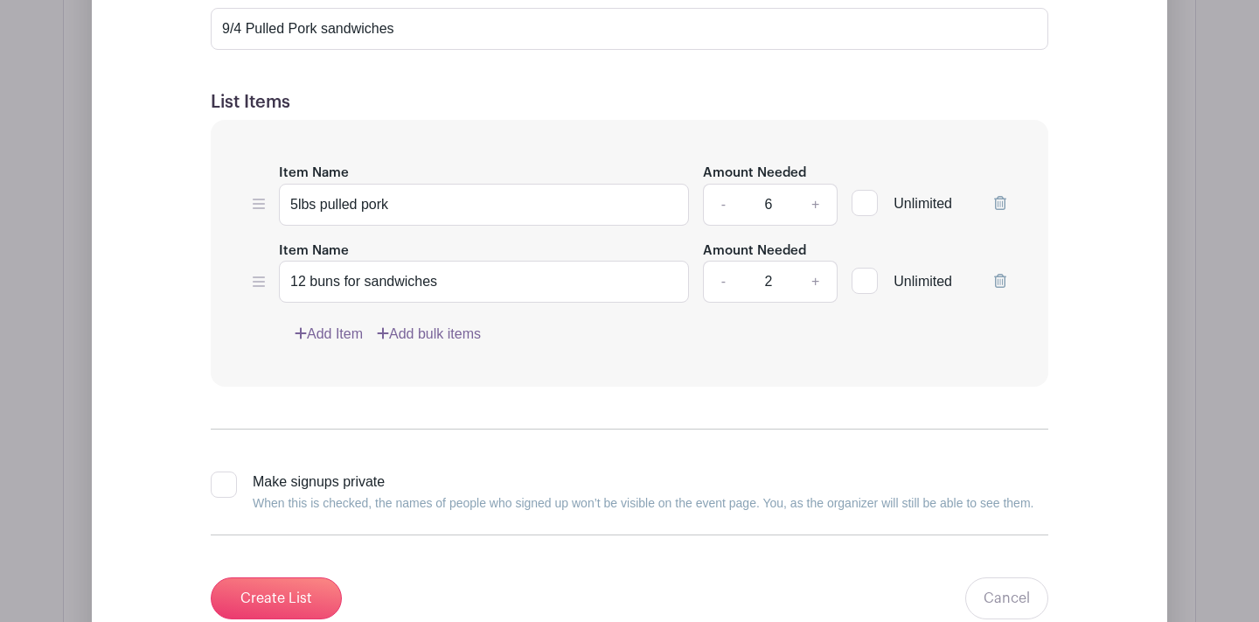
click at [817, 282] on link "+" at bounding box center [816, 282] width 44 height 42
type input "5"
click at [344, 334] on link "Add Item" at bounding box center [329, 333] width 68 height 21
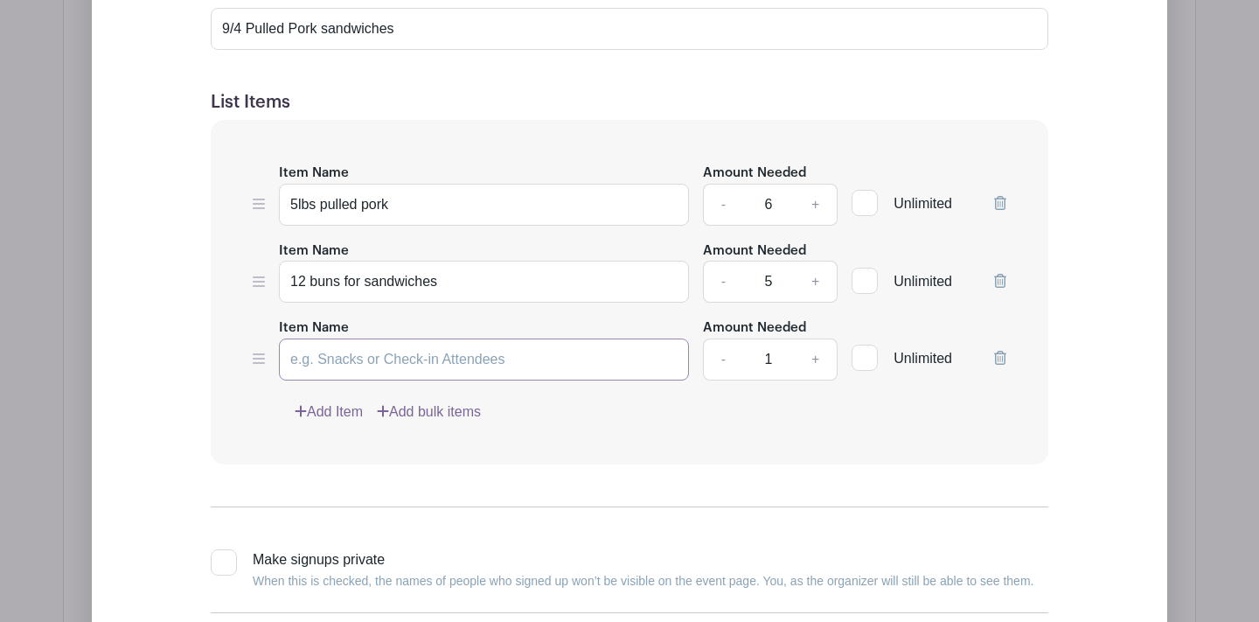
click at [353, 364] on input "Item Name" at bounding box center [484, 359] width 410 height 42
type input "c"
type input "Coleslaw"
click at [813, 358] on link "+" at bounding box center [816, 359] width 44 height 42
type input "2"
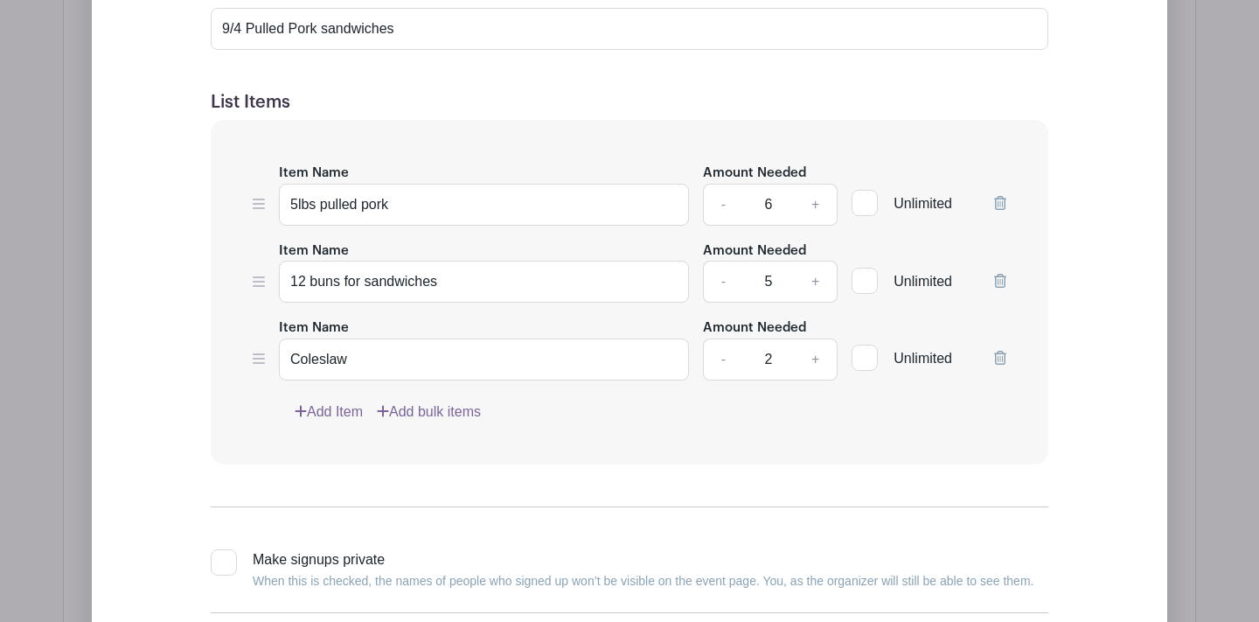
click at [337, 412] on link "Add Item" at bounding box center [329, 411] width 68 height 21
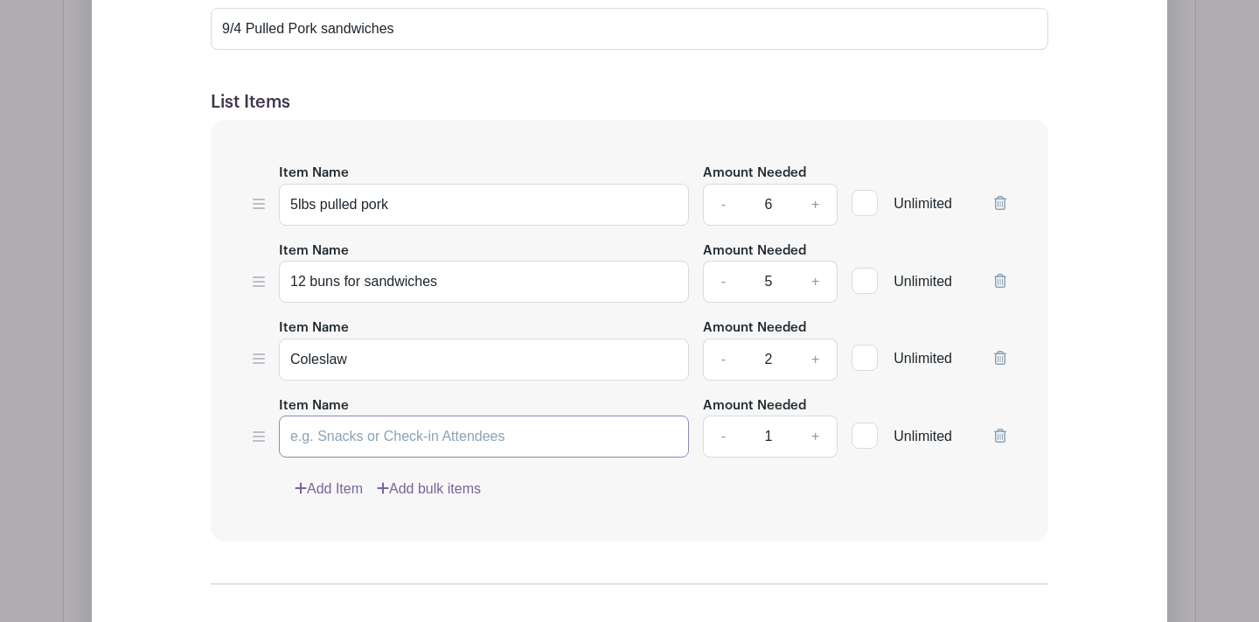
click at [361, 433] on input "Item Name" at bounding box center [484, 436] width 410 height 42
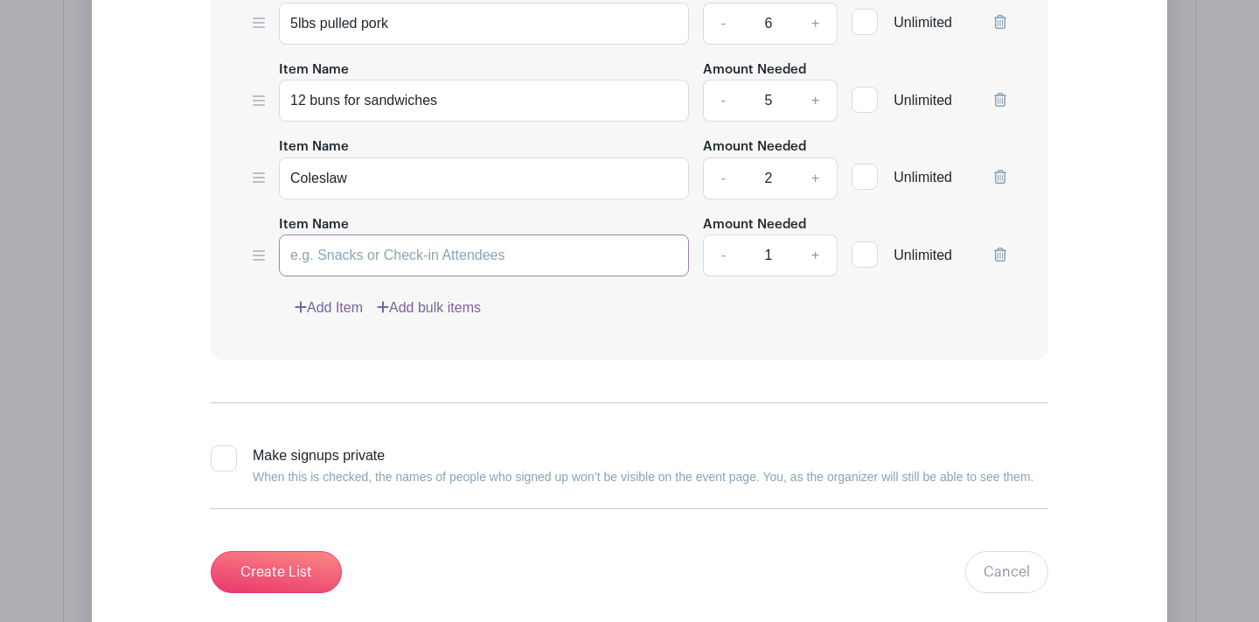
scroll to position [1993, 0]
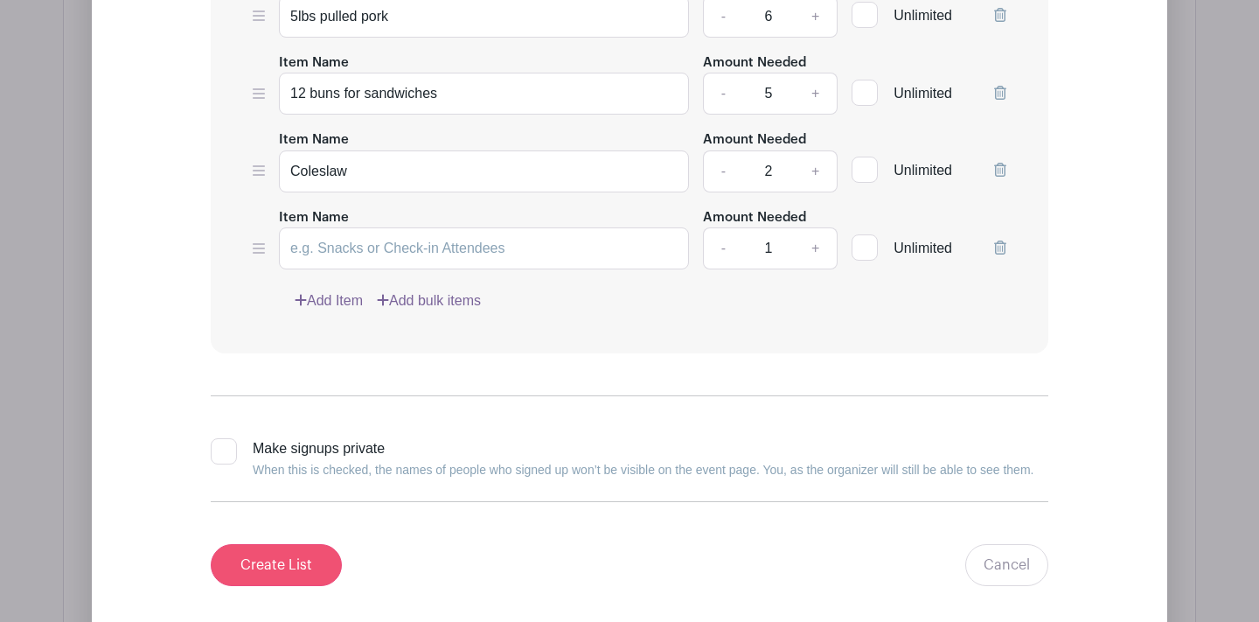
click at [272, 567] on input "Create List" at bounding box center [276, 565] width 131 height 42
click at [270, 563] on input "Create List" at bounding box center [276, 565] width 131 height 42
type input "c"
type input "C"
type input "Individual bags of chips (18)"
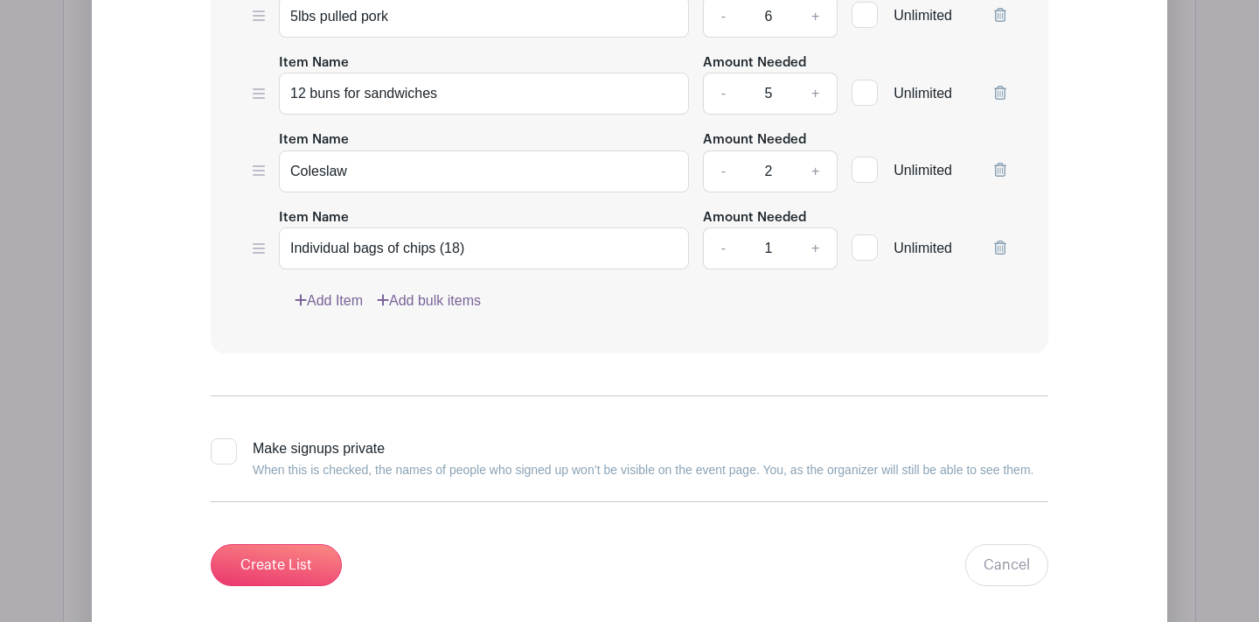
click at [803, 251] on link "+" at bounding box center [816, 248] width 44 height 42
click at [817, 251] on link "+" at bounding box center [816, 248] width 44 height 42
type input "3"
click at [261, 572] on input "Create List" at bounding box center [276, 565] width 131 height 42
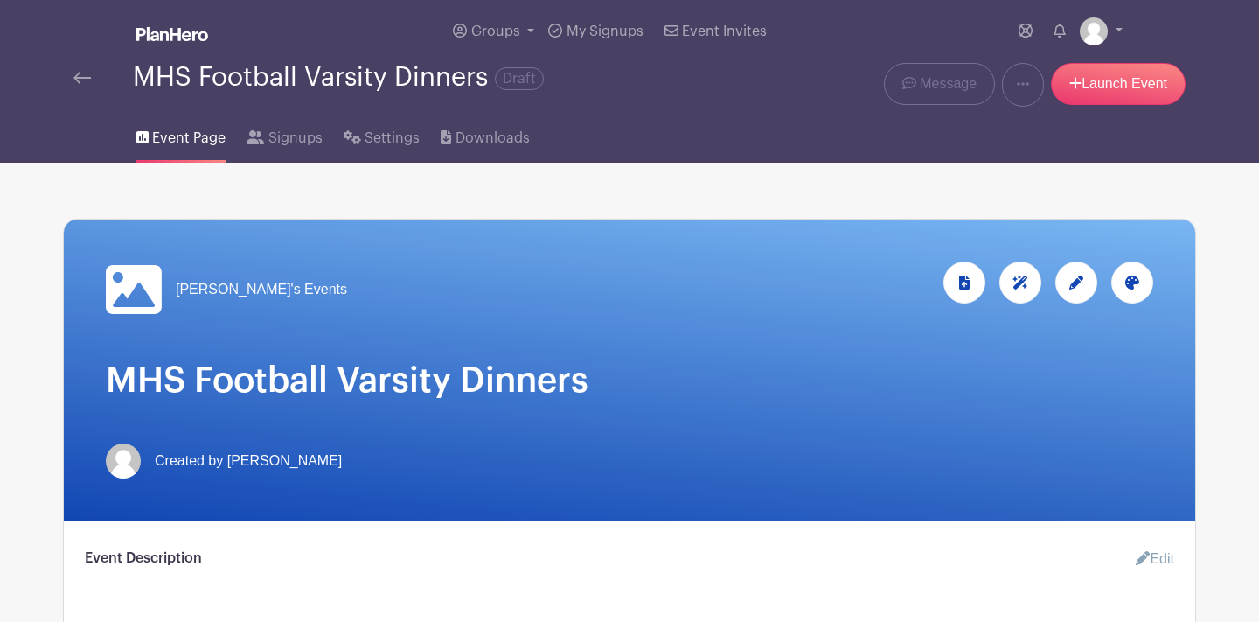
scroll to position [0, 0]
click at [1084, 90] on link "Launch Event" at bounding box center [1118, 84] width 135 height 42
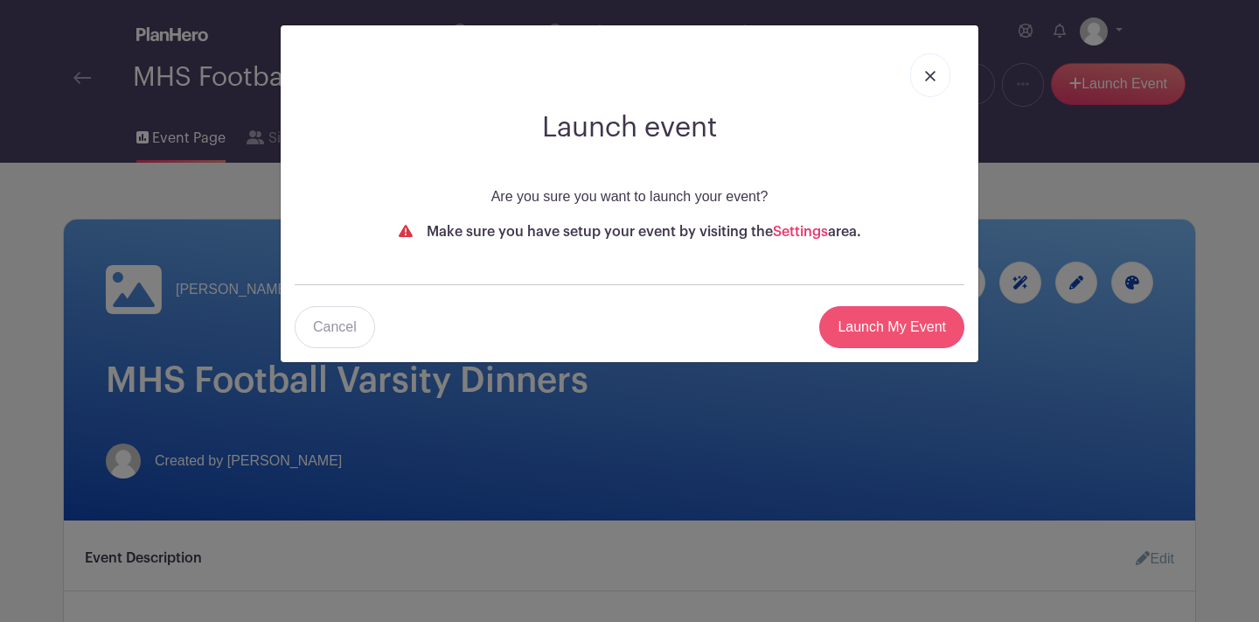
click at [903, 328] on input "Launch My Event" at bounding box center [891, 327] width 145 height 42
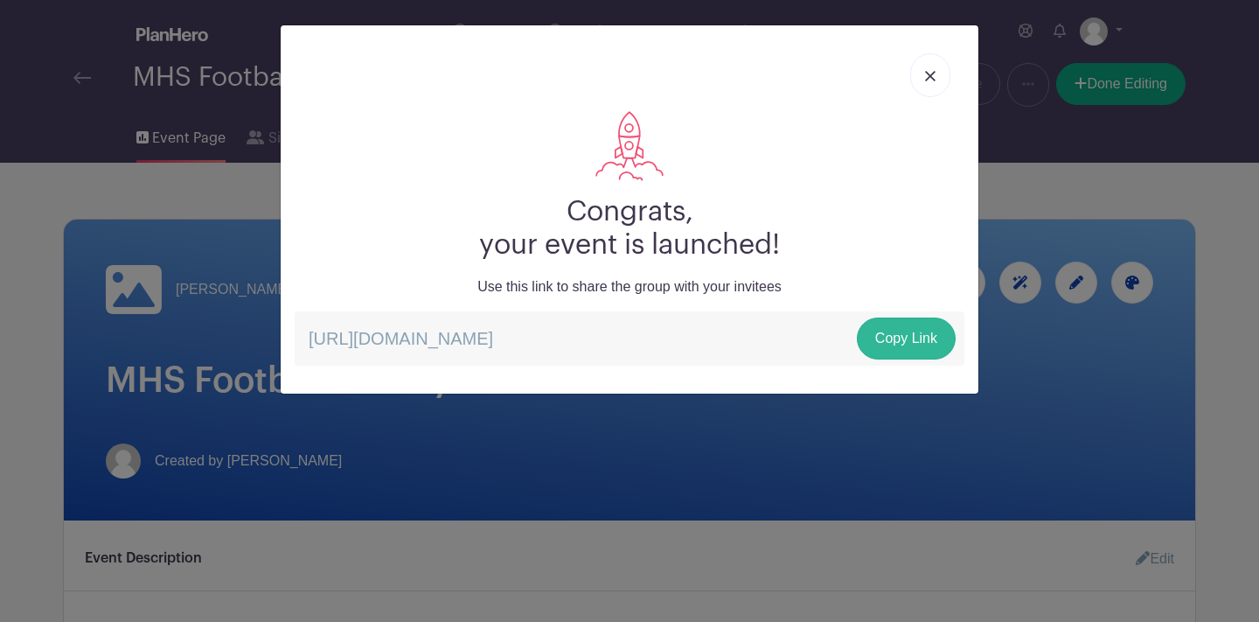
click at [886, 342] on link "Copy Link" at bounding box center [906, 338] width 99 height 42
click at [939, 74] on link at bounding box center [930, 75] width 40 height 44
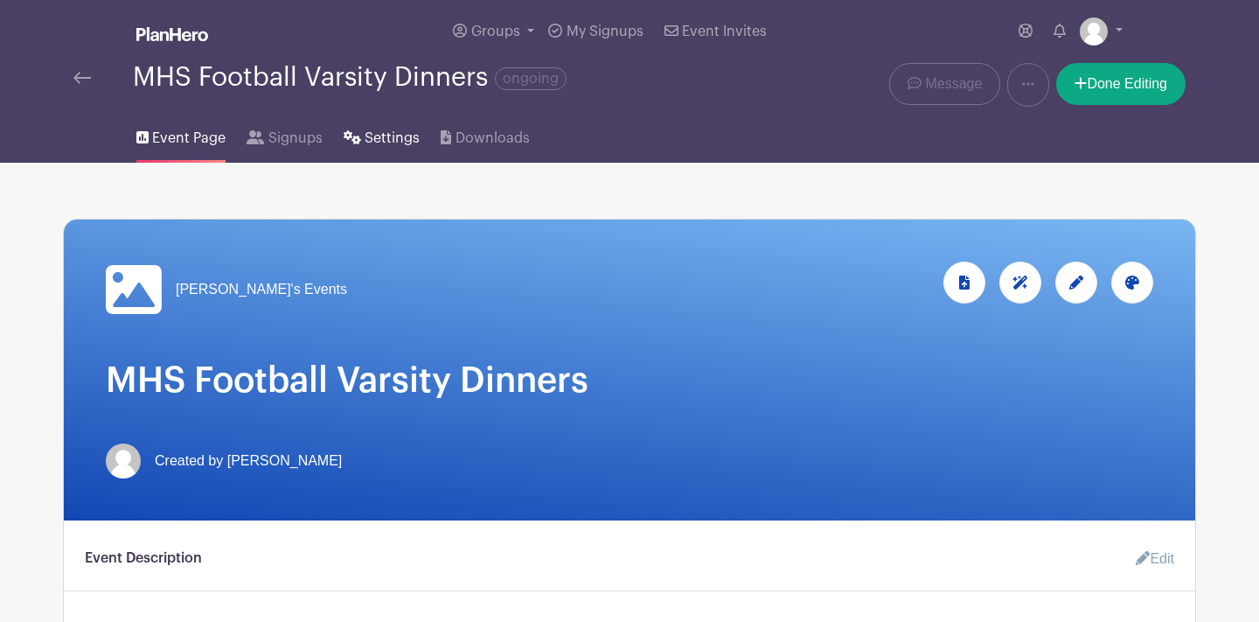
click at [374, 137] on span "Settings" at bounding box center [392, 138] width 55 height 21
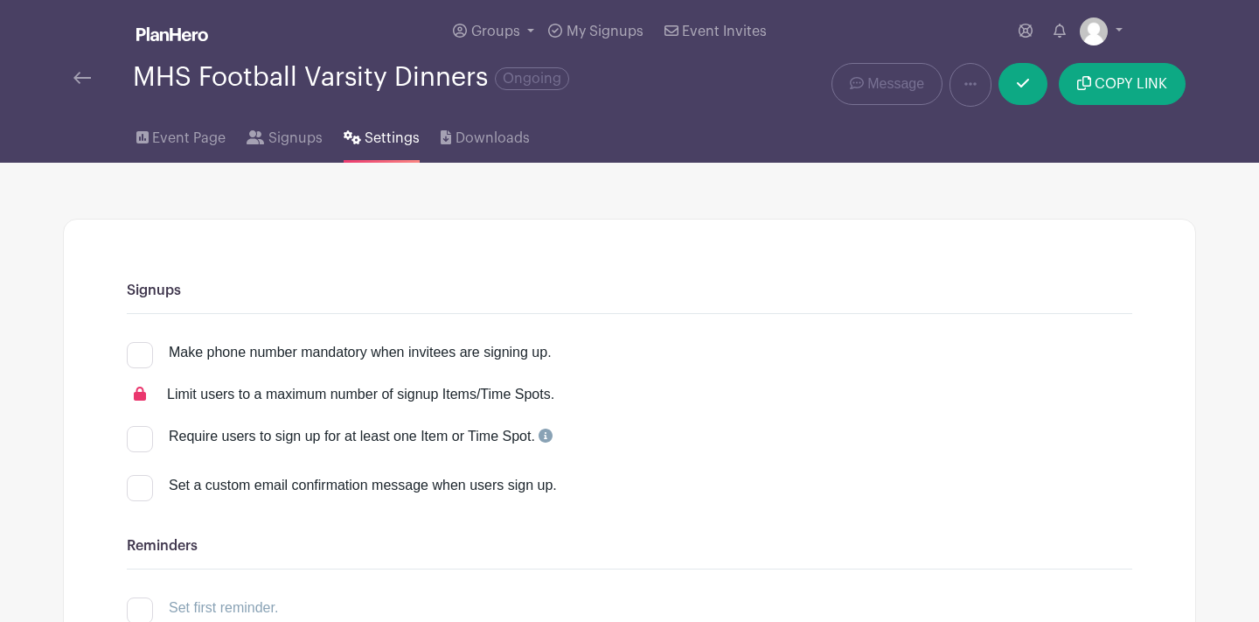
click at [148, 354] on div at bounding box center [140, 355] width 26 height 26
click at [138, 353] on input "Make phone number mandatory when invitees are signing up." at bounding box center [132, 347] width 11 height 11
checkbox input "true"
click at [304, 551] on h6 "Reminders" at bounding box center [629, 546] width 1005 height 17
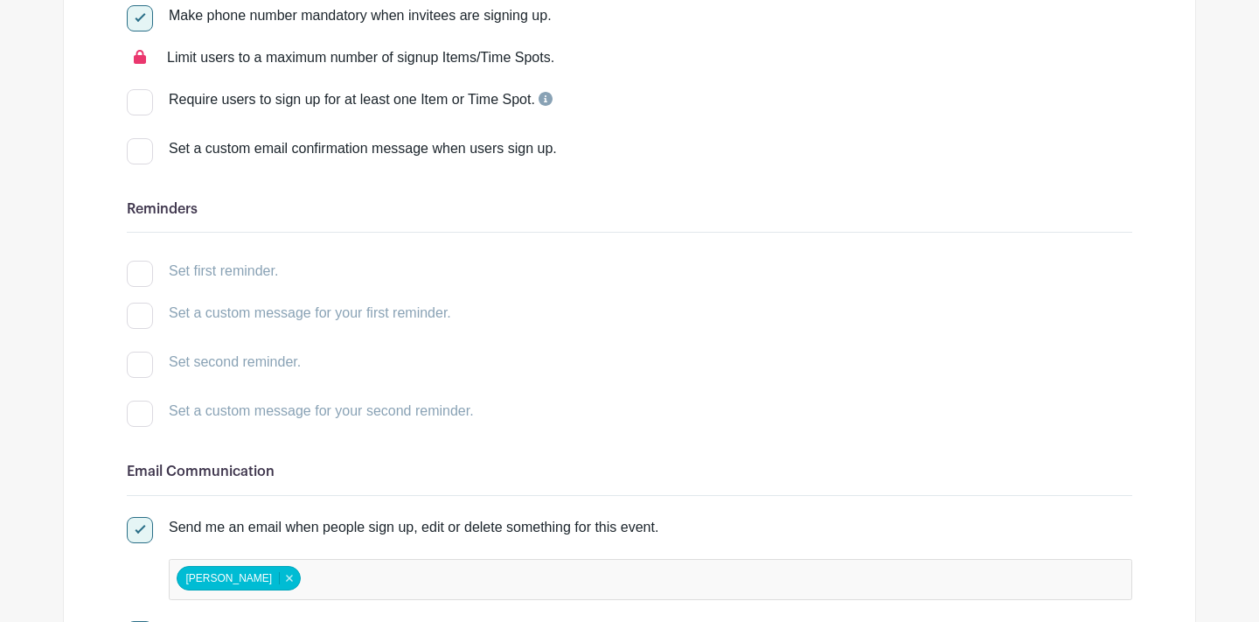
scroll to position [338, 0]
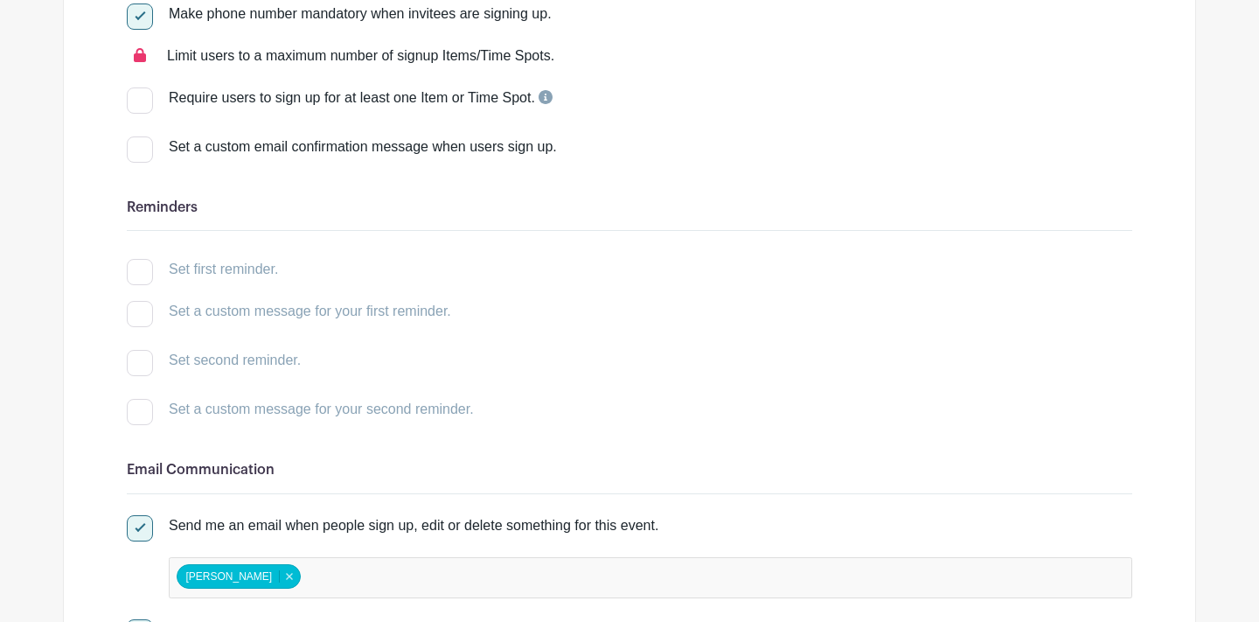
click at [144, 149] on div at bounding box center [140, 149] width 26 height 26
click at [138, 148] on input "Set a custom email confirmation message when users sign up." at bounding box center [132, 141] width 11 height 11
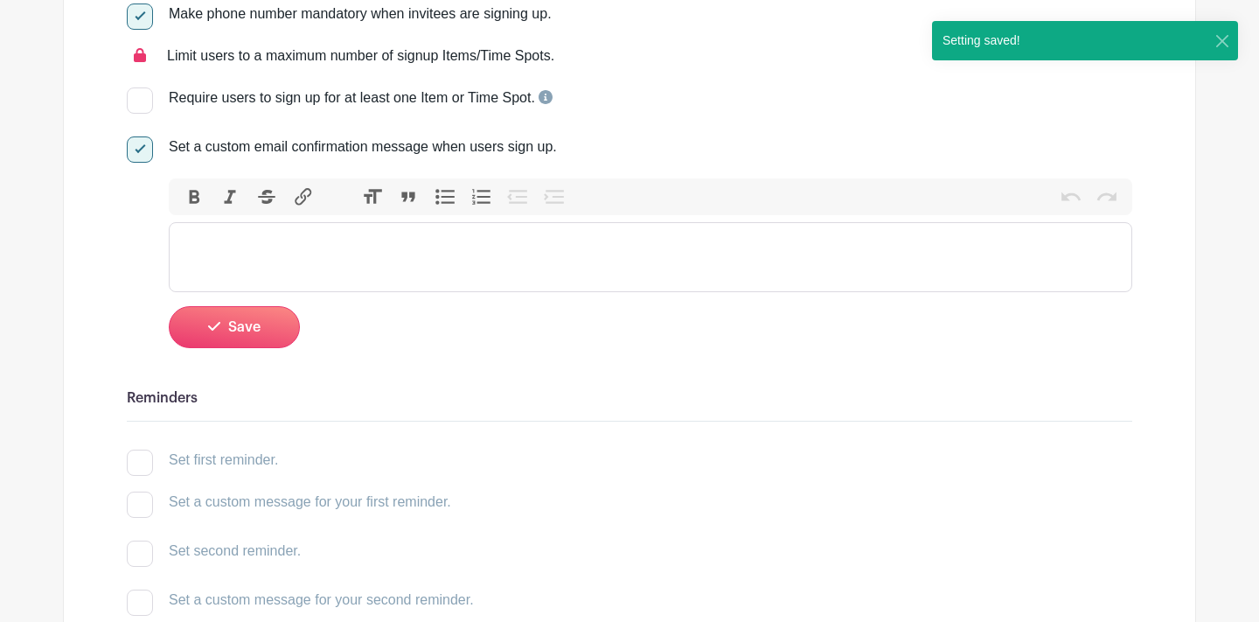
click at [232, 253] on trix-editor at bounding box center [650, 257] width 963 height 70
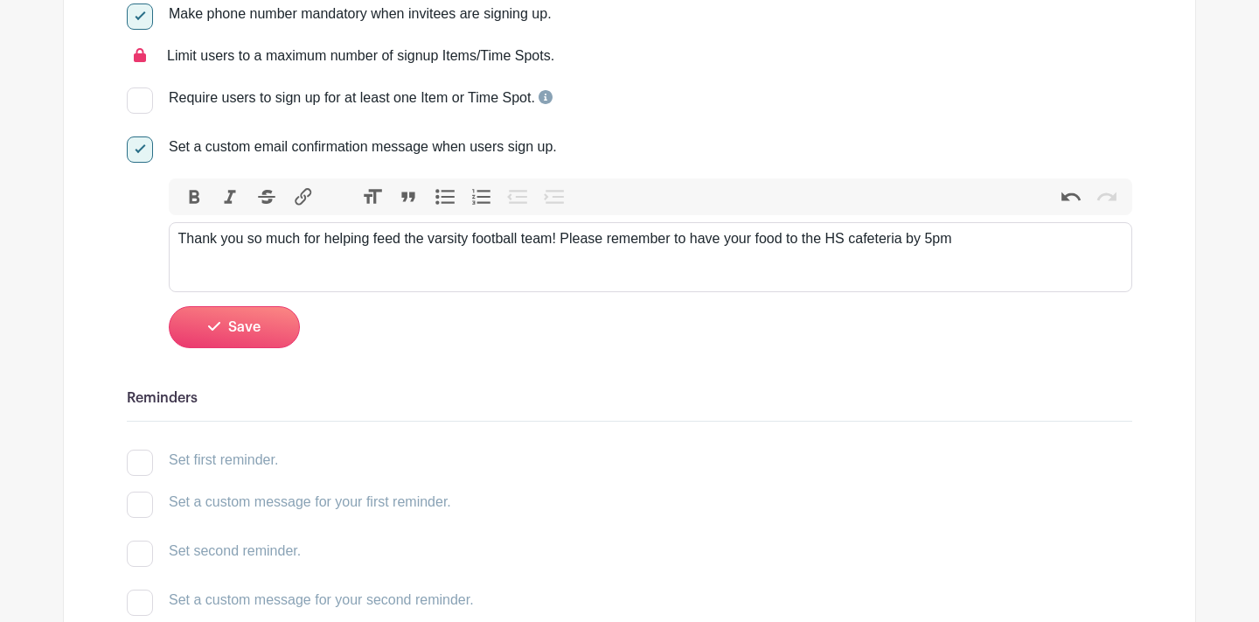
type trix-editor "<div>Thank you so much for helping feed the varsity football team! Please remem…"
click at [254, 330] on span "Save" at bounding box center [244, 327] width 32 height 14
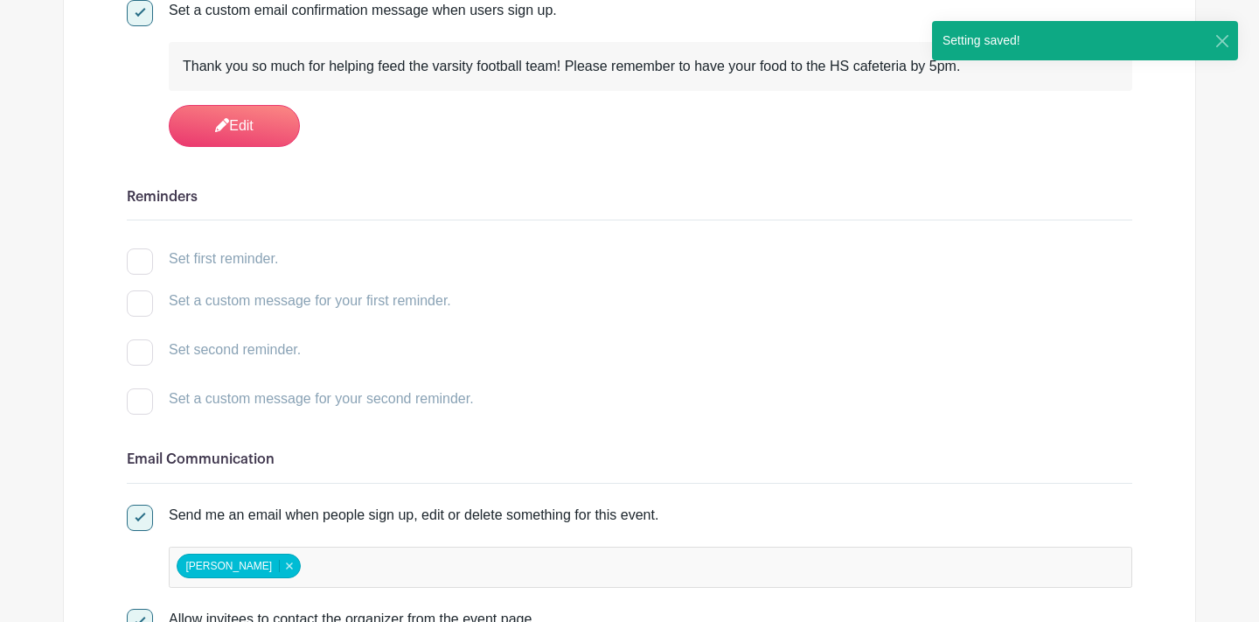
scroll to position [483, 0]
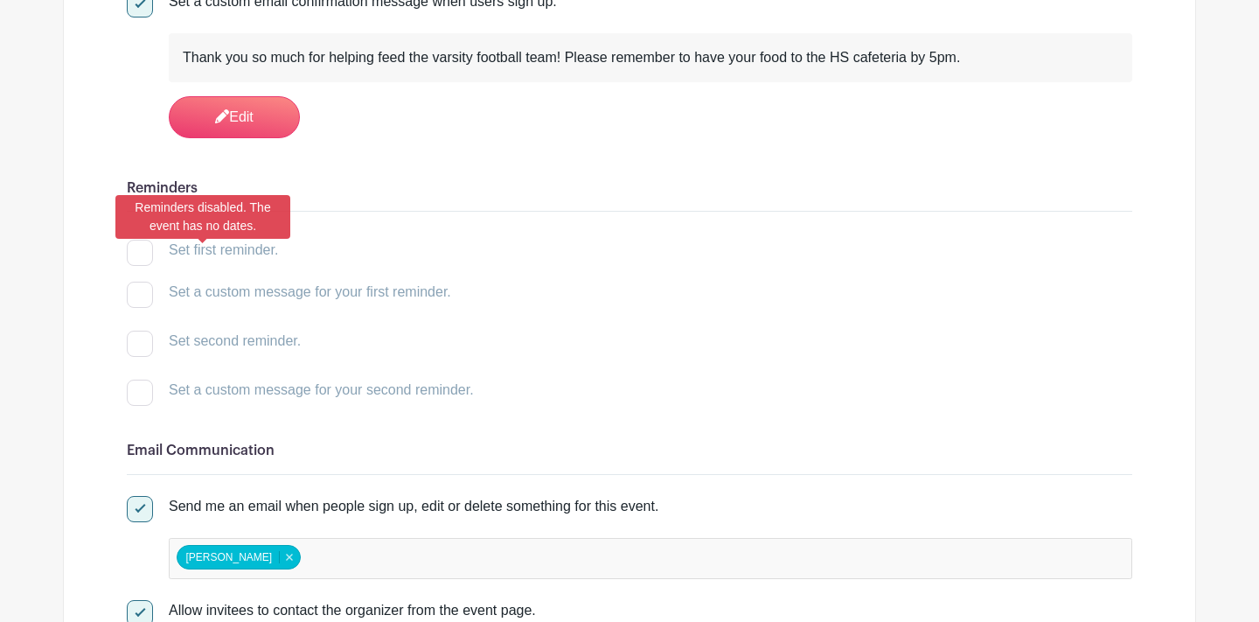
click at [138, 256] on div at bounding box center [140, 253] width 26 height 26
click at [140, 256] on div at bounding box center [140, 253] width 26 height 26
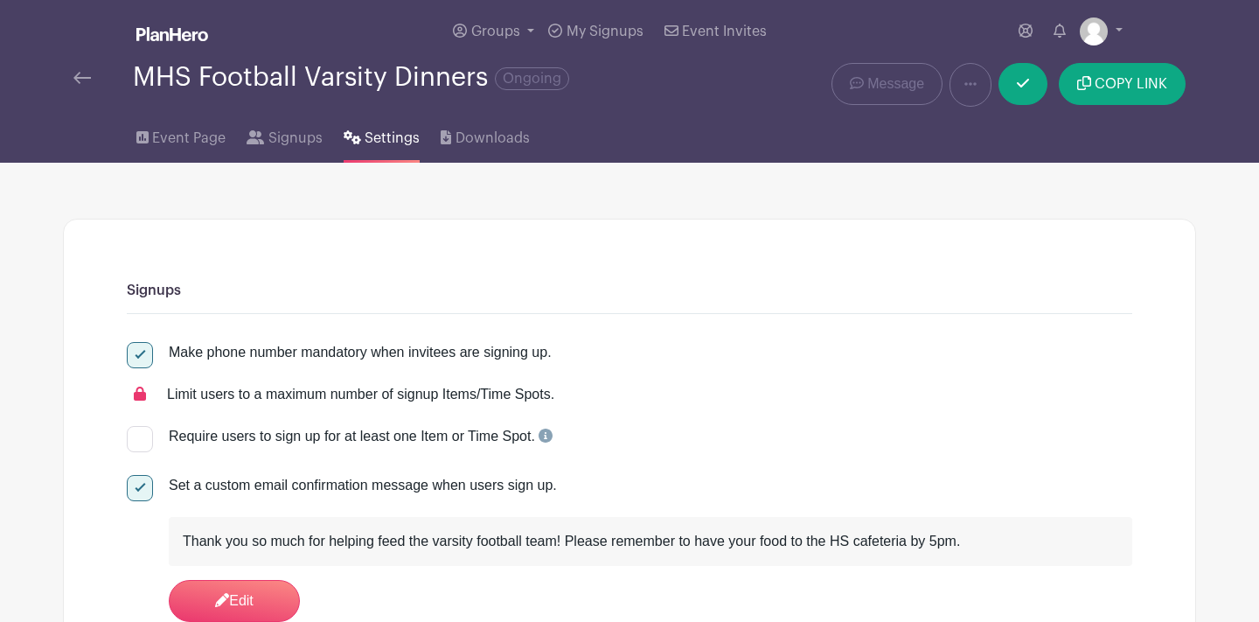
scroll to position [0, 0]
click at [193, 142] on span "Event Page" at bounding box center [188, 138] width 73 height 21
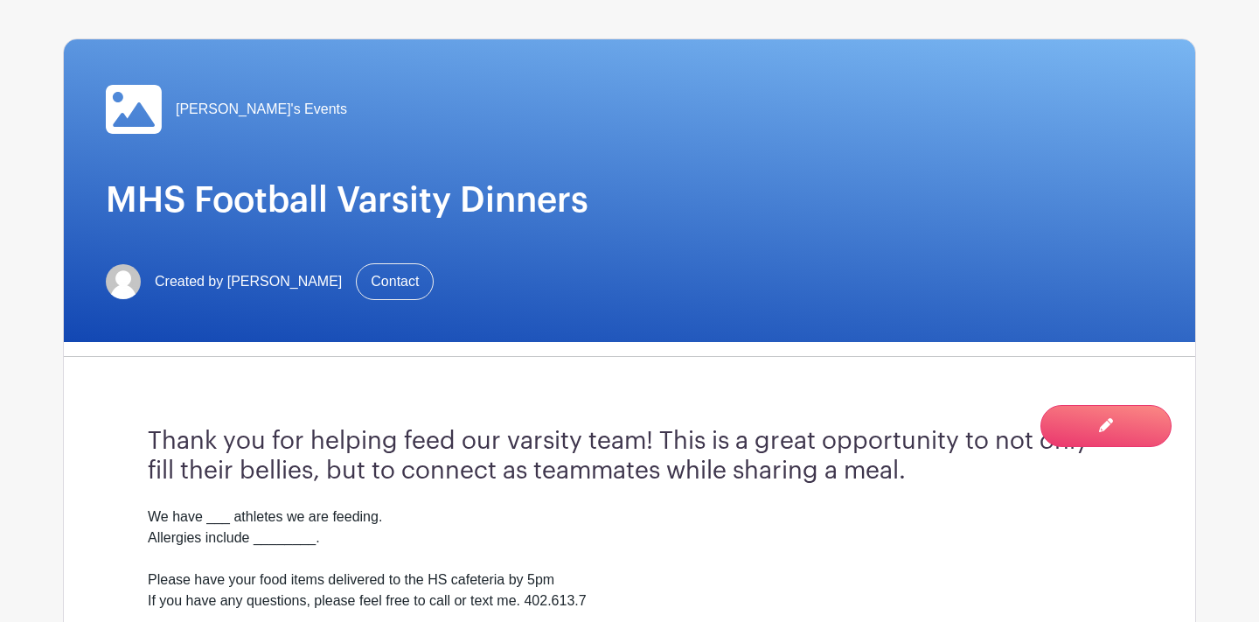
scroll to position [178, 0]
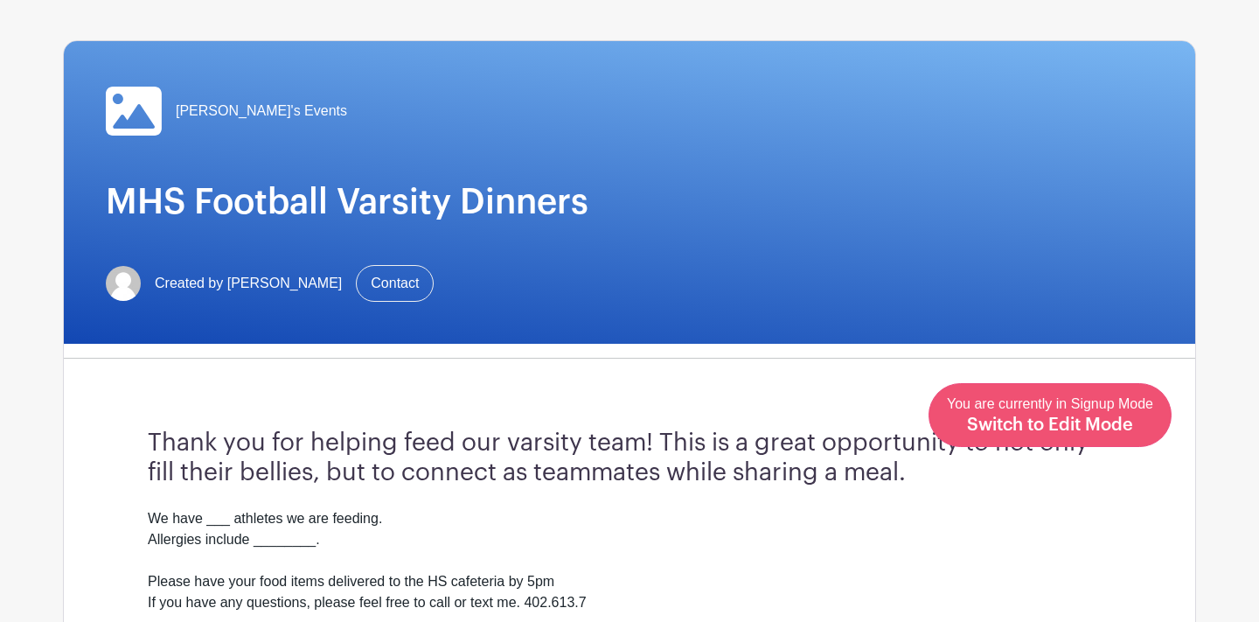
click at [1068, 422] on span "Switch to Edit Mode" at bounding box center [1050, 424] width 166 height 17
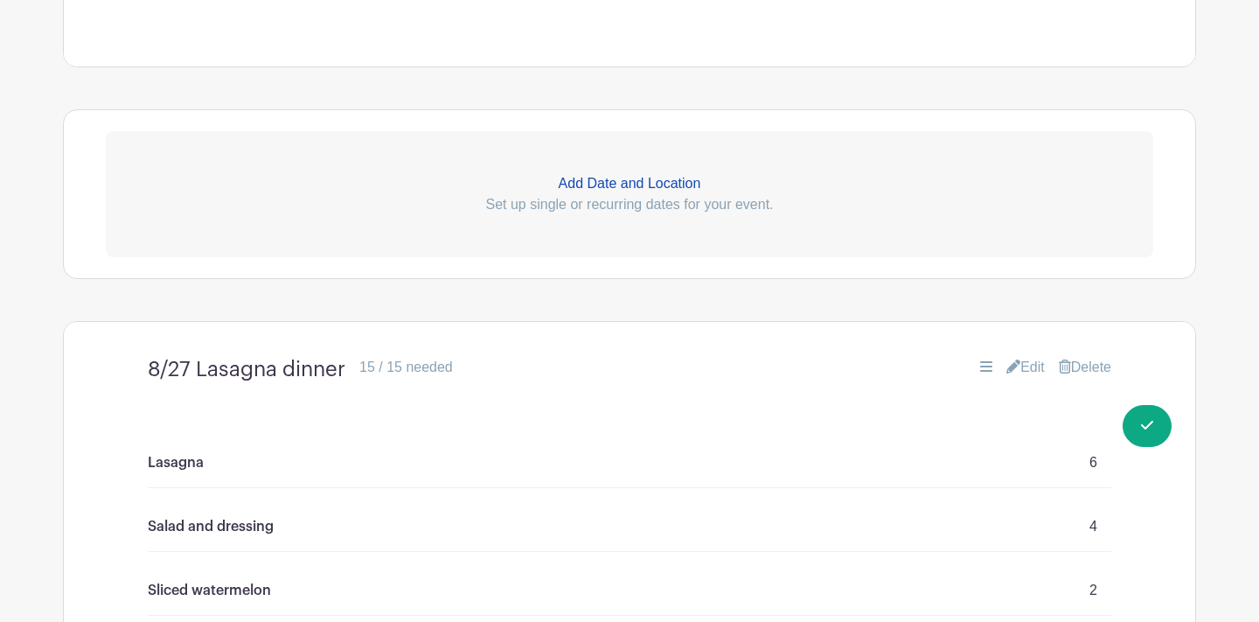
scroll to position [750, 0]
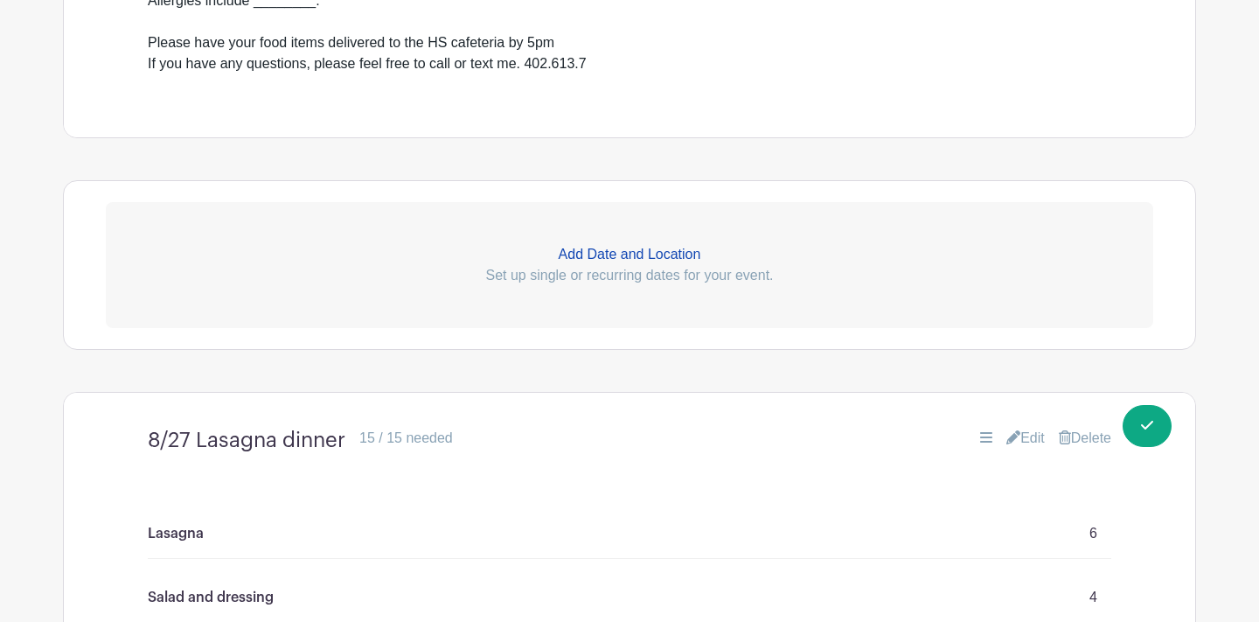
click at [679, 258] on p "Add Date and Location" at bounding box center [629, 254] width 1047 height 21
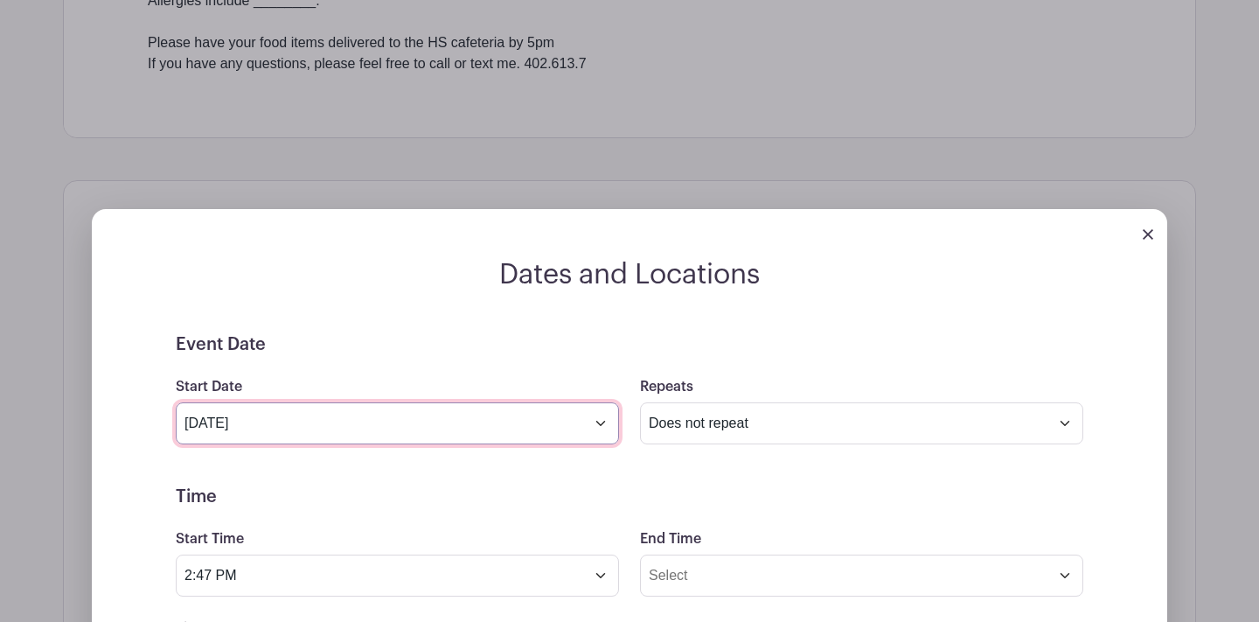
click at [607, 425] on input "[DATE]" at bounding box center [397, 423] width 443 height 42
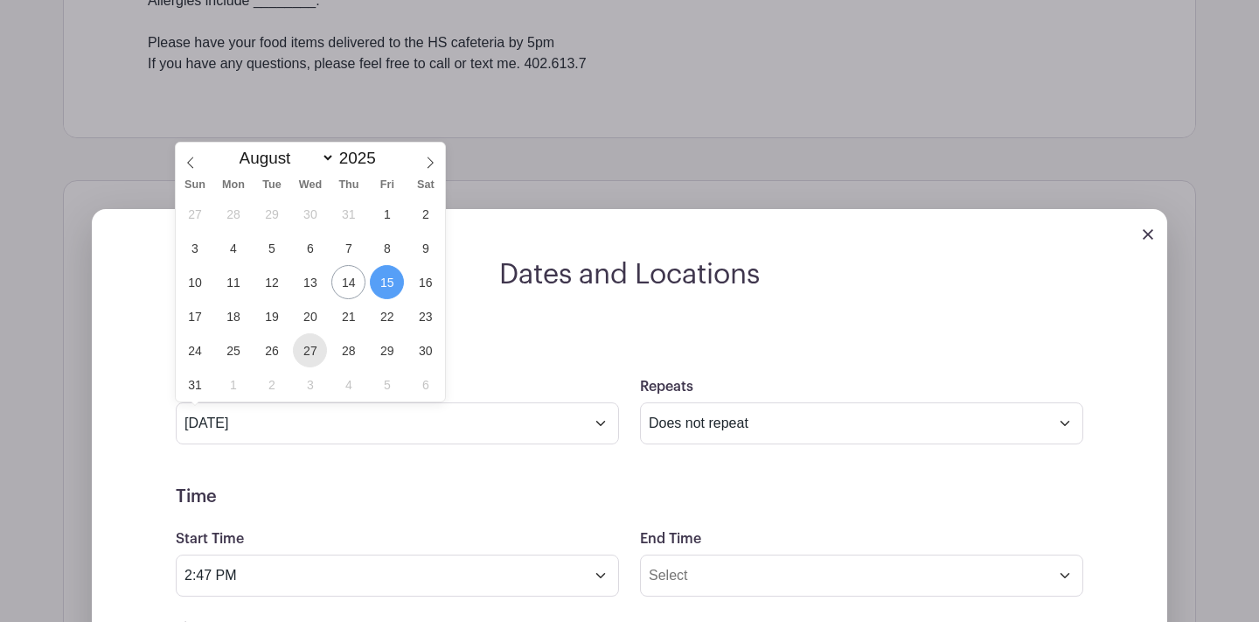
click at [313, 347] on span "27" at bounding box center [310, 350] width 34 height 34
type input "[DATE]"
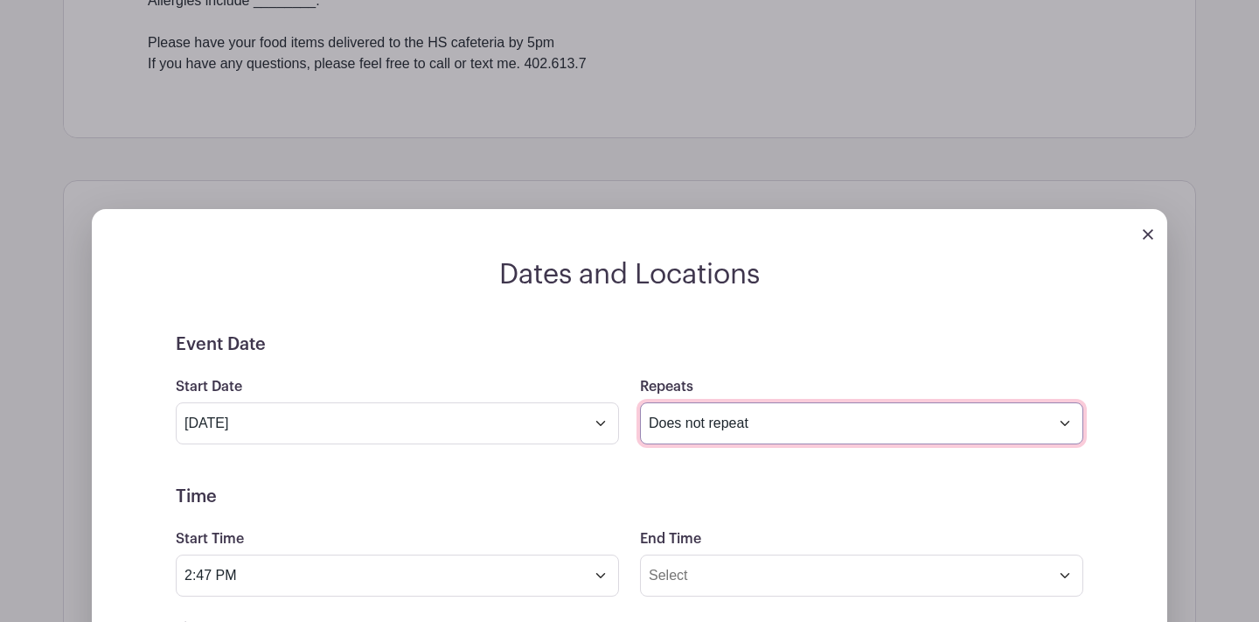
select select "weekly"
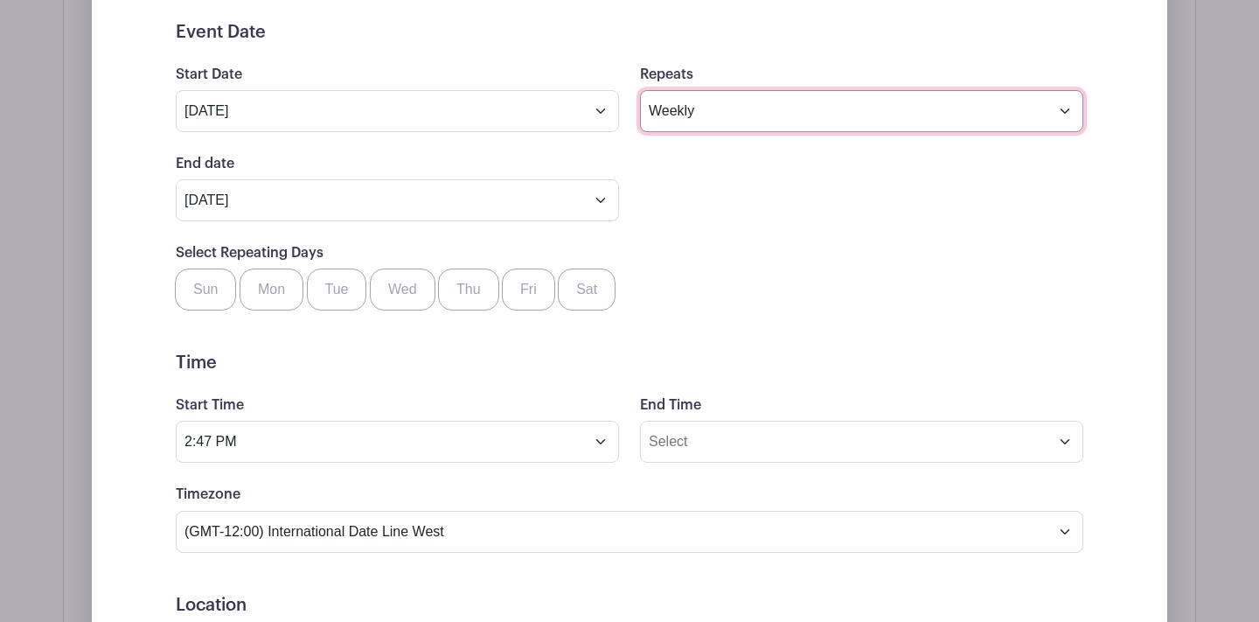
scroll to position [1065, 0]
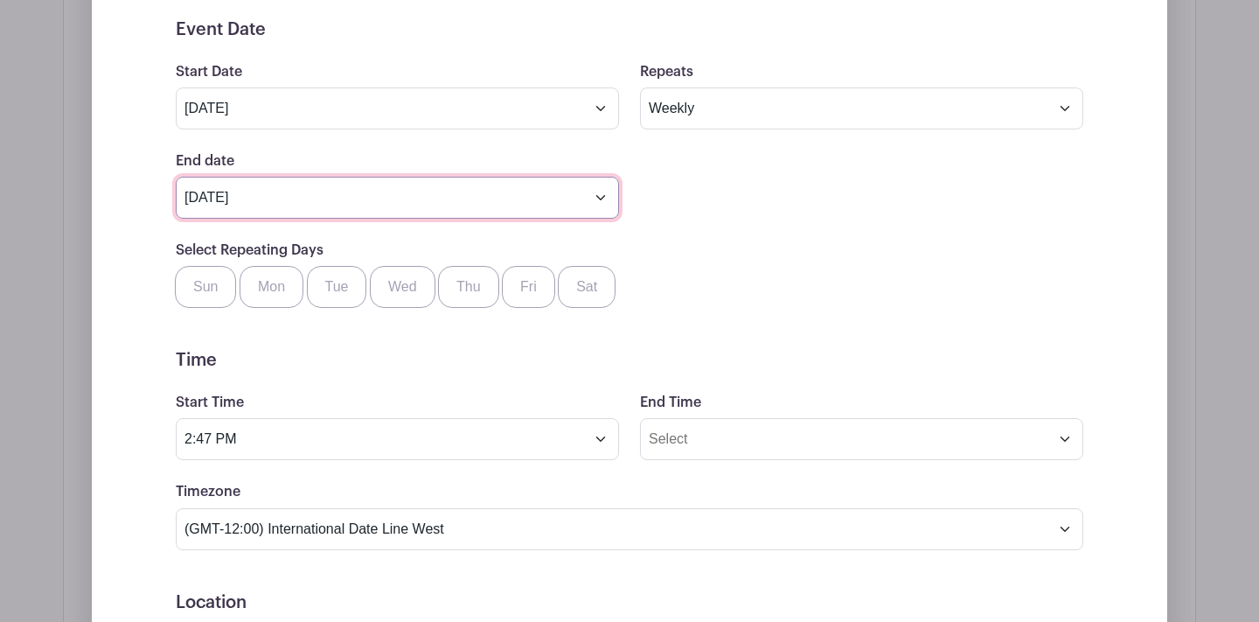
click at [604, 198] on input "[DATE]" at bounding box center [397, 198] width 443 height 42
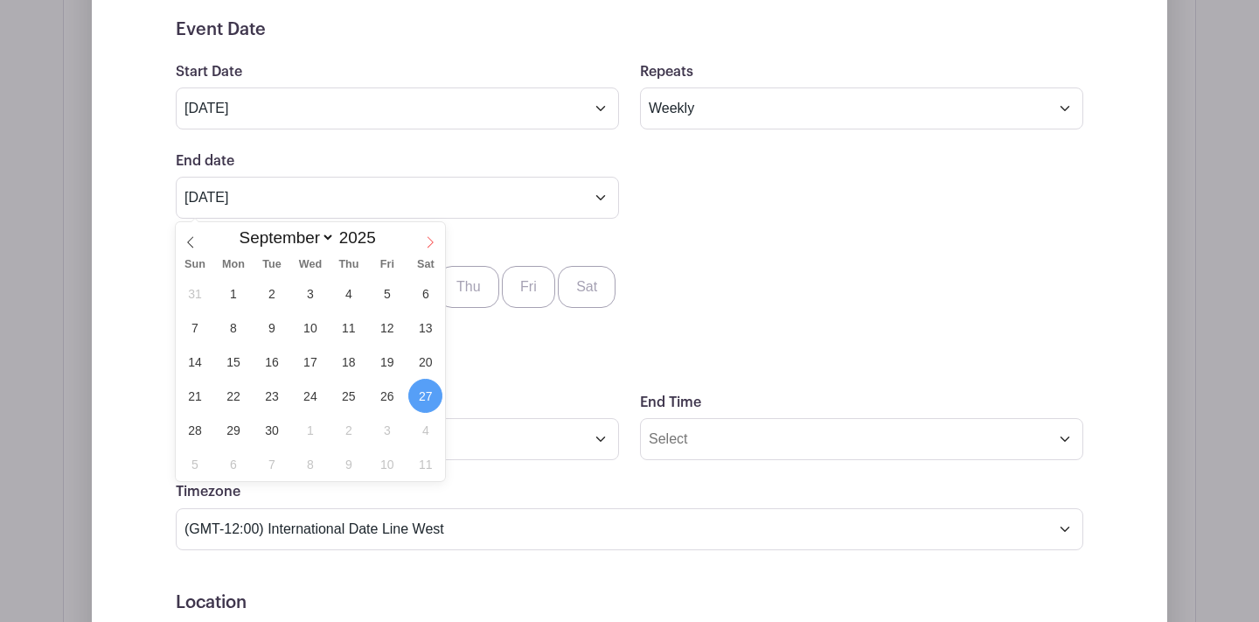
click at [428, 240] on icon at bounding box center [430, 242] width 12 height 12
select select "9"
click at [347, 397] on span "23" at bounding box center [348, 396] width 34 height 34
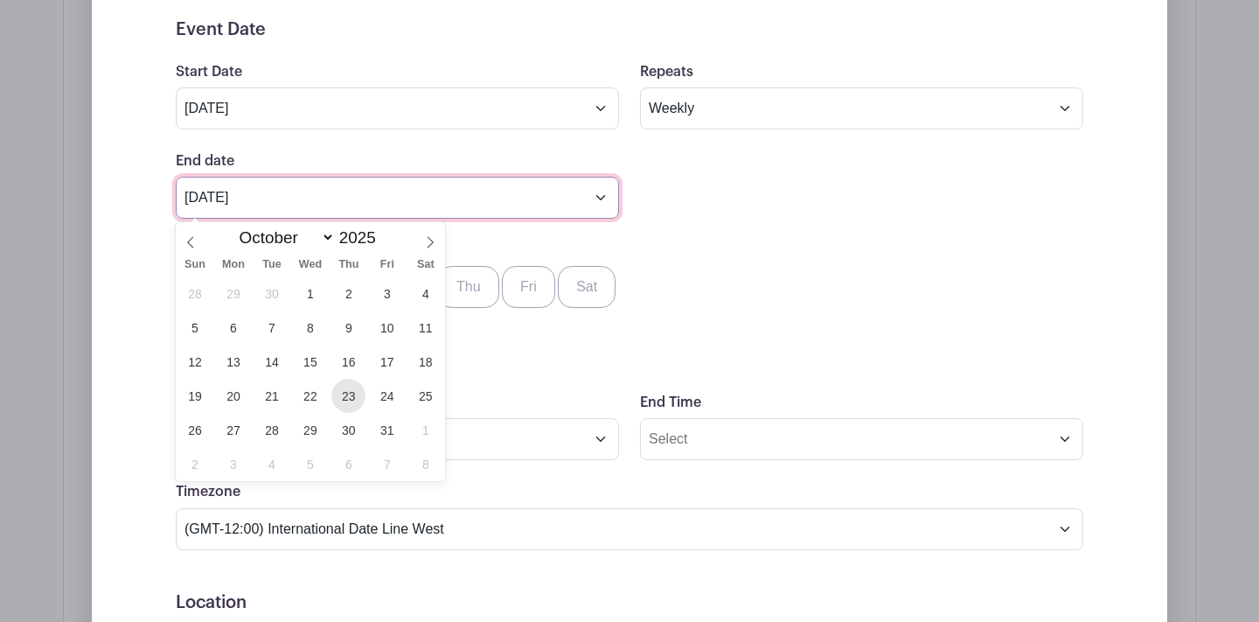
type input "[DATE]"
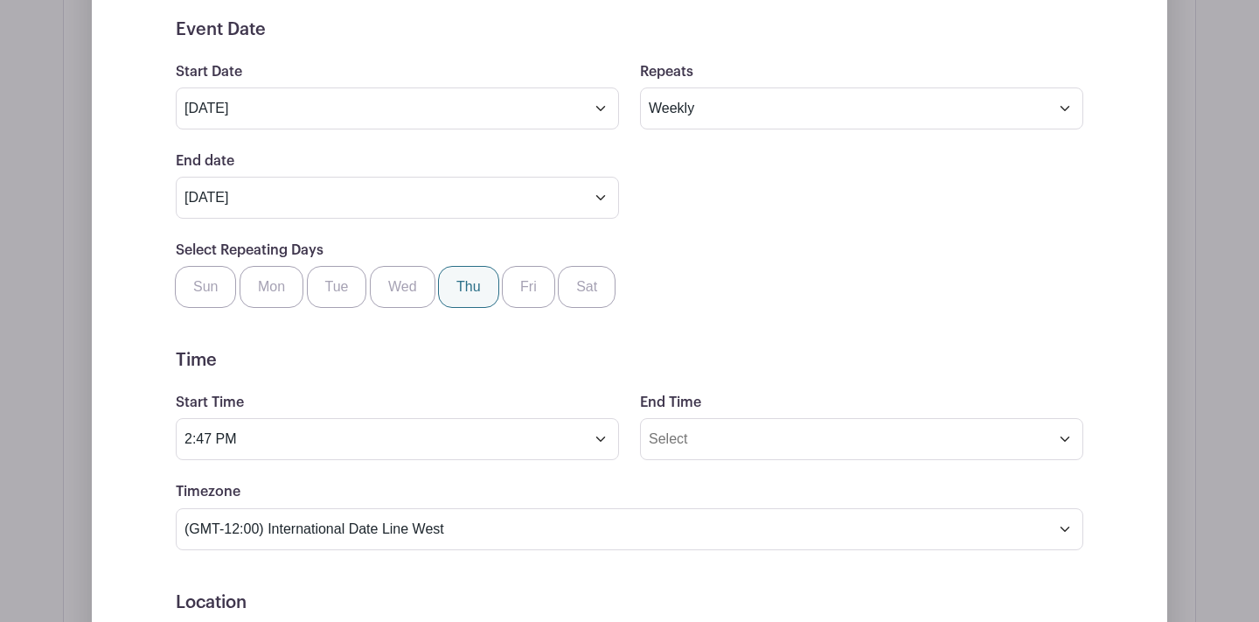
click at [476, 290] on label "Thu" at bounding box center [468, 287] width 61 height 42
click at [450, 277] on input "Thu" at bounding box center [444, 271] width 11 height 11
checkbox input "true"
click at [457, 357] on h5 "Time" at bounding box center [629, 360] width 907 height 21
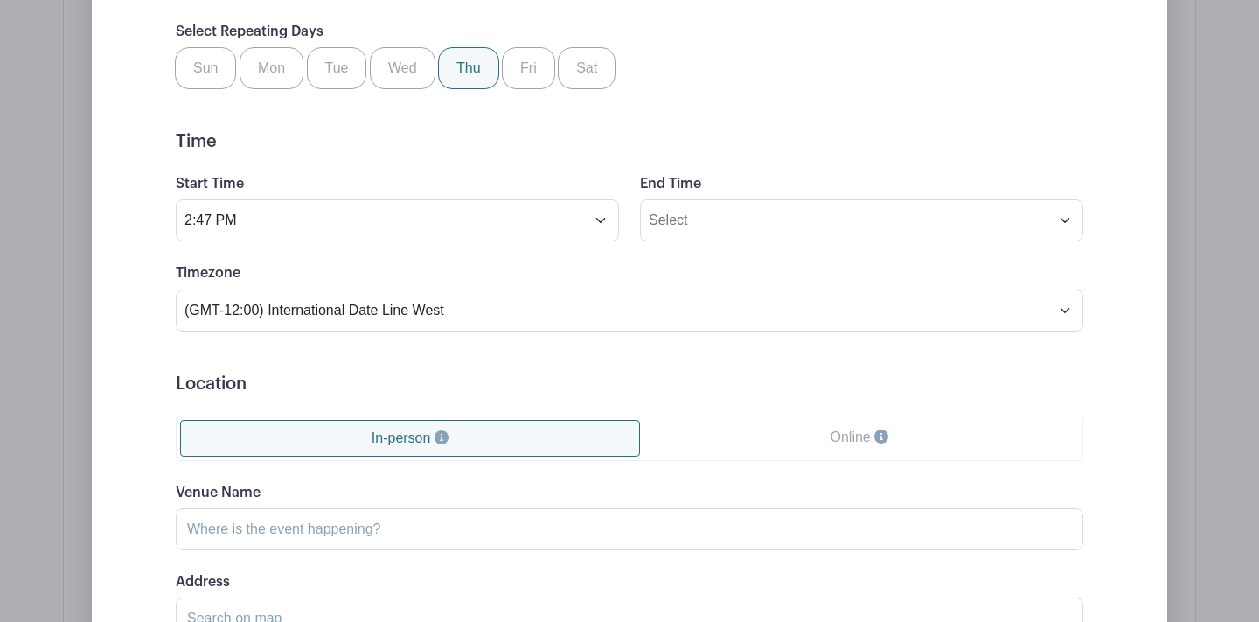
scroll to position [1308, 0]
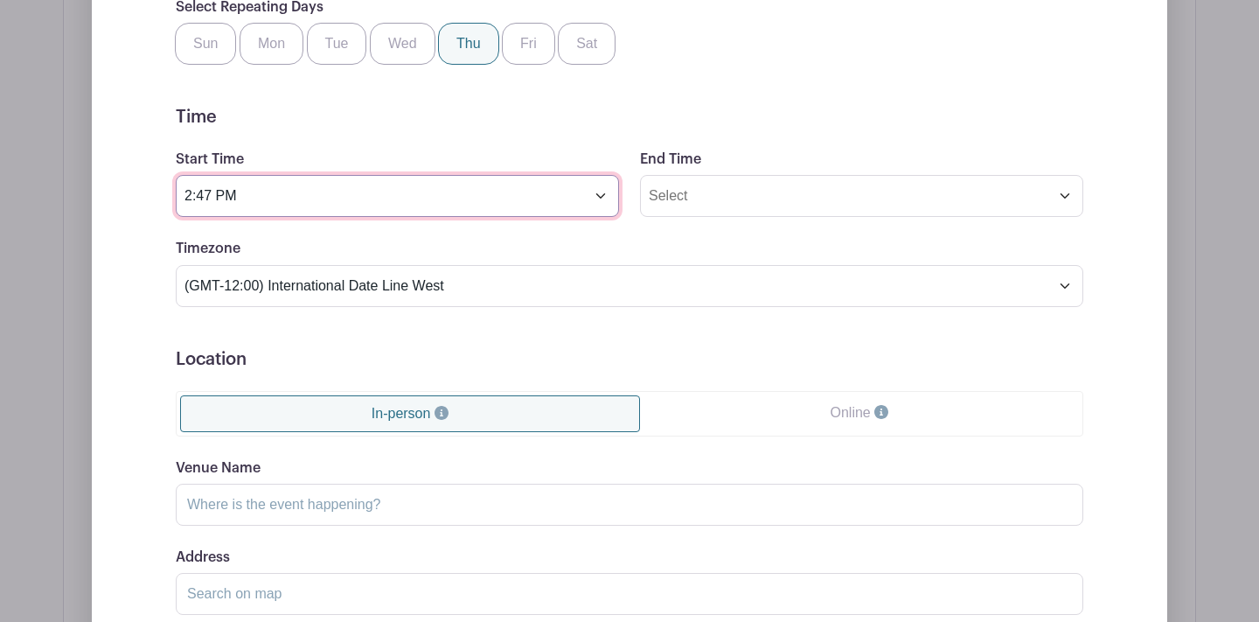
click at [428, 198] on input "2:47 PM" at bounding box center [397, 196] width 443 height 42
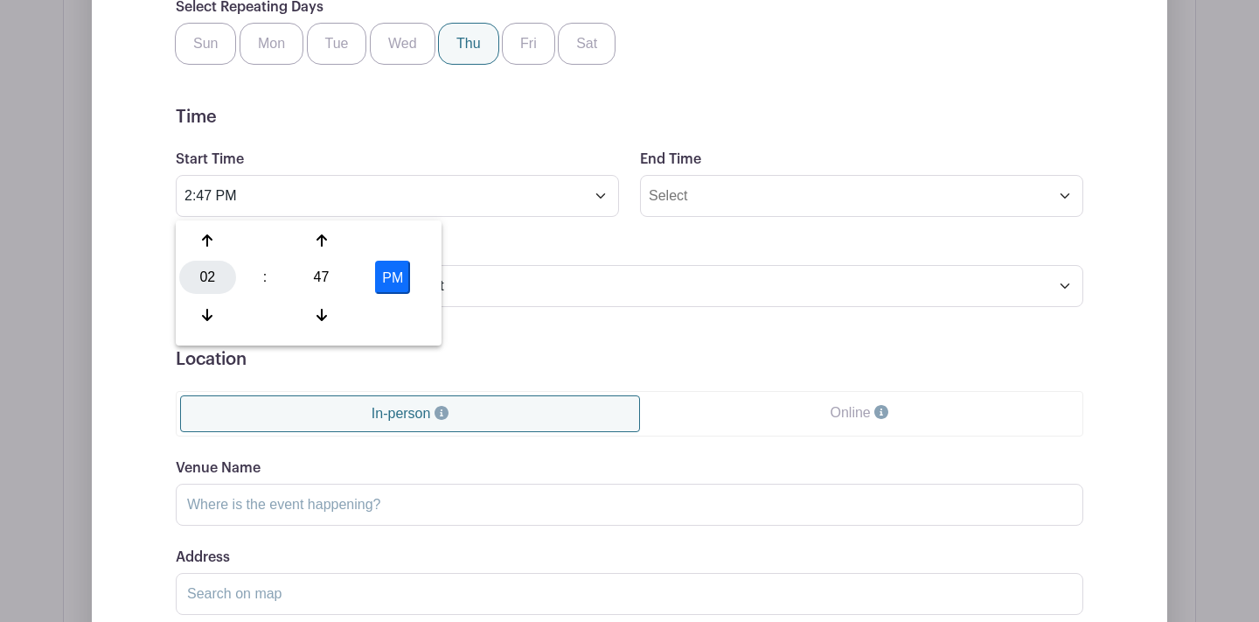
click at [217, 282] on div "02" at bounding box center [207, 277] width 57 height 33
click at [273, 276] on div "05" at bounding box center [273, 277] width 59 height 33
click at [321, 236] on icon at bounding box center [321, 240] width 10 height 12
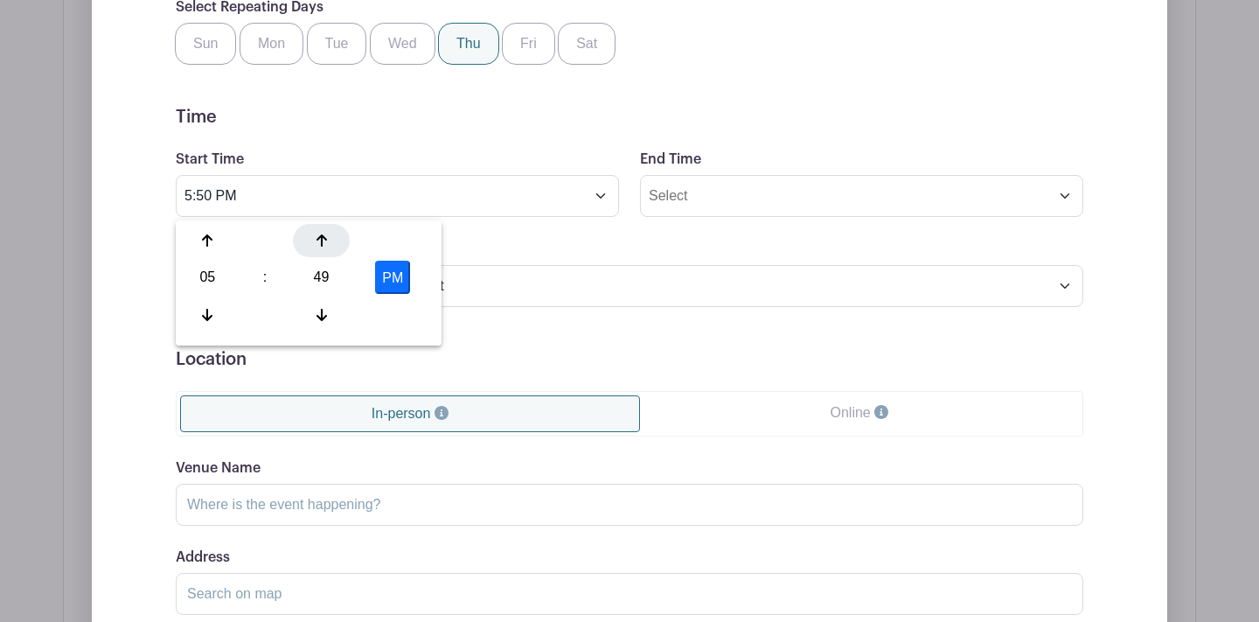
click at [321, 236] on icon at bounding box center [321, 240] width 10 height 12
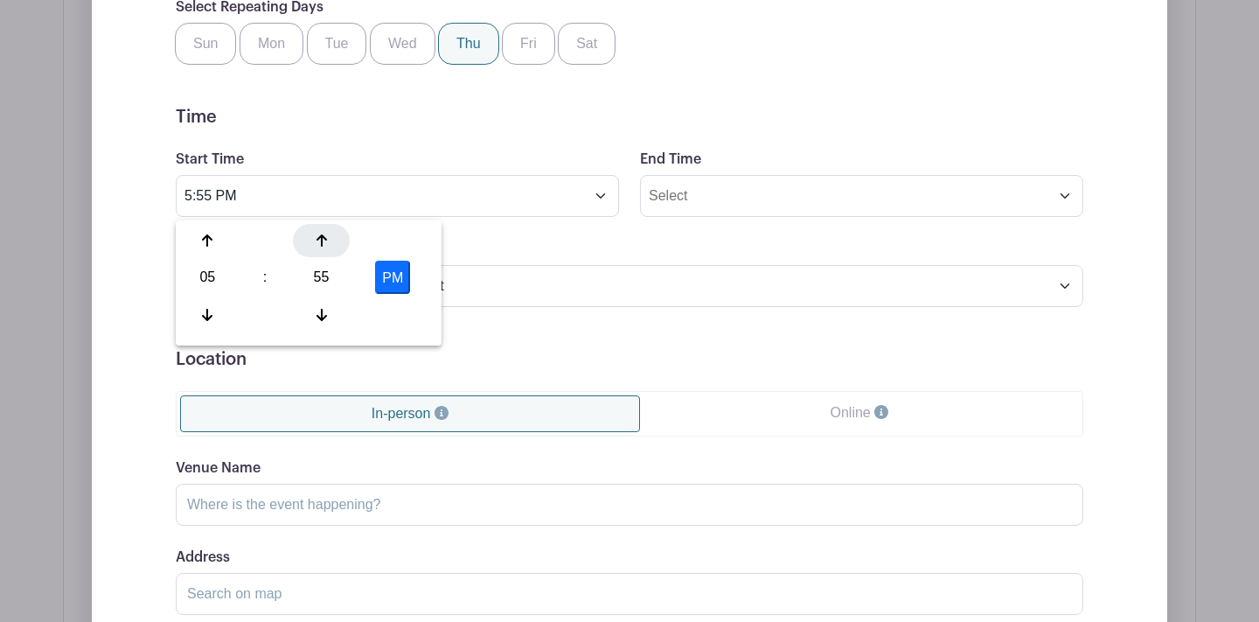
click at [321, 236] on icon at bounding box center [321, 240] width 10 height 12
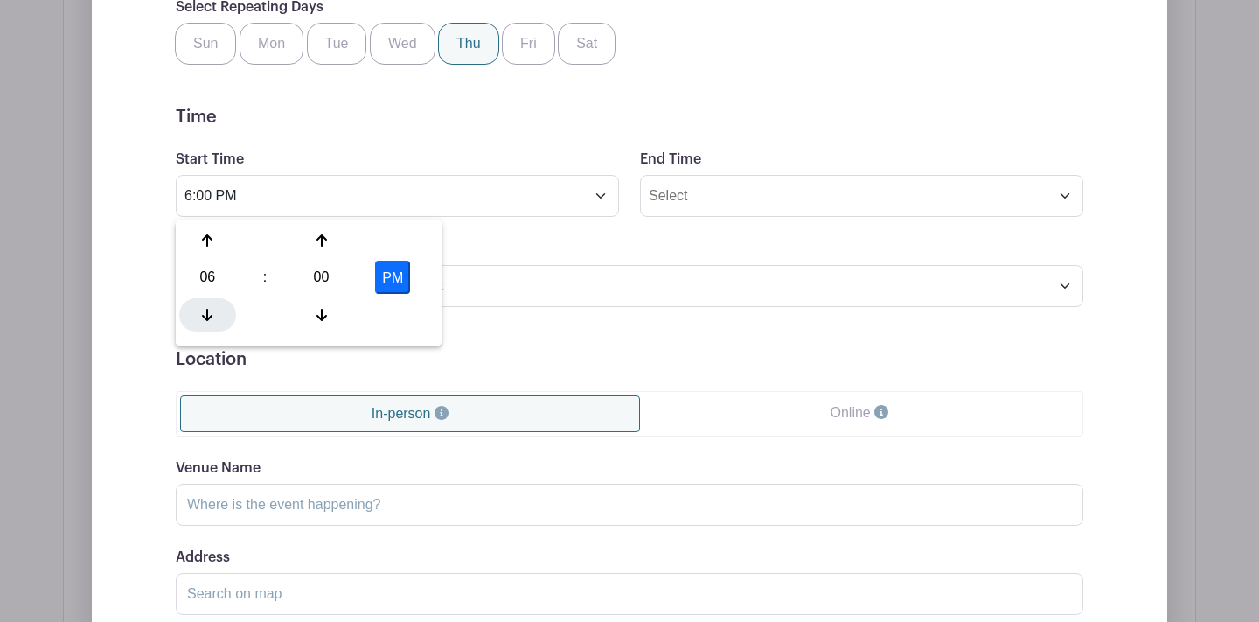
click at [211, 319] on icon at bounding box center [207, 315] width 10 height 14
type input "5:00 PM"
click at [487, 260] on div "Timezone (GMT-12:00) International Date Line West (GMT-11:00) [US_STATE] (GMT-1…" at bounding box center [629, 272] width 928 height 68
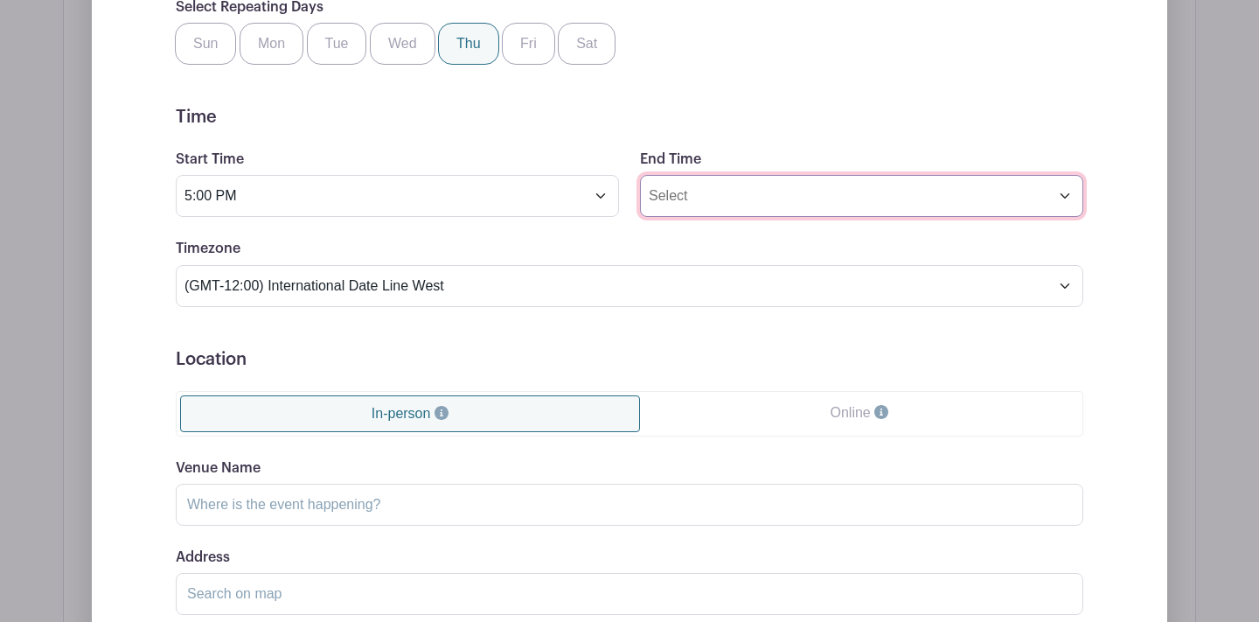
click at [1067, 194] on input "End Time" at bounding box center [861, 196] width 443 height 42
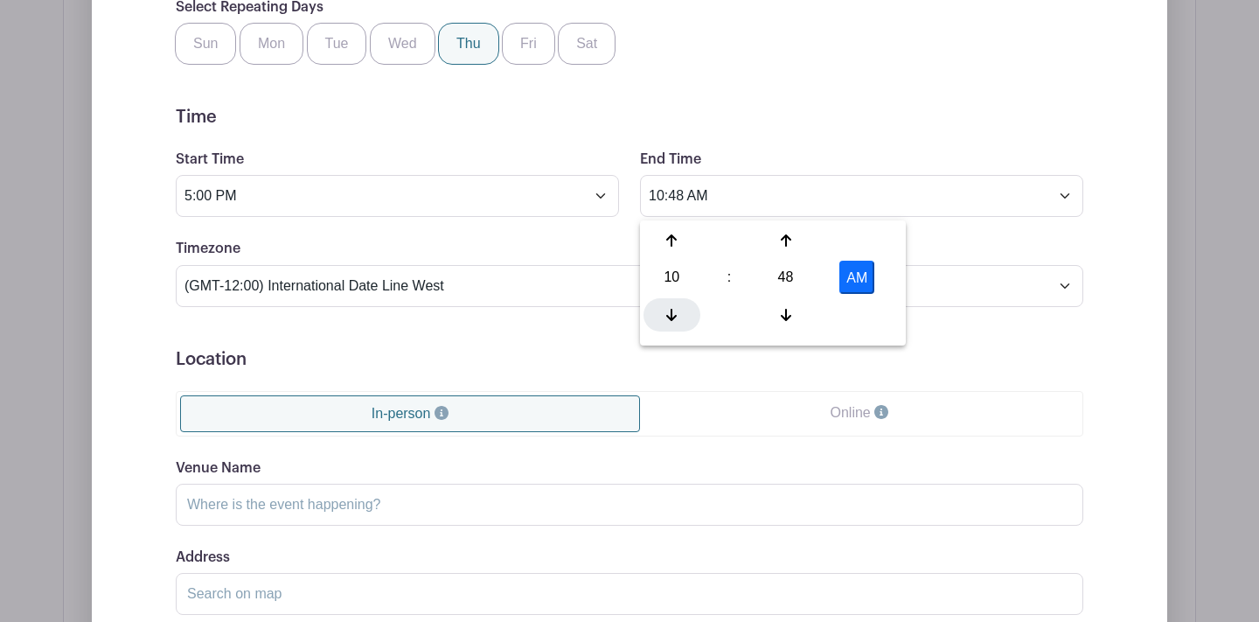
click at [671, 309] on icon at bounding box center [671, 315] width 10 height 14
click at [785, 236] on icon at bounding box center [786, 240] width 10 height 12
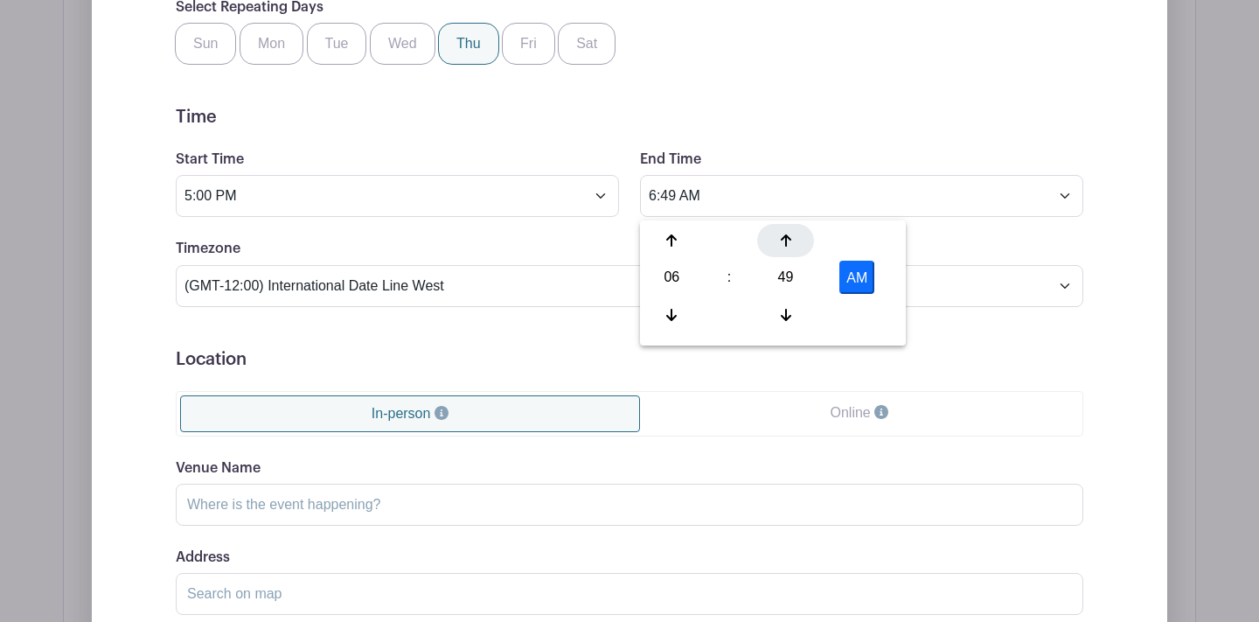
click at [785, 236] on icon at bounding box center [786, 240] width 10 height 12
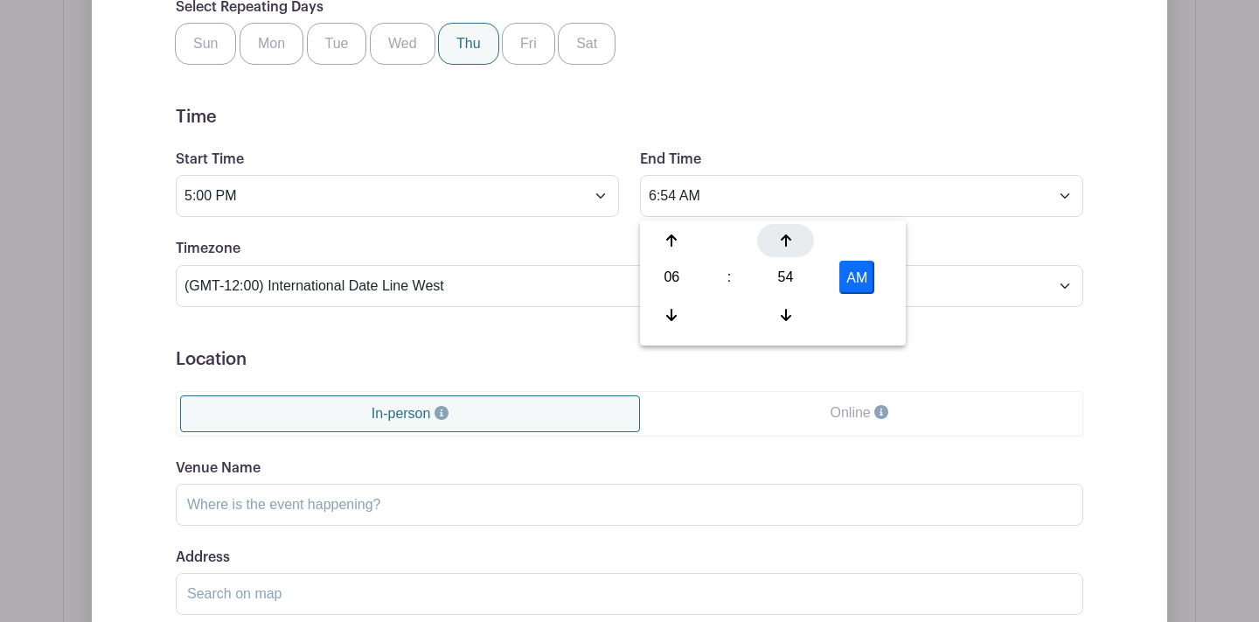
click at [785, 236] on icon at bounding box center [786, 240] width 10 height 12
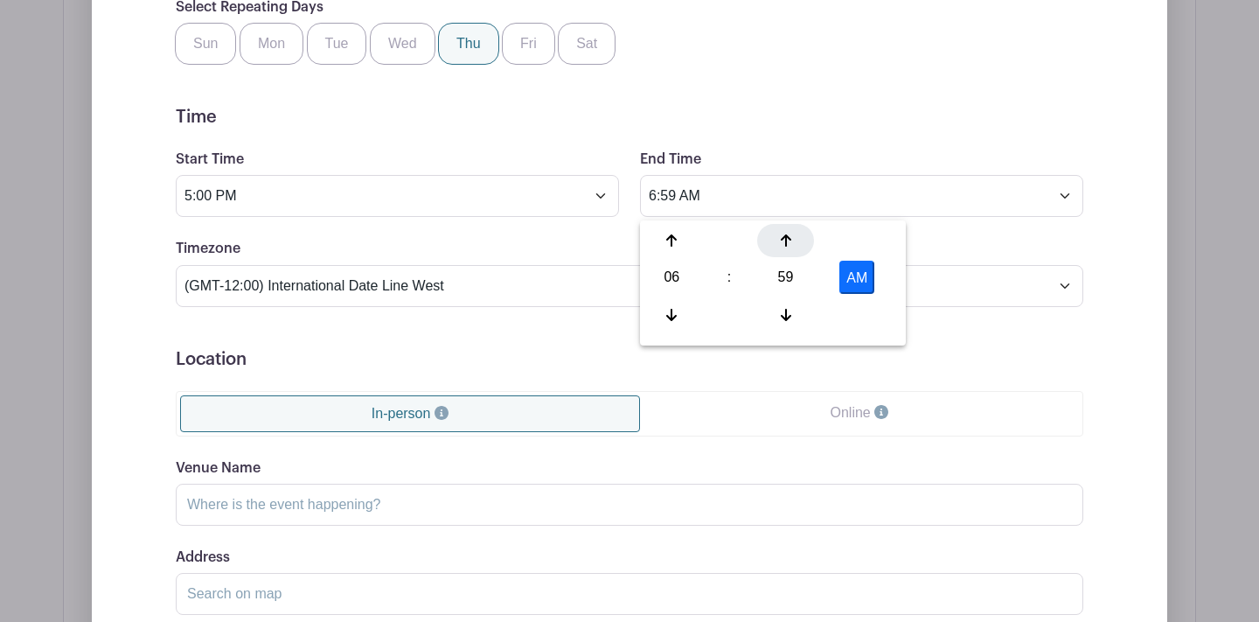
click at [785, 237] on icon at bounding box center [786, 240] width 10 height 12
click at [674, 310] on icon at bounding box center [671, 315] width 10 height 14
click at [858, 282] on button "AM" at bounding box center [856, 277] width 35 height 33
type input "6:00 PM"
click at [511, 247] on div "Timezone (GMT-12:00) International Date Line West (GMT-11:00) [US_STATE] (GMT-1…" at bounding box center [629, 272] width 928 height 68
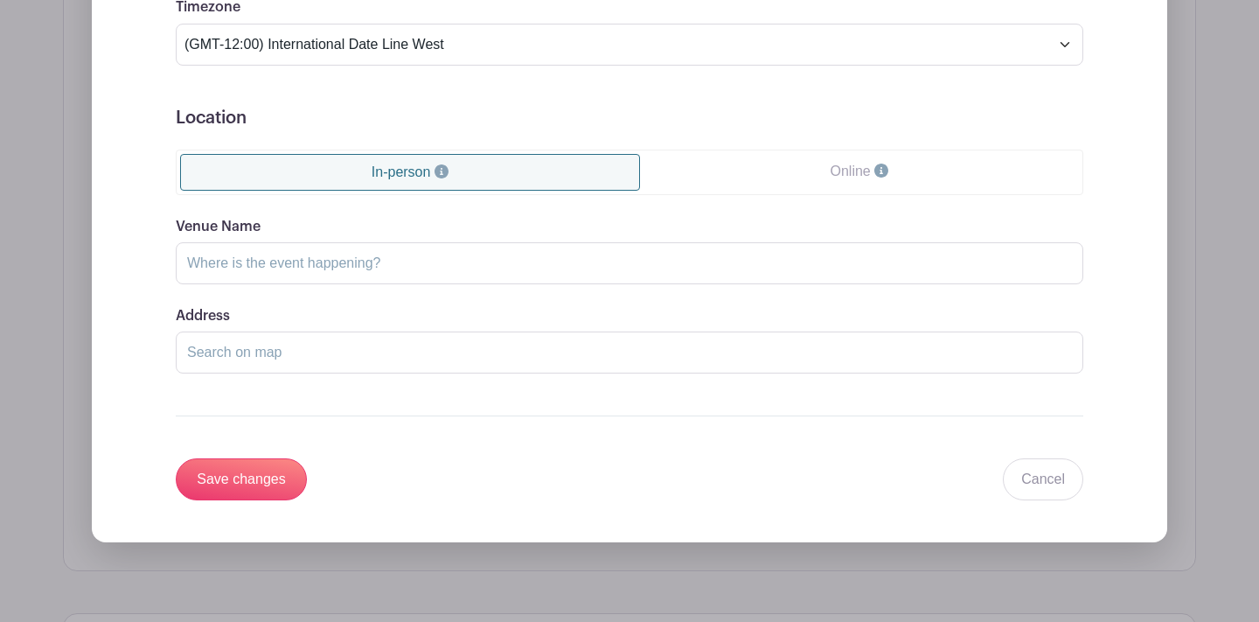
scroll to position [1589, 0]
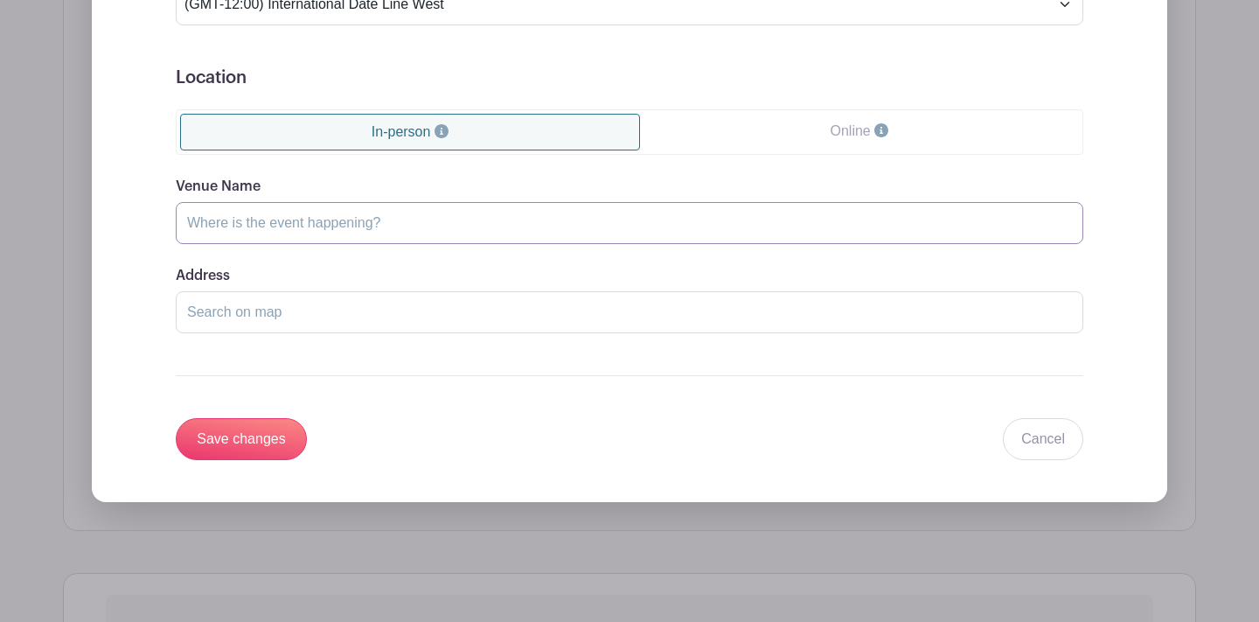
click at [255, 226] on input "Venue Name" at bounding box center [629, 223] width 907 height 42
type input "[GEOGRAPHIC_DATA] Cafeteria"
click at [224, 426] on input "Save changes" at bounding box center [241, 439] width 131 height 42
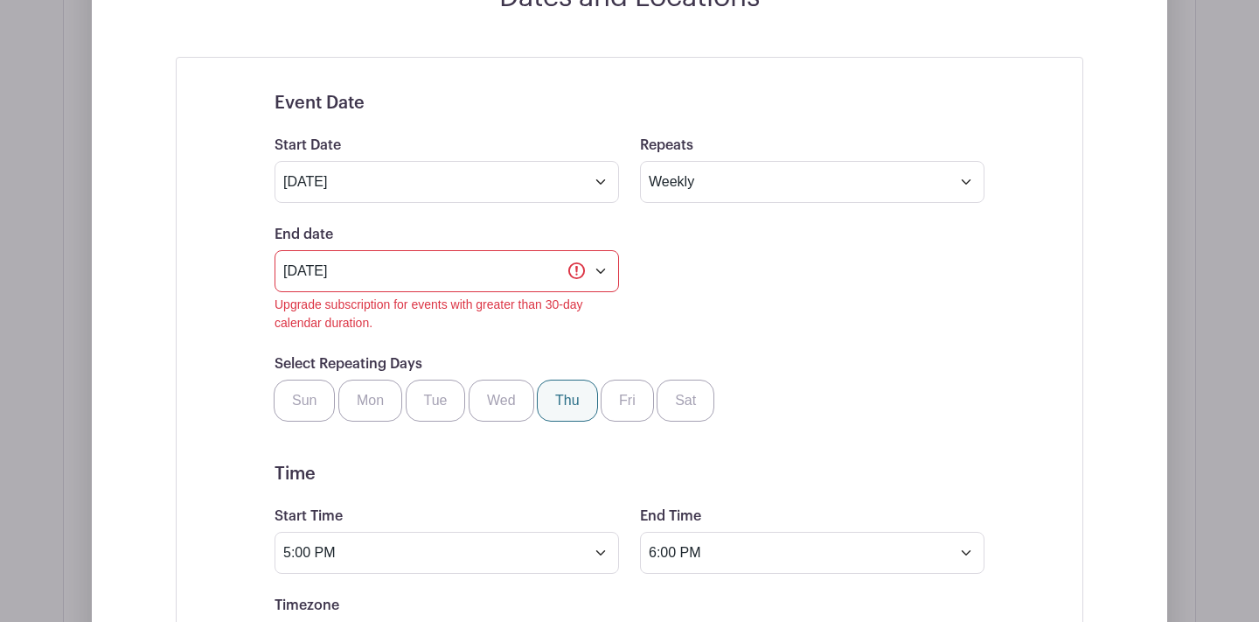
scroll to position [1165, 0]
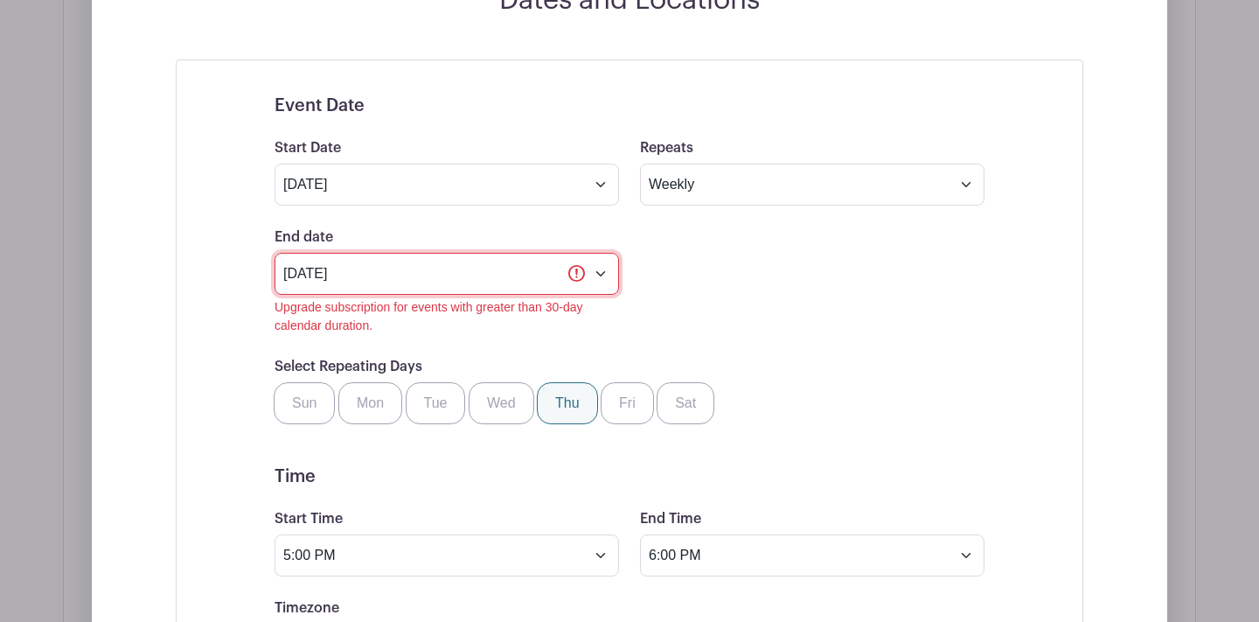
click at [589, 276] on input "[DATE]" at bounding box center [447, 274] width 344 height 42
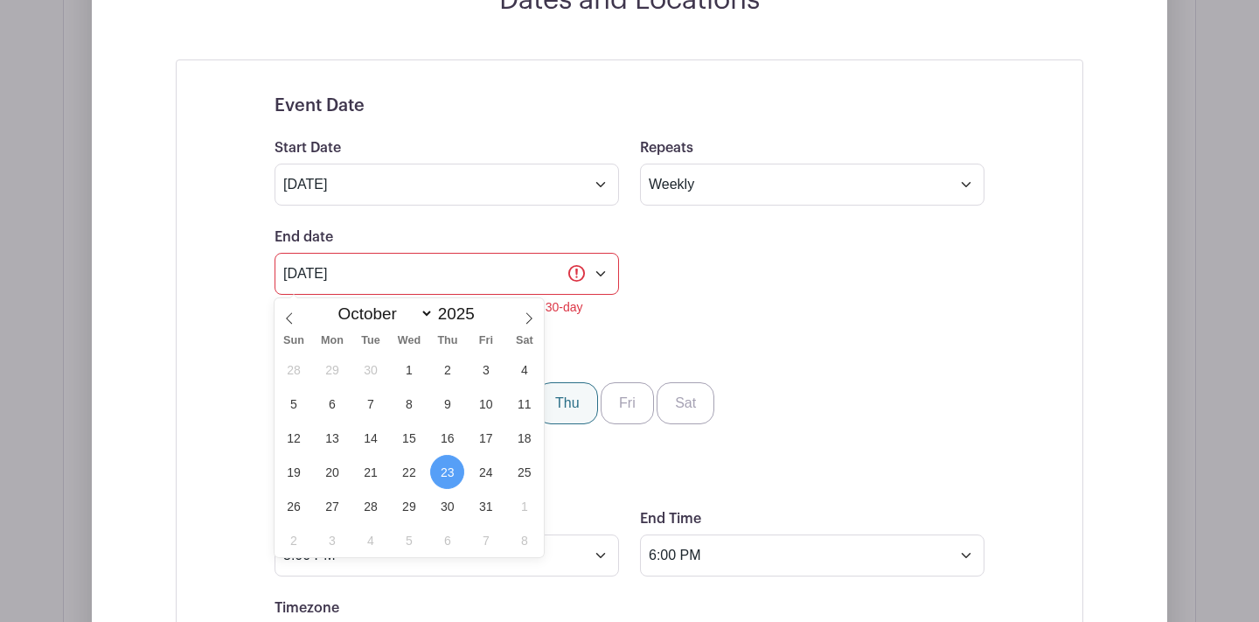
click at [442, 473] on span "23" at bounding box center [447, 472] width 34 height 34
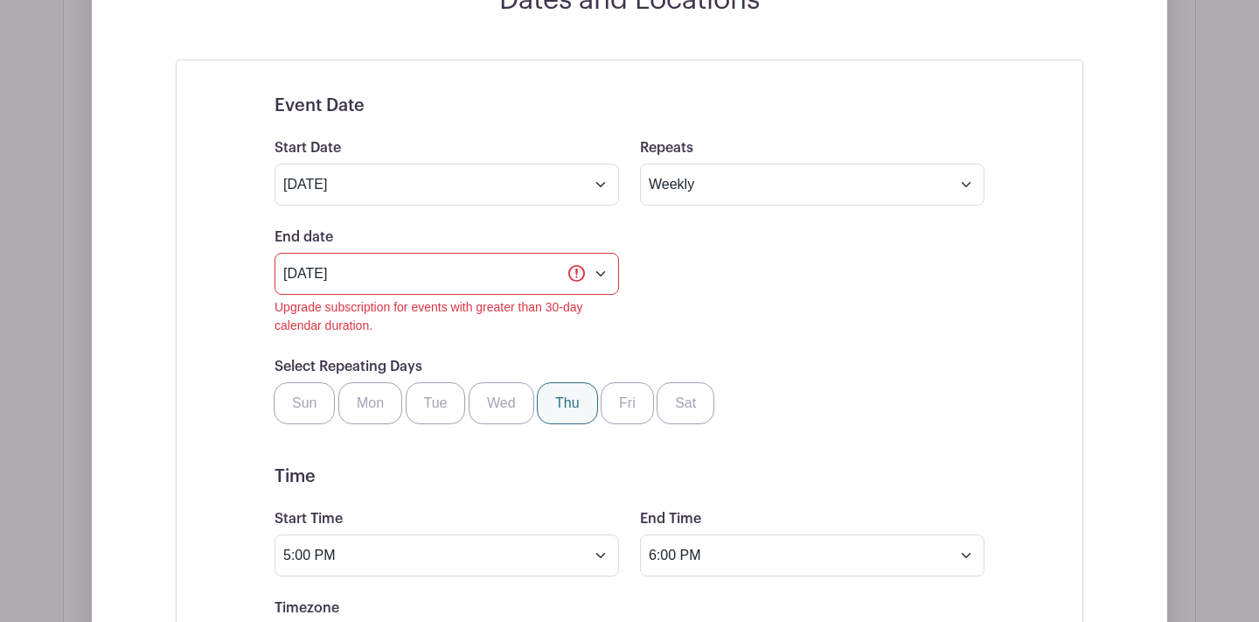
click at [821, 430] on form "Event Date Start Date [DATE] Repeats Does not repeat Daily Weekly Monthly on da…" at bounding box center [630, 597] width 710 height 1005
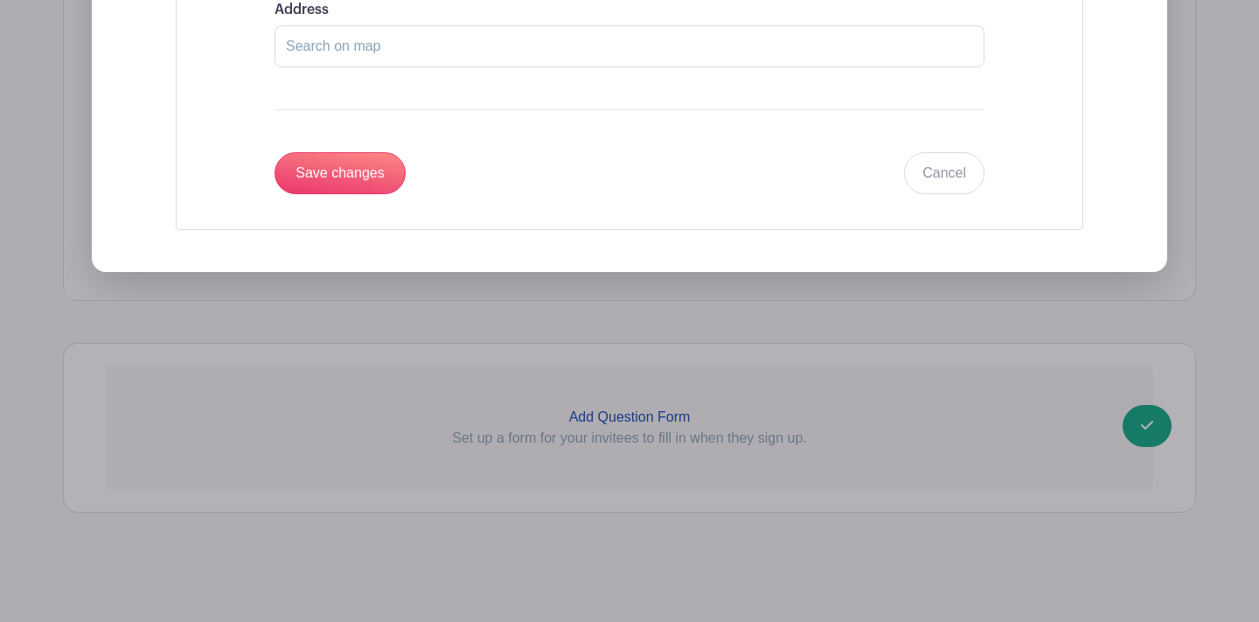
scroll to position [2076, 0]
click at [330, 184] on input "Save changes" at bounding box center [340, 173] width 131 height 42
select select "9"
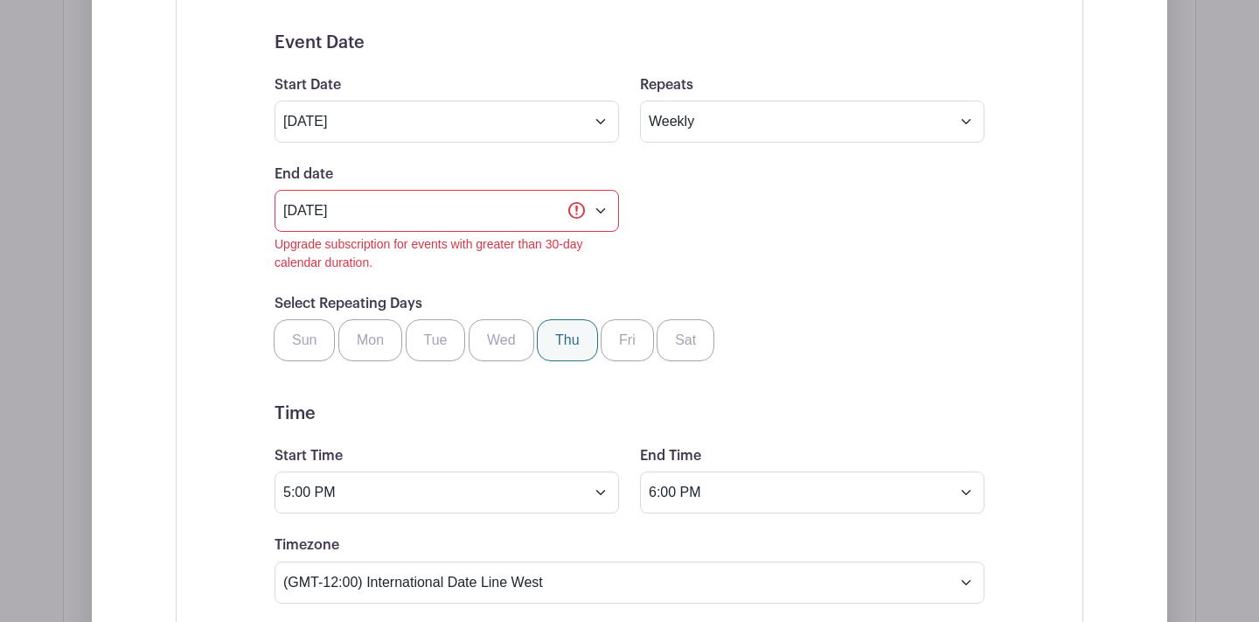
scroll to position [1234, 0]
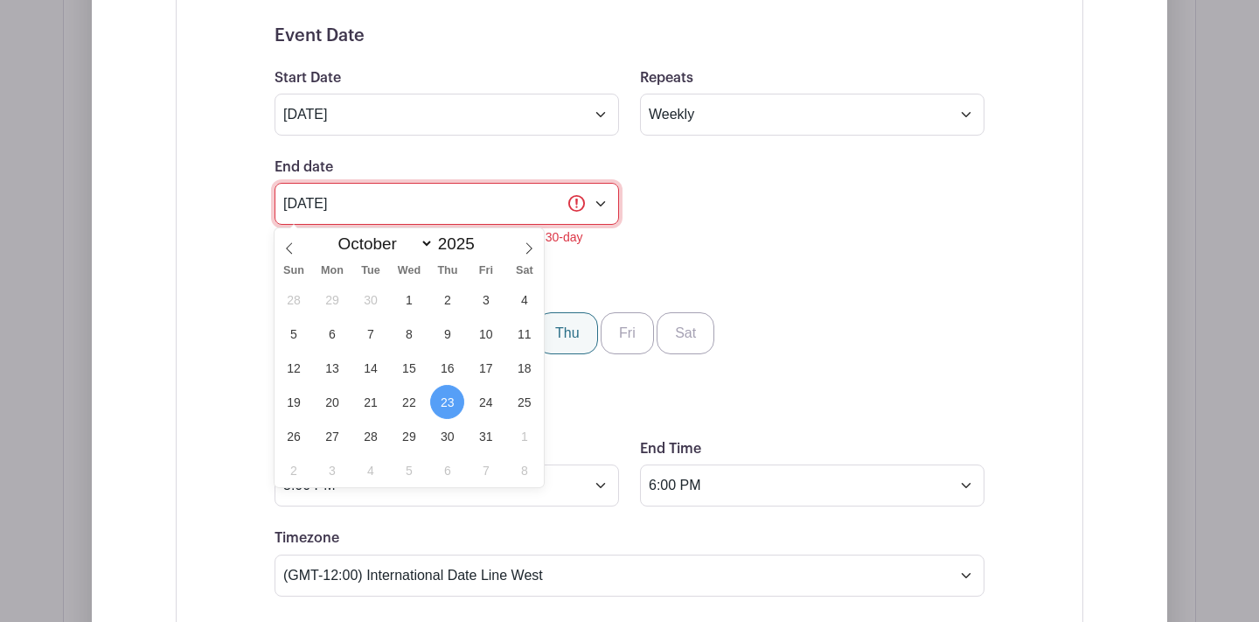
click at [601, 202] on input "[DATE]" at bounding box center [447, 204] width 344 height 42
click at [452, 370] on span "16" at bounding box center [447, 368] width 34 height 34
type input "[DATE]"
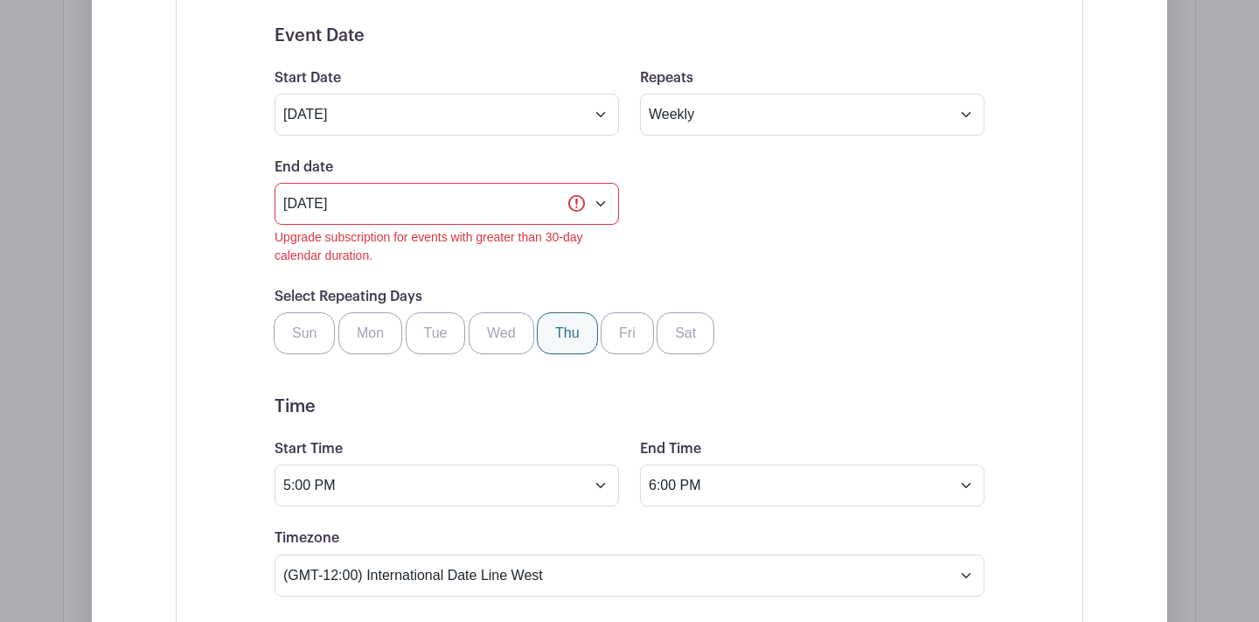
click at [873, 369] on form "Event Date Start Date [DATE] Repeats Does not repeat Daily Weekly Monthly on da…" at bounding box center [630, 527] width 710 height 1005
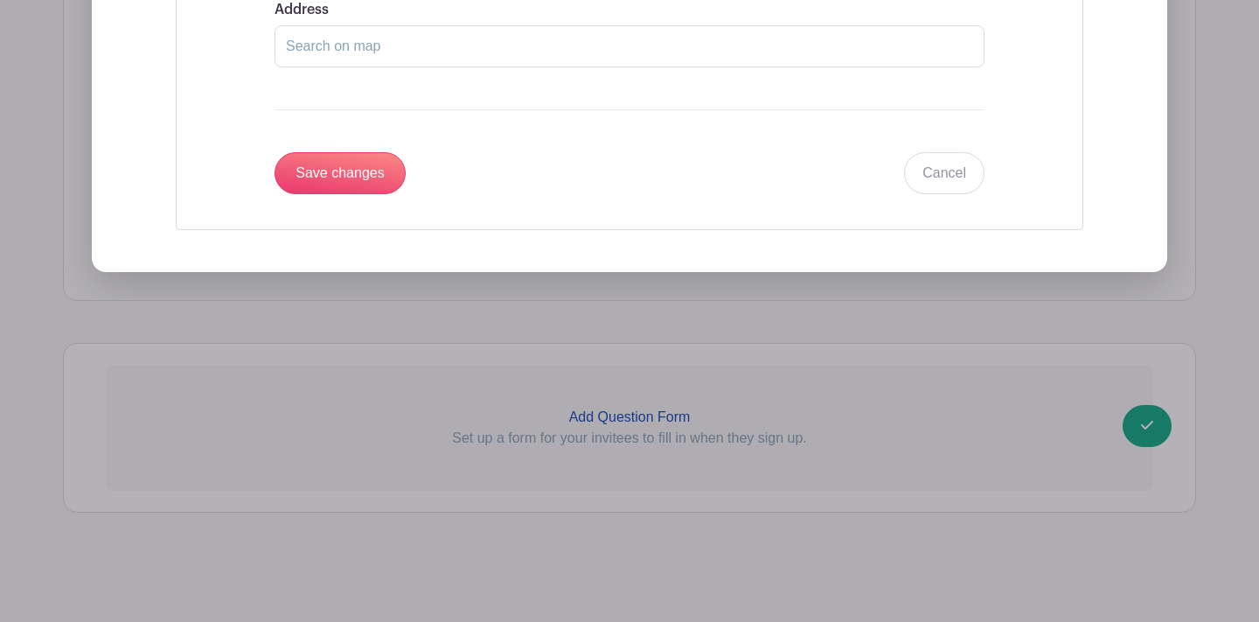
scroll to position [2076, 0]
click at [358, 166] on input "Save changes" at bounding box center [340, 173] width 131 height 42
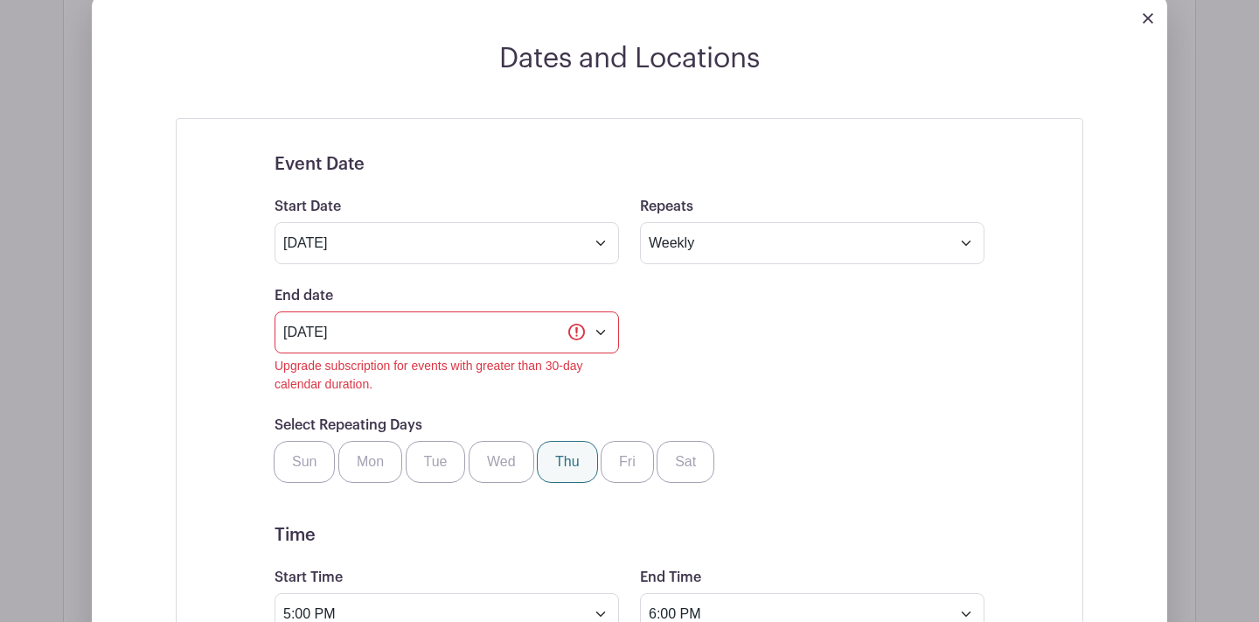
scroll to position [1077, 0]
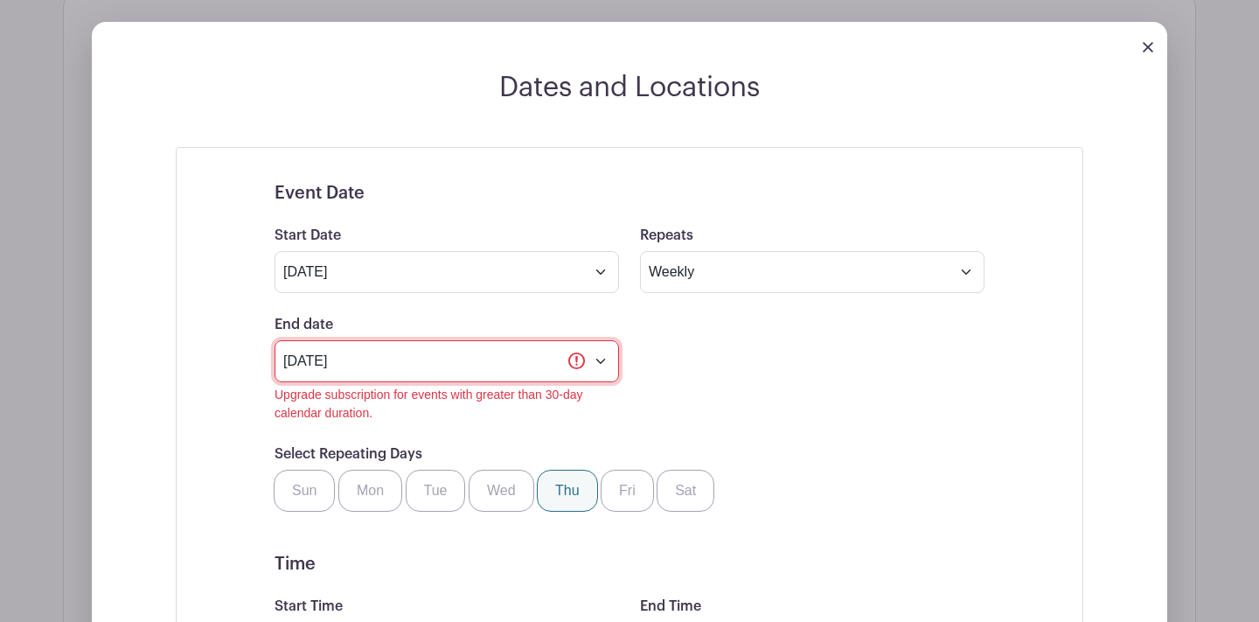
click at [601, 361] on input "[DATE]" at bounding box center [447, 361] width 344 height 42
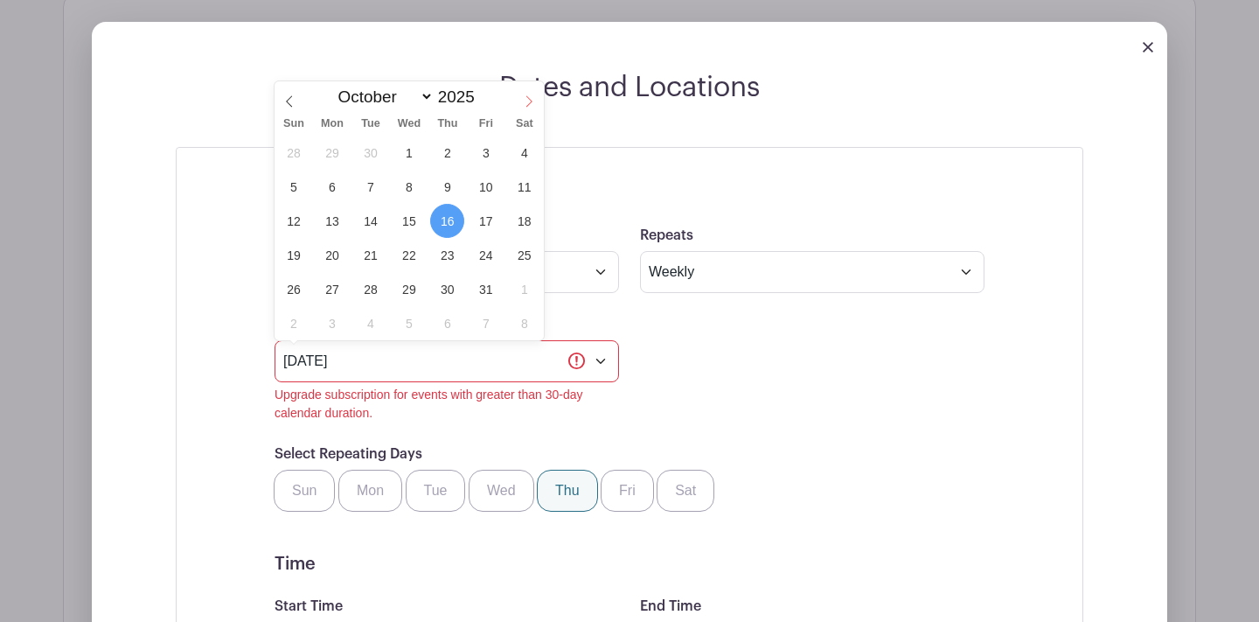
click at [526, 101] on icon at bounding box center [529, 101] width 12 height 12
click at [291, 99] on icon at bounding box center [289, 101] width 12 height 12
select select "8"
click at [448, 259] on span "25" at bounding box center [447, 255] width 34 height 34
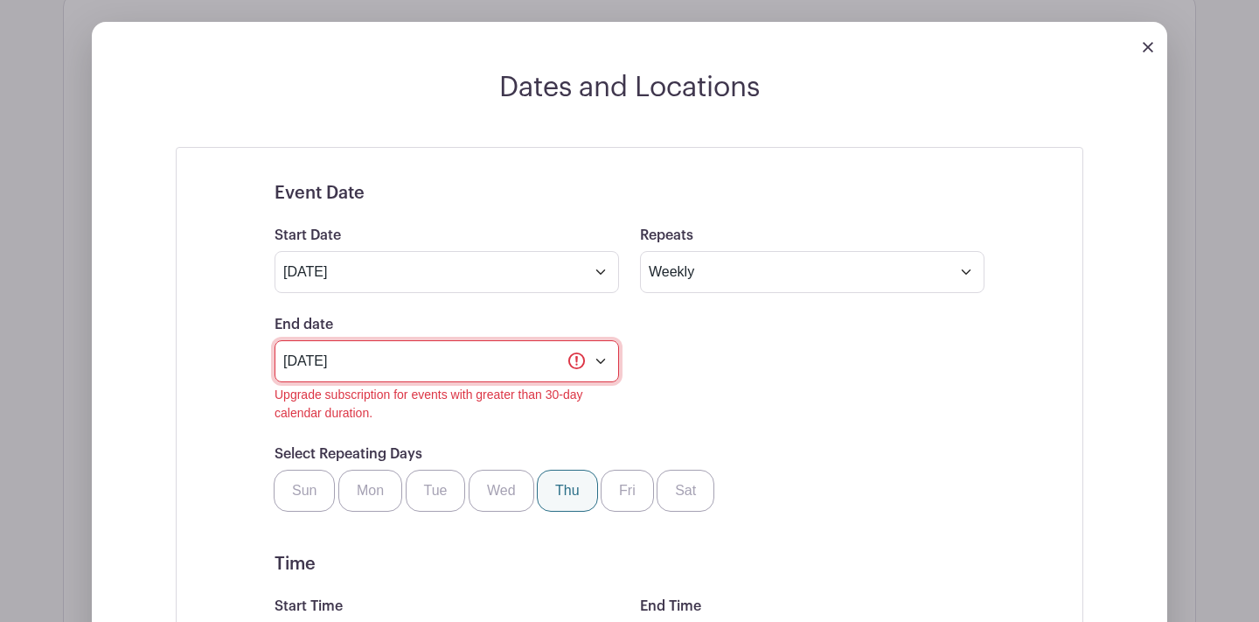
click at [579, 365] on input "[DATE]" at bounding box center [447, 361] width 344 height 42
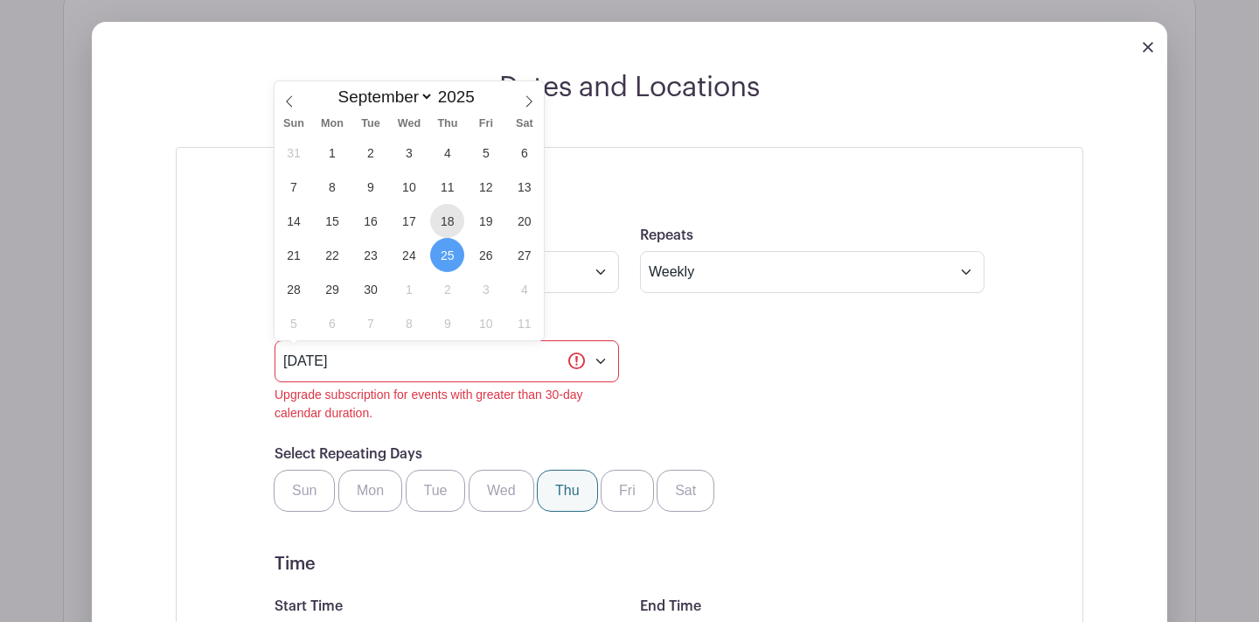
click at [456, 223] on span "18" at bounding box center [447, 221] width 34 height 34
type input "[DATE]"
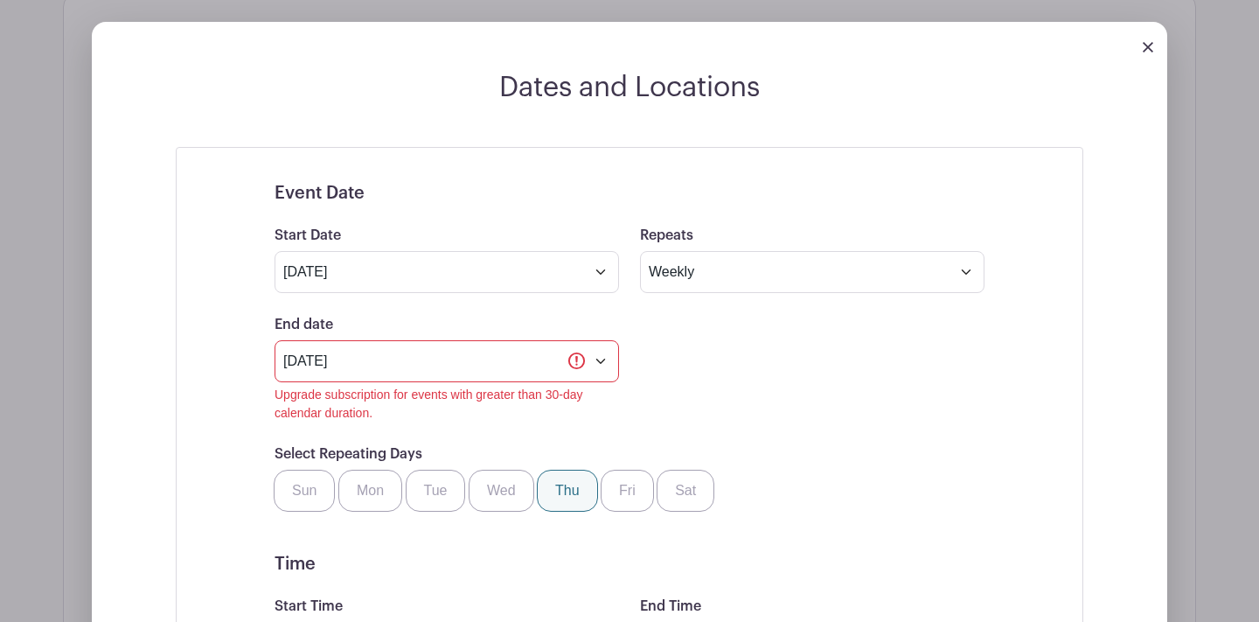
click at [655, 356] on div "End date [DATE] Upgrade subscription for events with greater than 30-day calend…" at bounding box center [629, 368] width 731 height 108
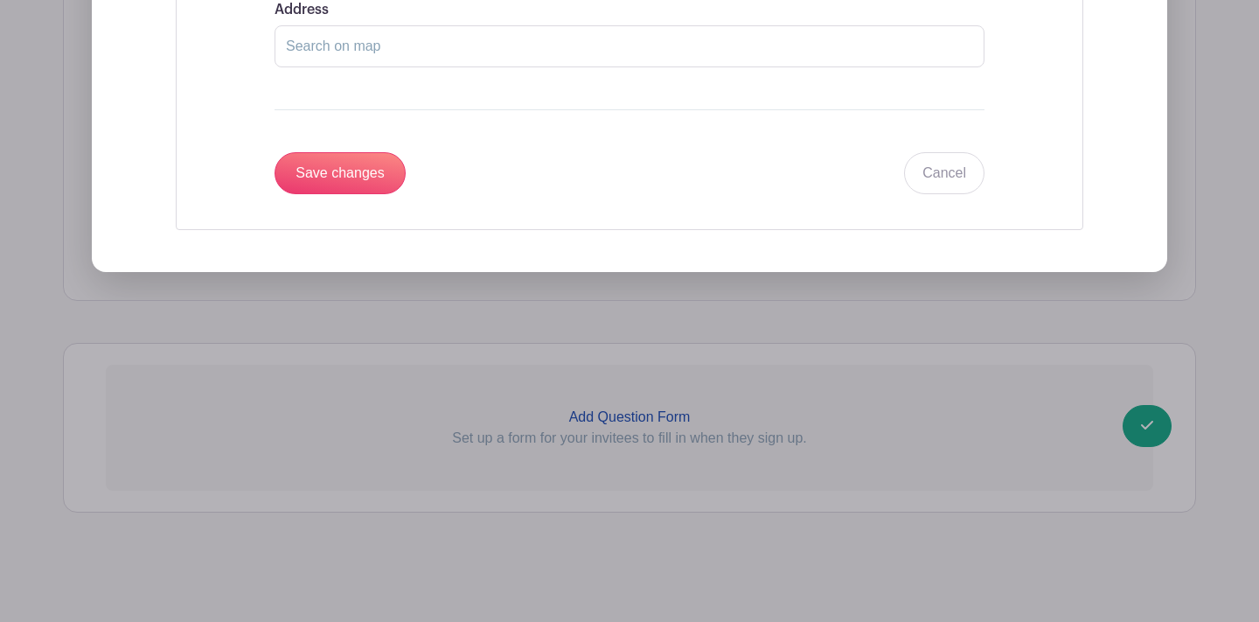
scroll to position [2076, 0]
click at [351, 173] on input "Save changes" at bounding box center [340, 173] width 131 height 42
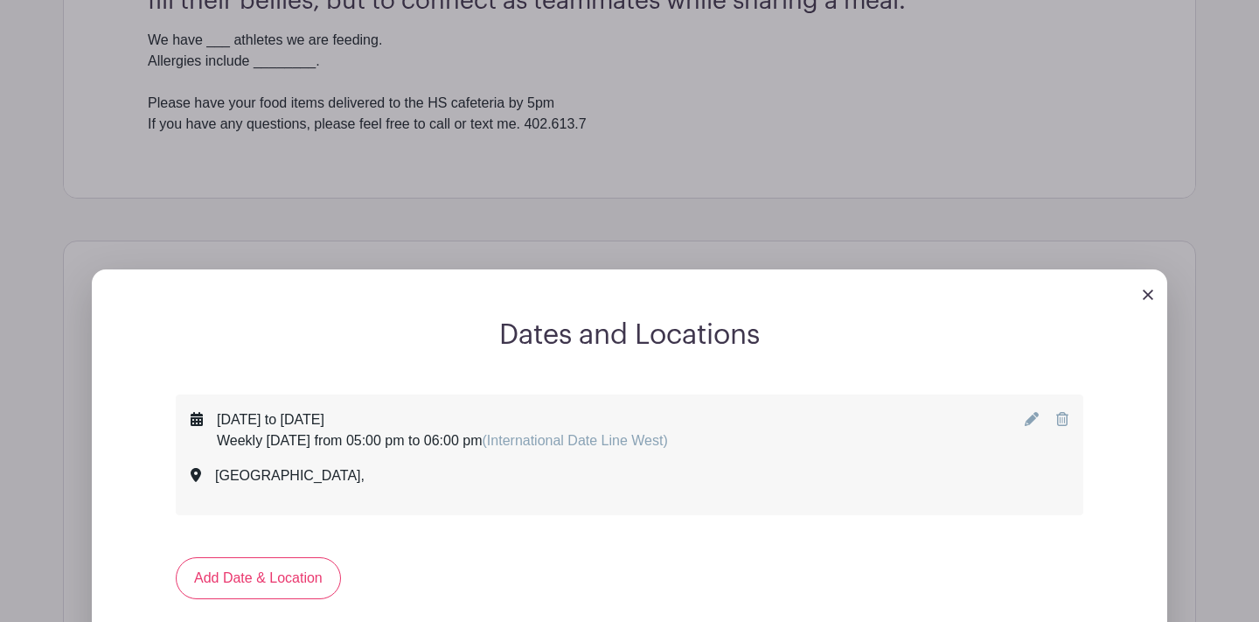
scroll to position [689, 0]
